Goal: Information Seeking & Learning: Find specific page/section

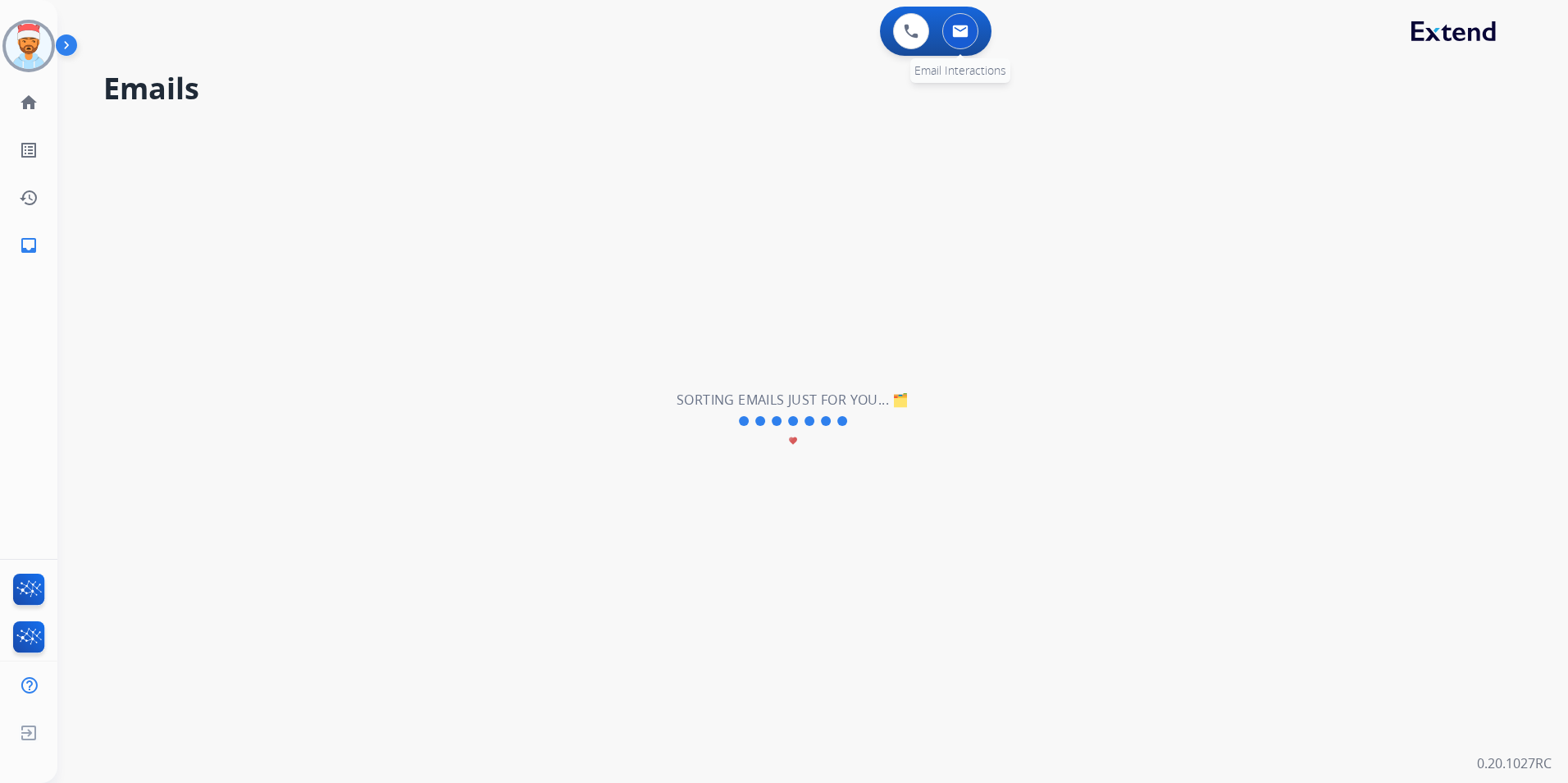
click at [970, 32] on button at bounding box center [960, 31] width 36 height 36
click at [45, 45] on img at bounding box center [29, 46] width 46 height 46
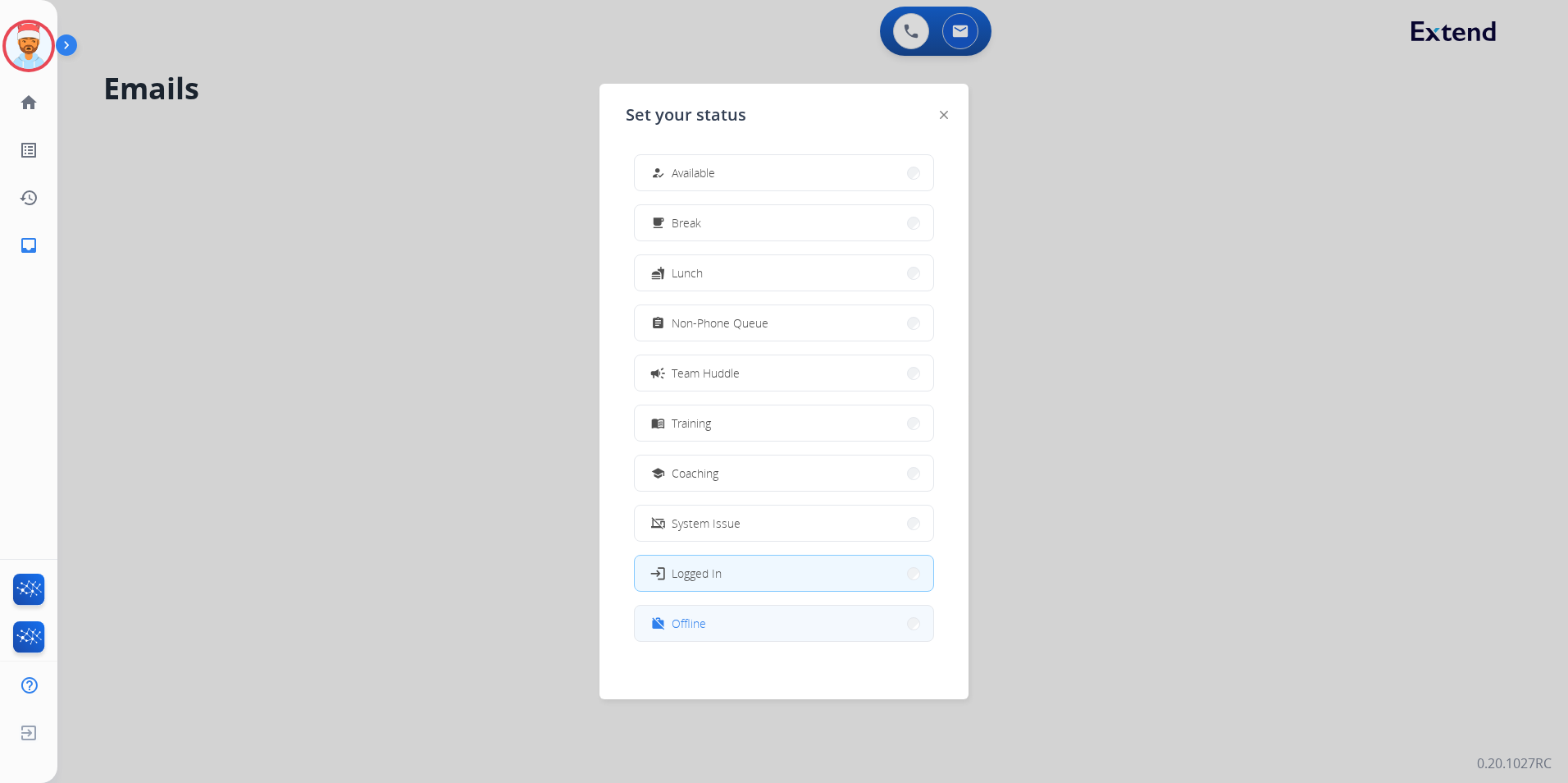
click at [738, 627] on button "work_off Offline" at bounding box center [784, 623] width 299 height 35
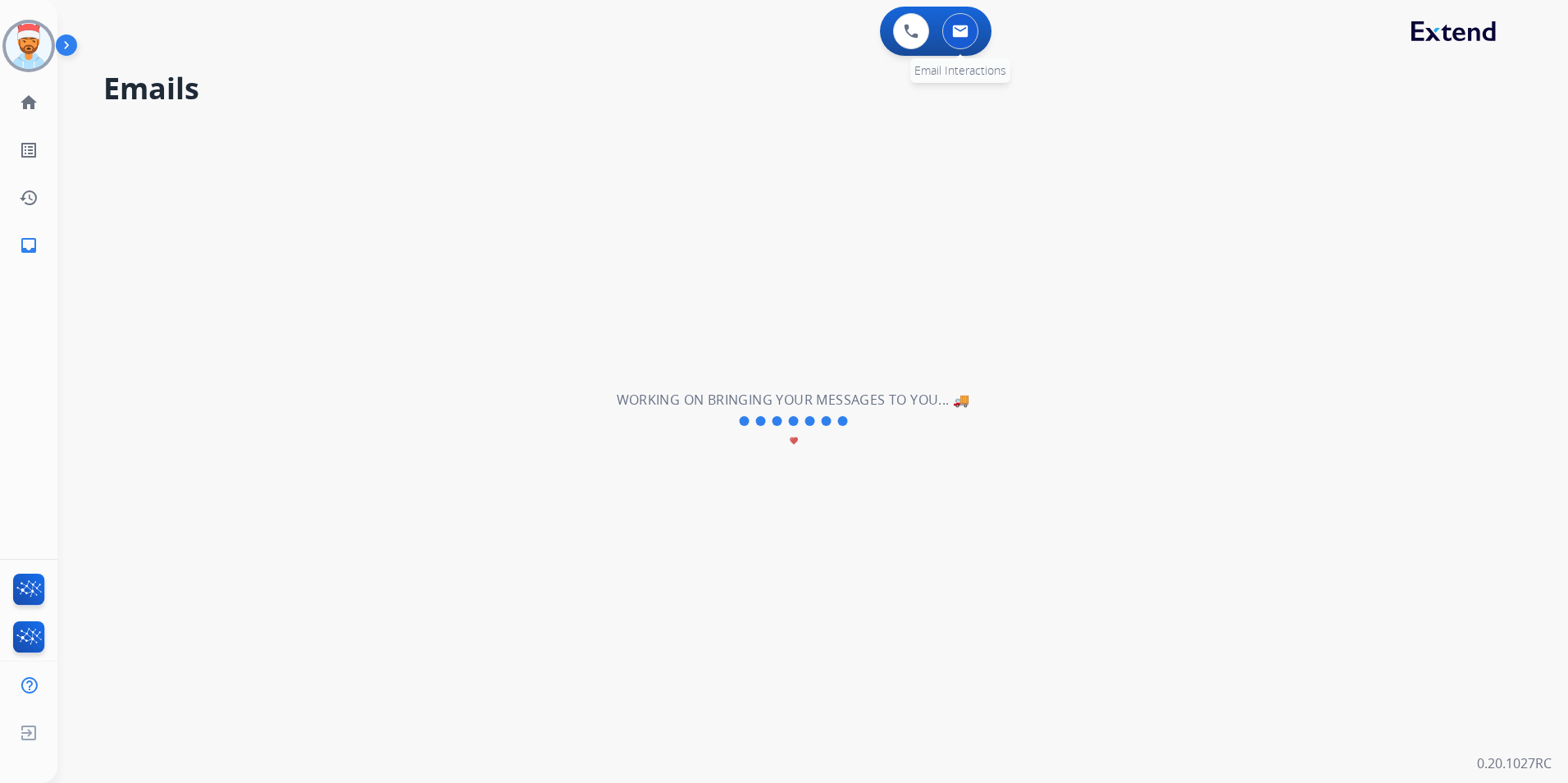
click at [956, 31] on img at bounding box center [961, 32] width 17 height 13
click at [35, 86] on link "home Home" at bounding box center [29, 103] width 46 height 46
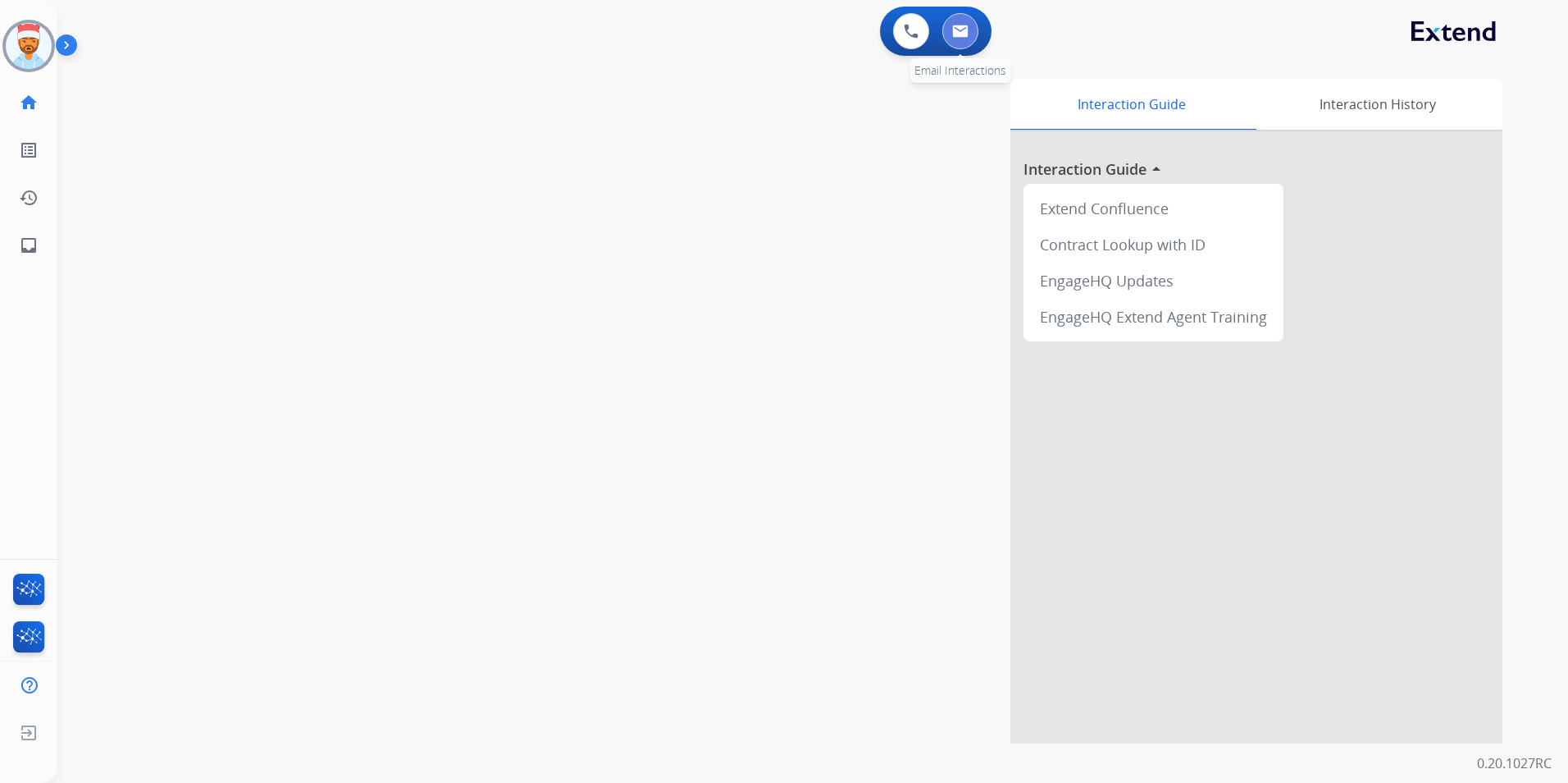
click at [971, 27] on button at bounding box center [960, 31] width 36 height 36
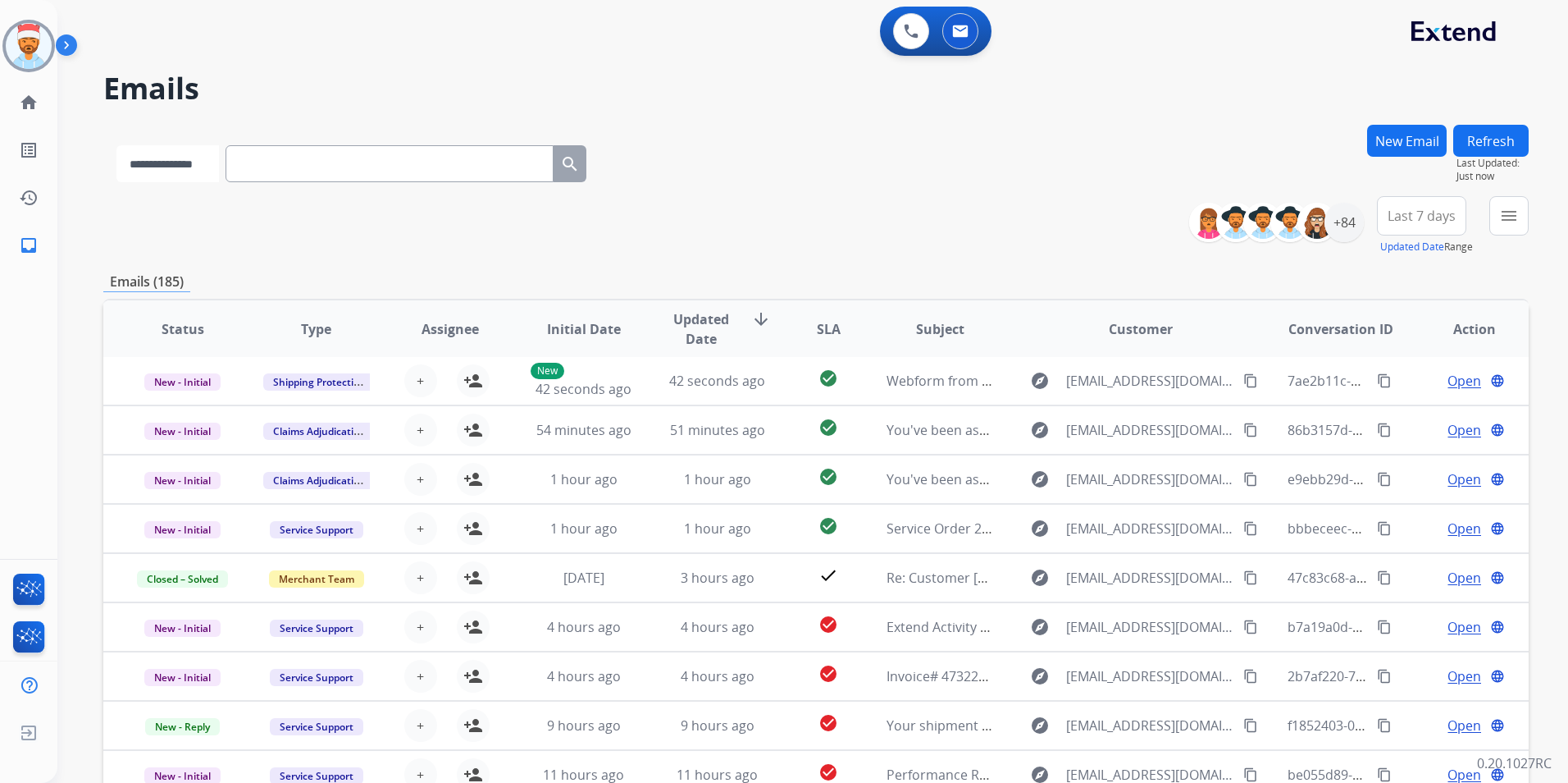
drag, startPoint x: 211, startPoint y: 160, endPoint x: 217, endPoint y: 172, distance: 13.4
click at [211, 160] on select "**********" at bounding box center [168, 164] width 103 height 37
select select "**********"
click at [117, 146] on select "**********" at bounding box center [168, 164] width 103 height 37
paste input "**********"
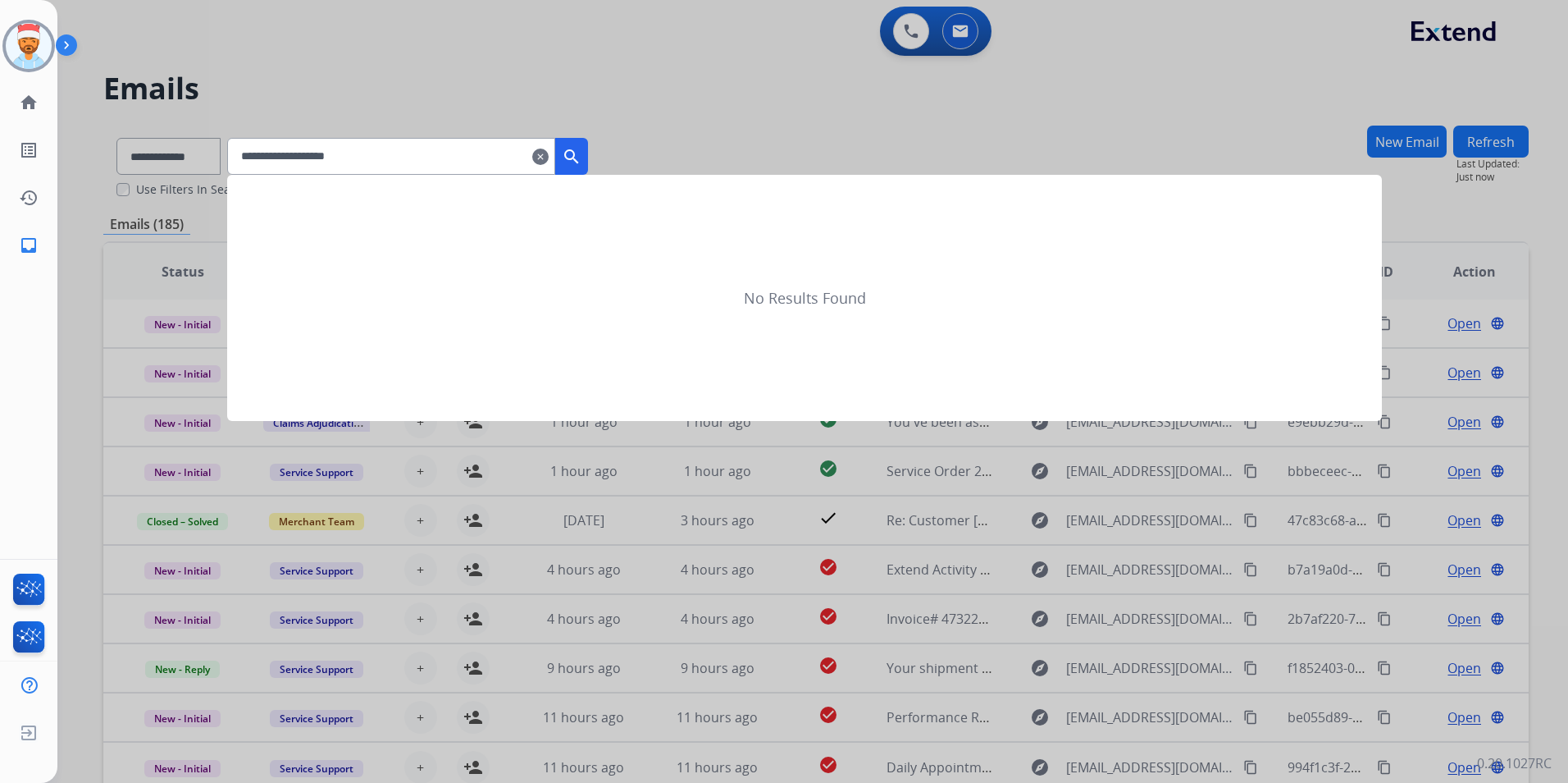
type input "**********"
click at [581, 154] on mat-icon "search" at bounding box center [571, 156] width 19 height 19
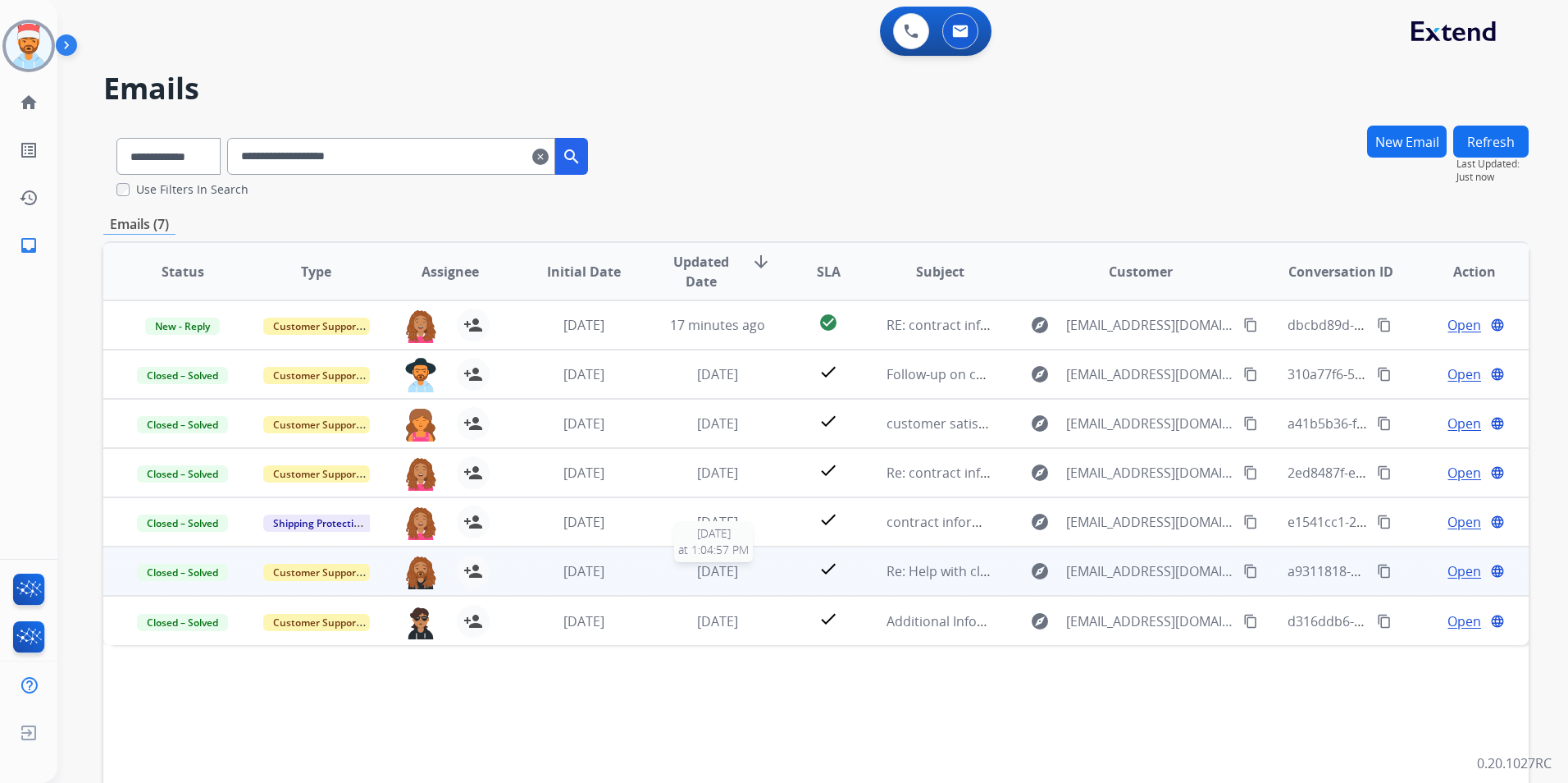
click at [697, 569] on span "[DATE]" at bounding box center [718, 571] width 41 height 18
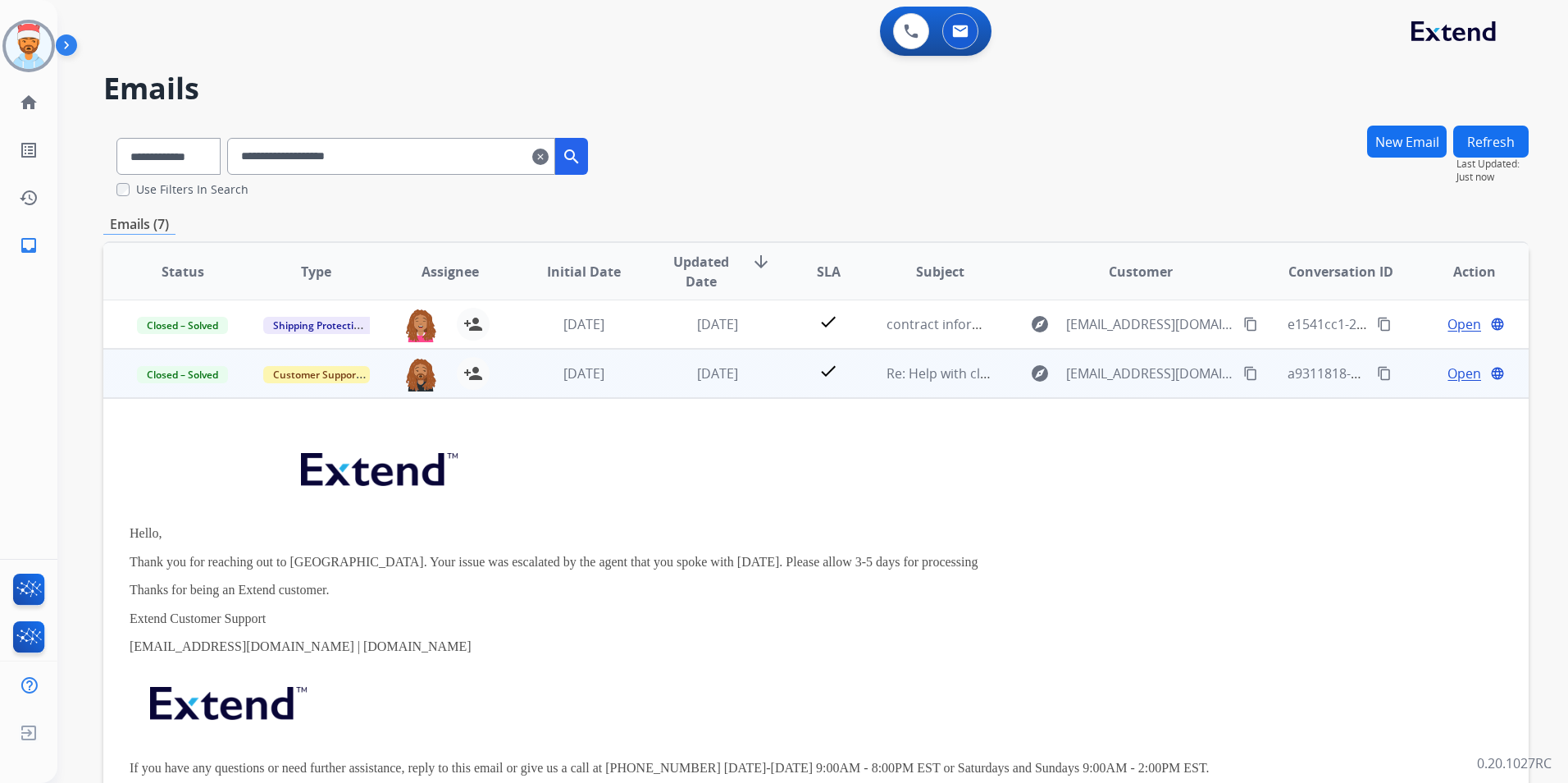
scroll to position [246, 0]
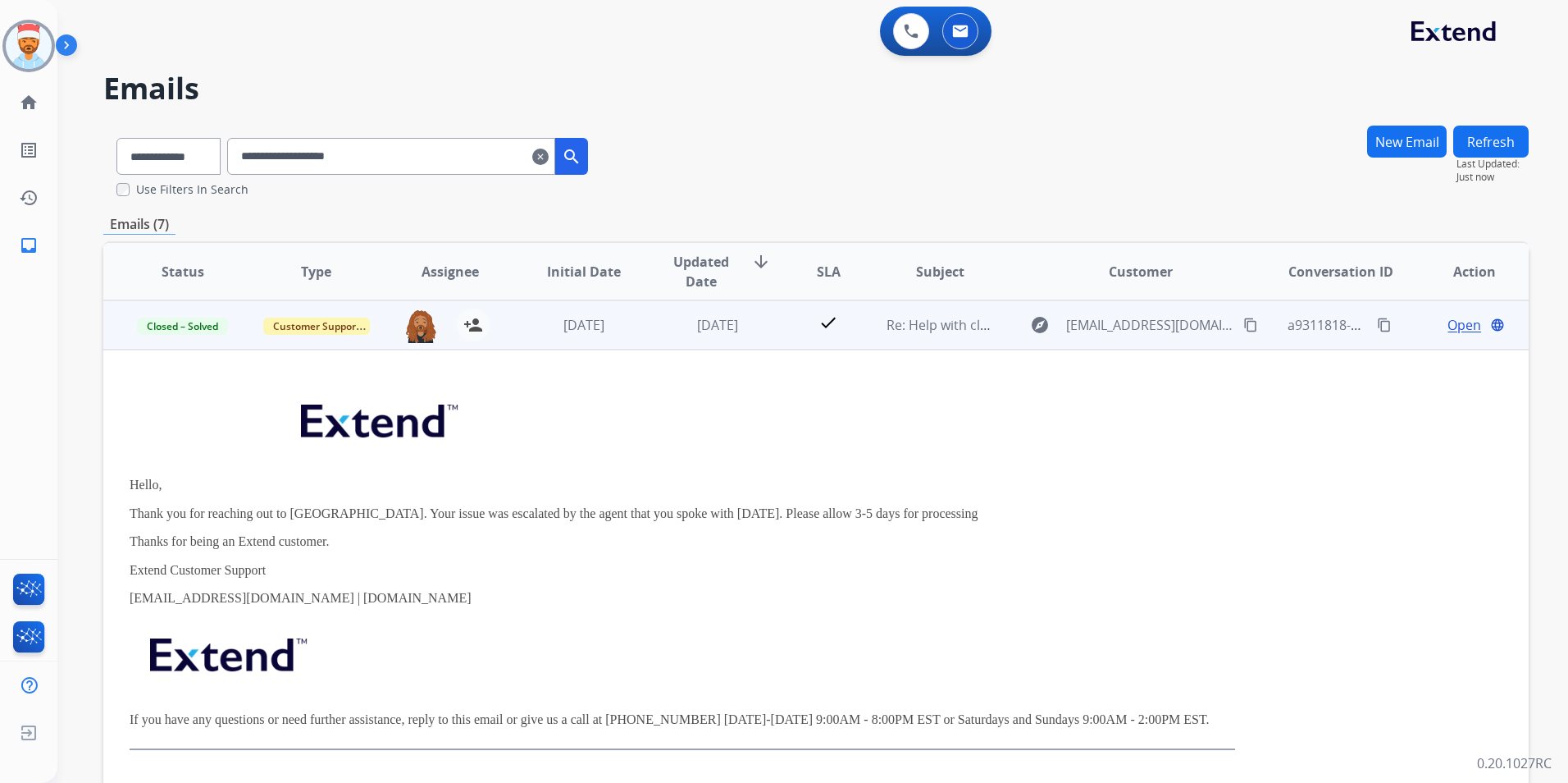
click at [1447, 326] on span "Open" at bounding box center [1464, 325] width 33 height 19
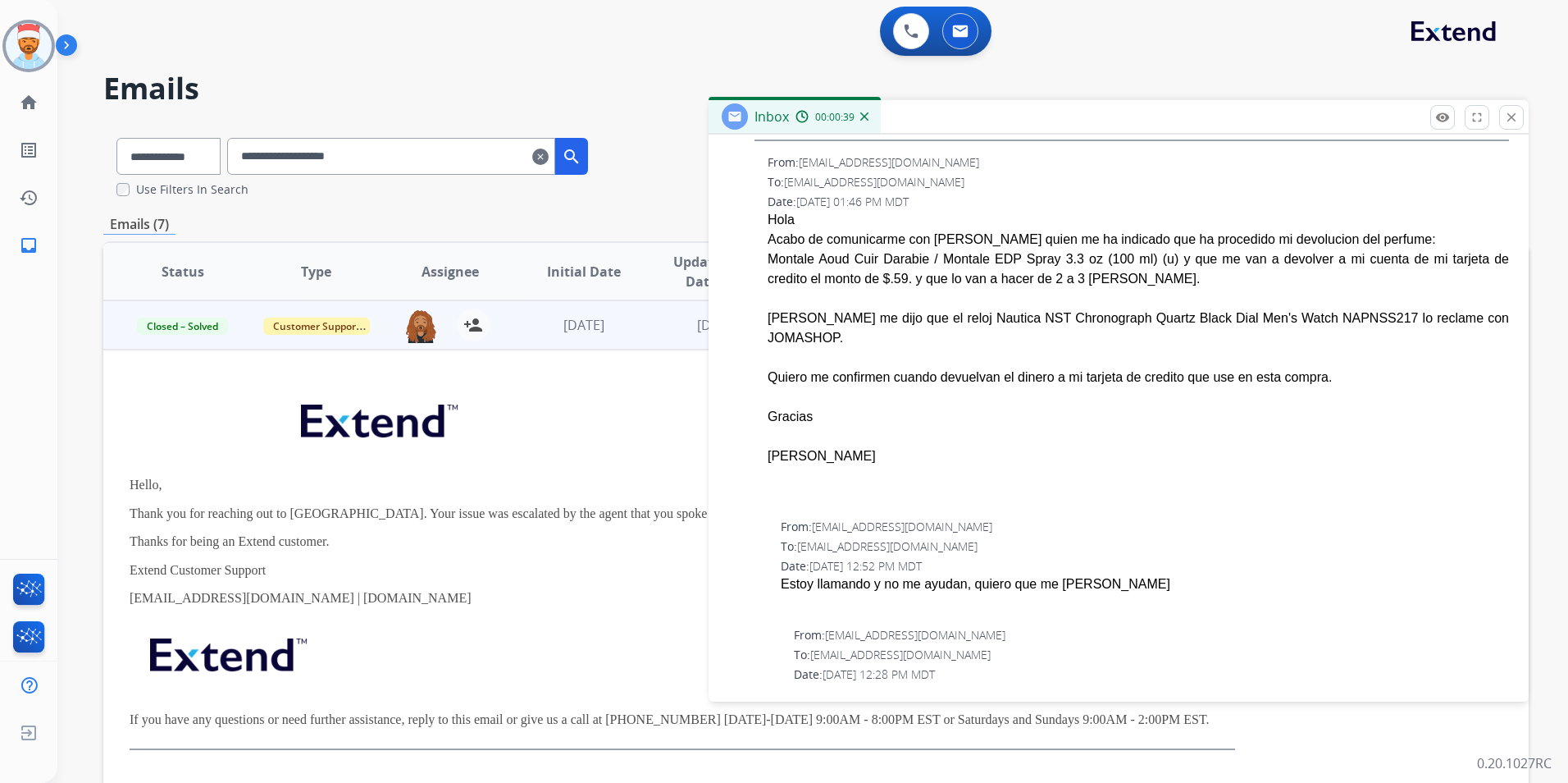
scroll to position [1805, 0]
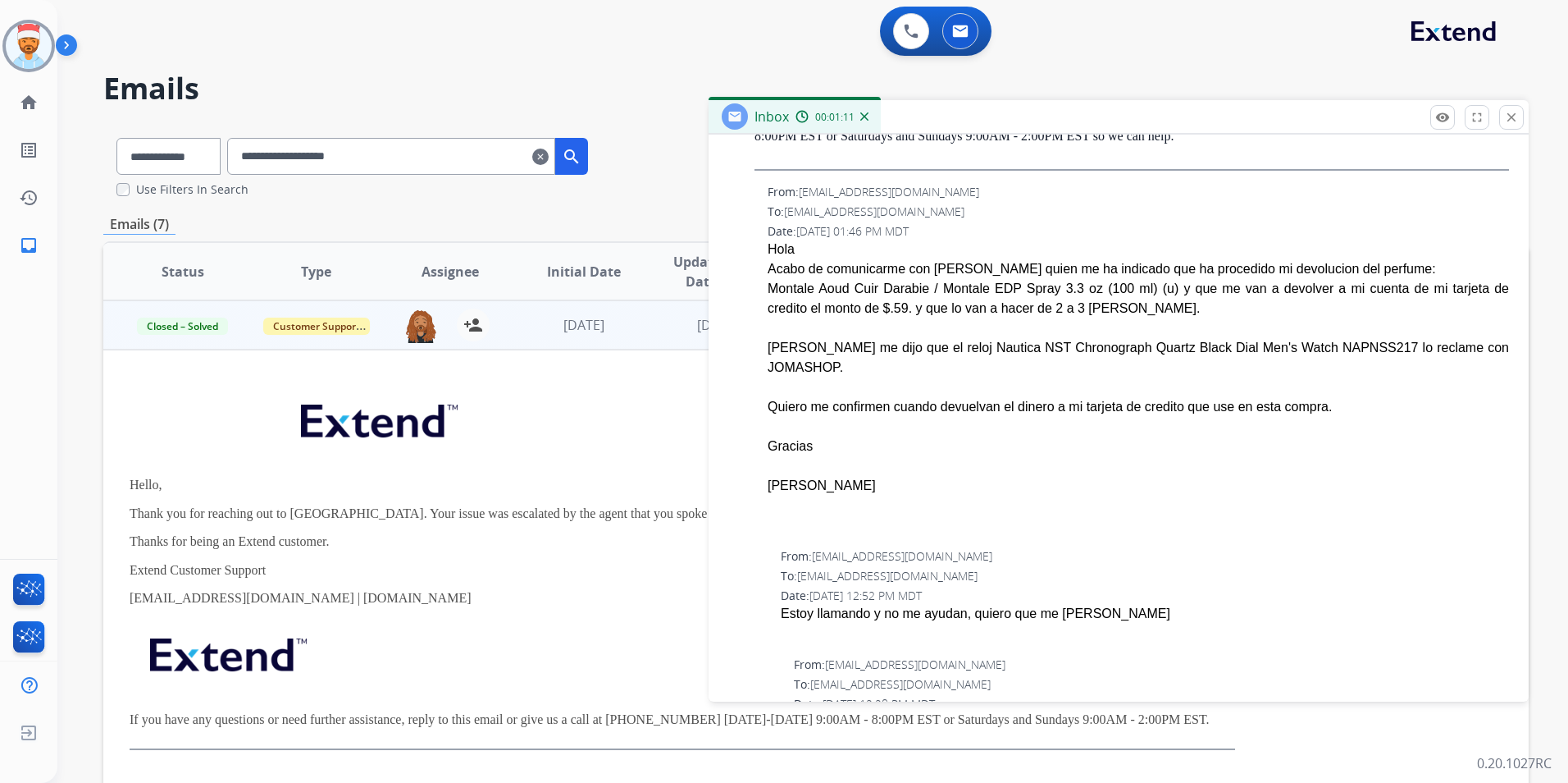
drag, startPoint x: 1332, startPoint y: 392, endPoint x: 761, endPoint y: 237, distance: 591.7
click at [761, 237] on div "From: [PERSON_NAME][EMAIL_ADDRESS][DOMAIN_NAME] To: [EMAIL_ADDRESS][DOMAIN_NAME…" at bounding box center [1118, 359] width 781 height 352
drag, startPoint x: 761, startPoint y: 237, endPoint x: 781, endPoint y: 237, distance: 20.0
copy span "Hola Acabo de comunicarme con [PERSON_NAME] quien me ha indicado que ha procedi…"
click at [515, 484] on p "Hello," at bounding box center [682, 485] width 1105 height 15
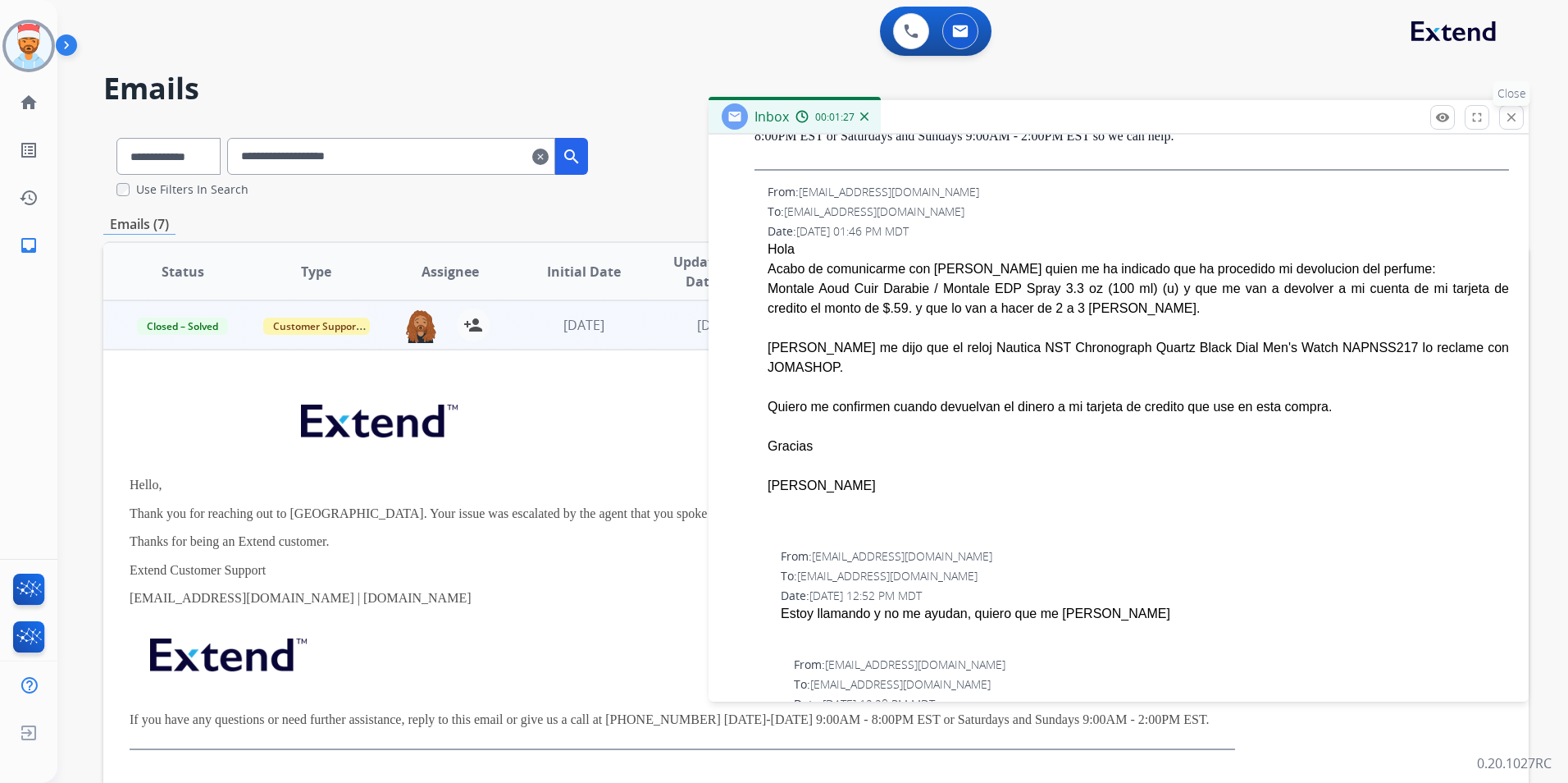
click at [1502, 125] on button "close Close" at bounding box center [1511, 117] width 25 height 25
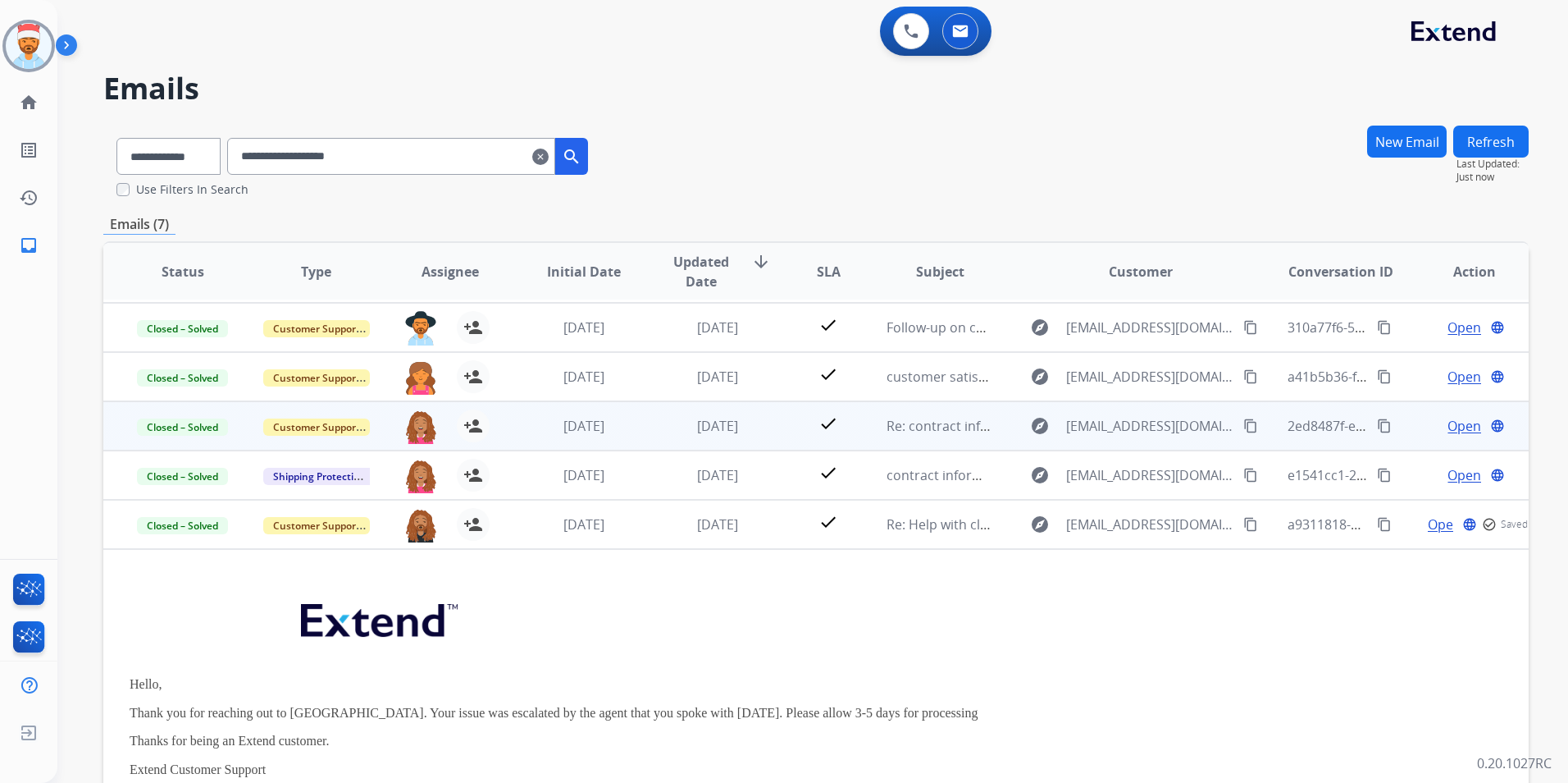
scroll to position [44, 0]
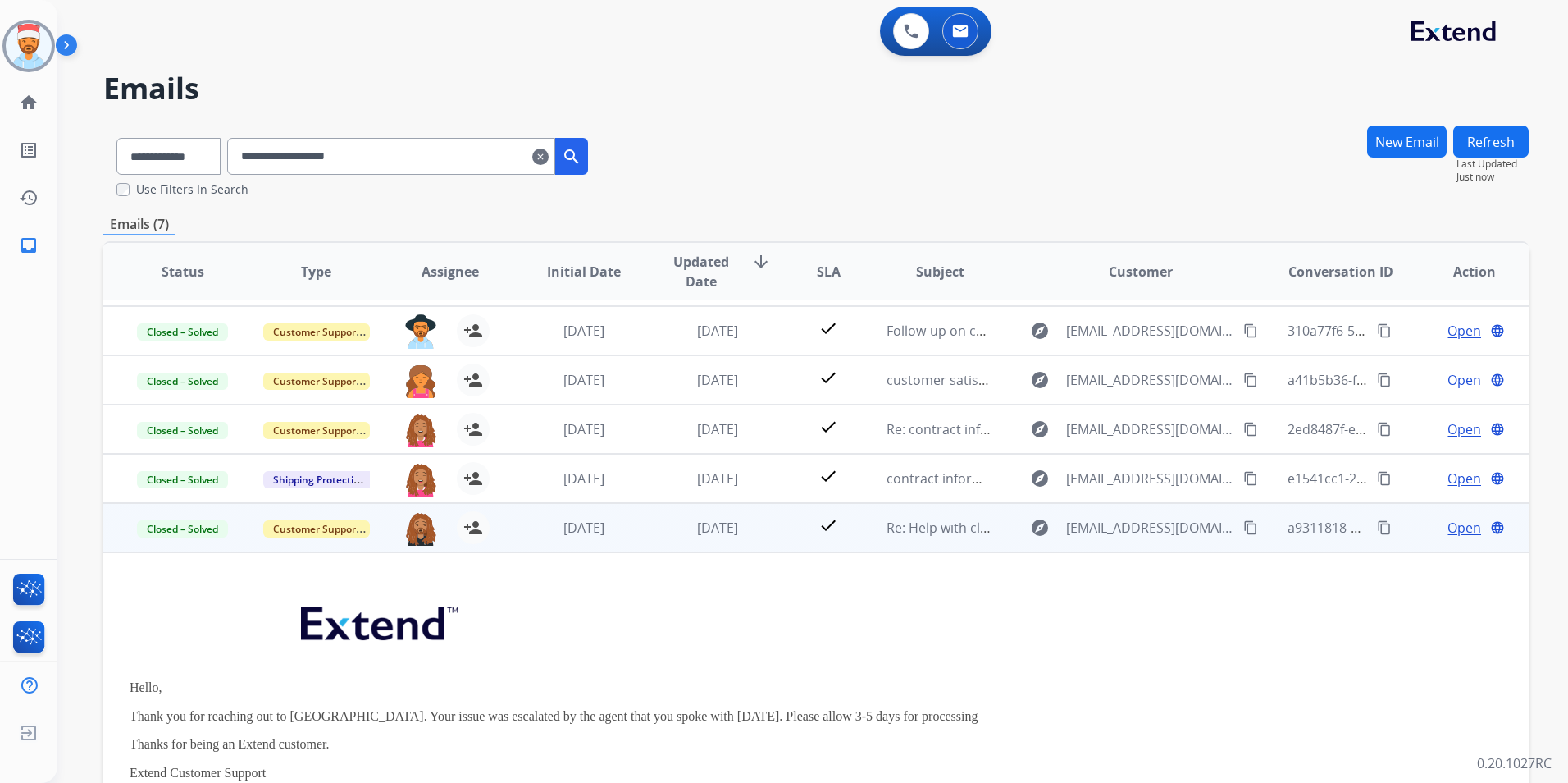
click at [860, 533] on td "Re: Help with claim" at bounding box center [927, 527] width 134 height 49
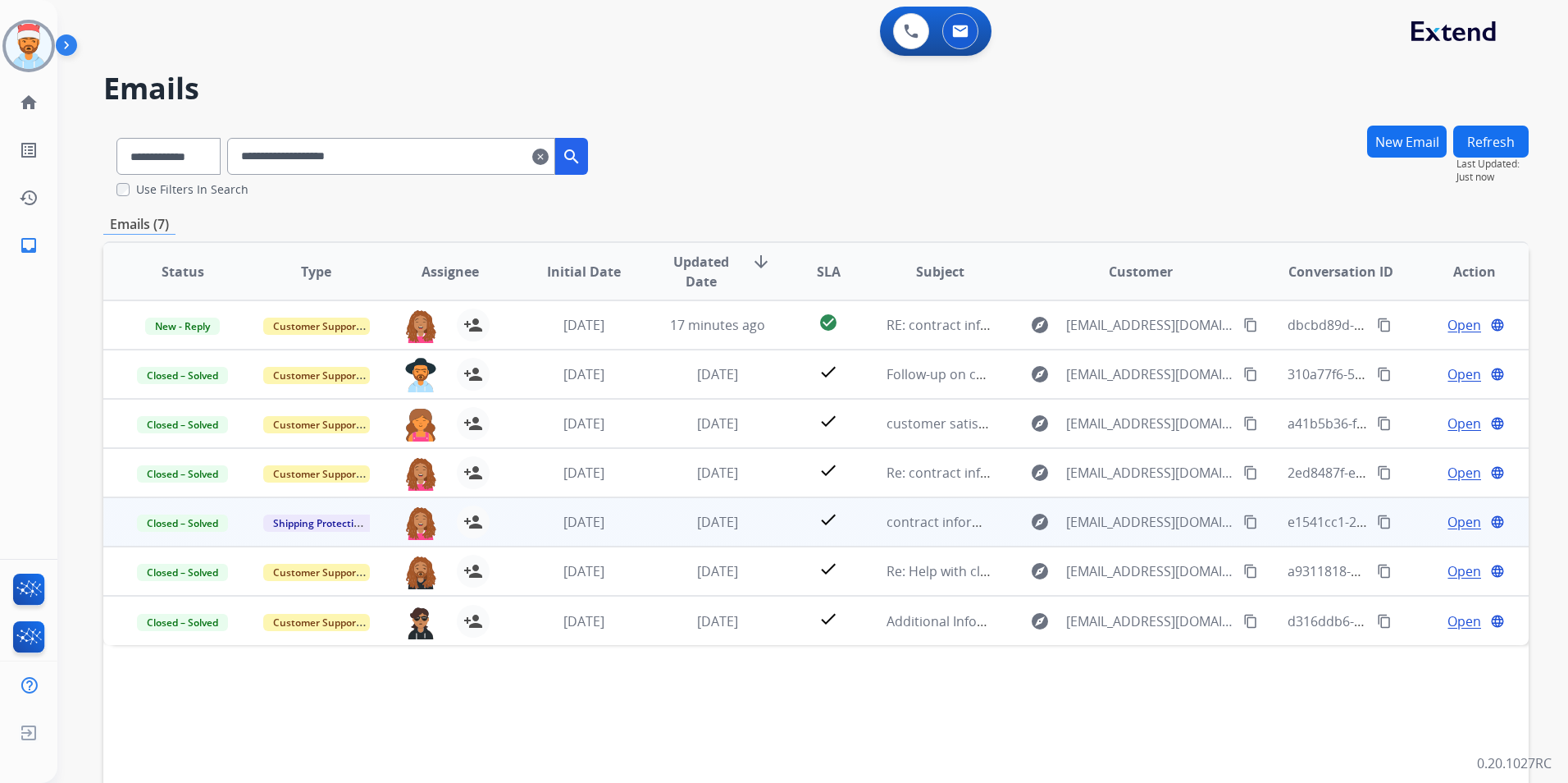
click at [1447, 522] on span "Open" at bounding box center [1464, 521] width 33 height 19
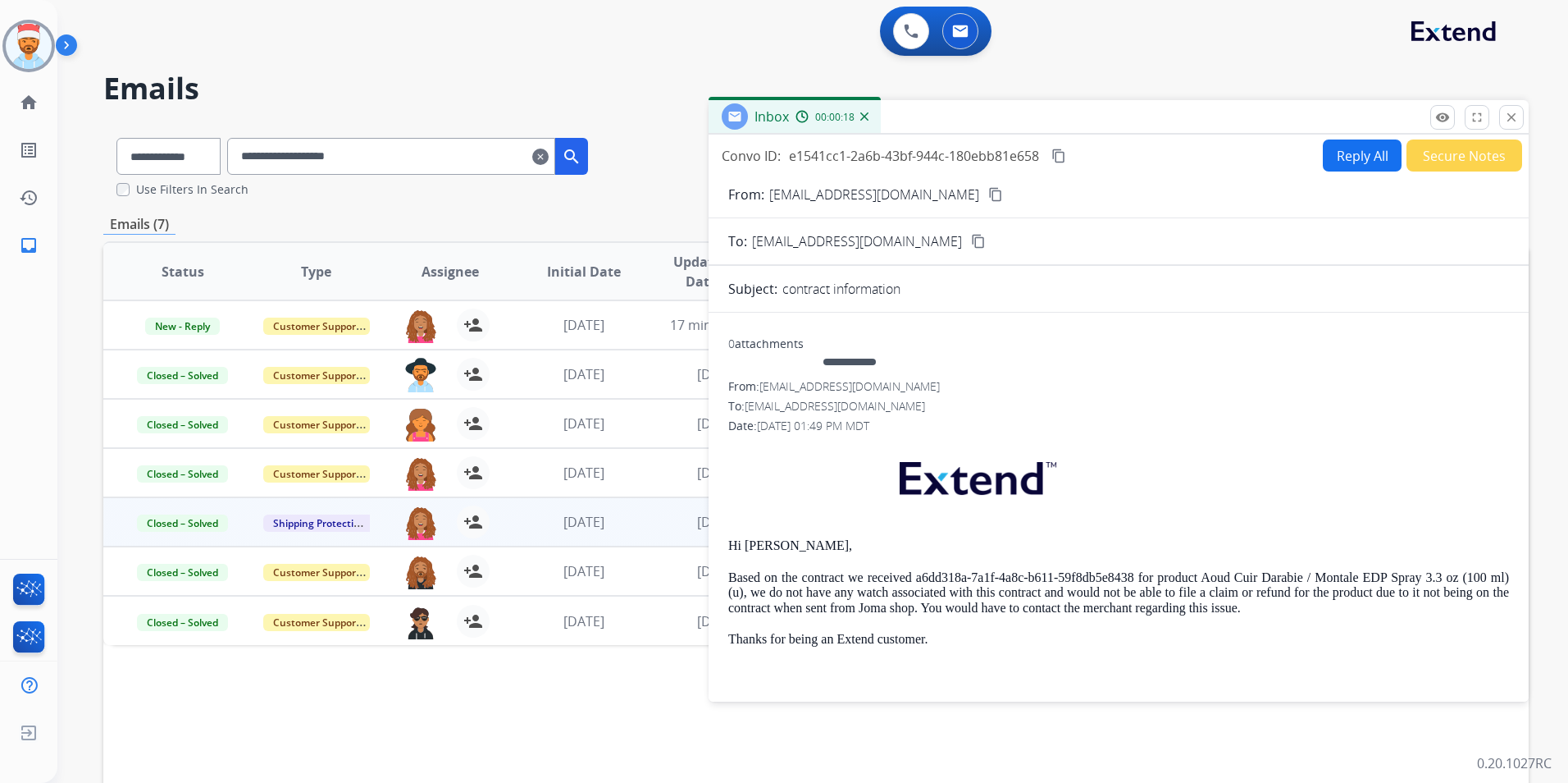
click at [819, 383] on span "[EMAIL_ADDRESS][DOMAIN_NAME]" at bounding box center [849, 386] width 181 height 16
click at [826, 388] on span "[EMAIL_ADDRESS][DOMAIN_NAME]" at bounding box center [849, 386] width 181 height 16
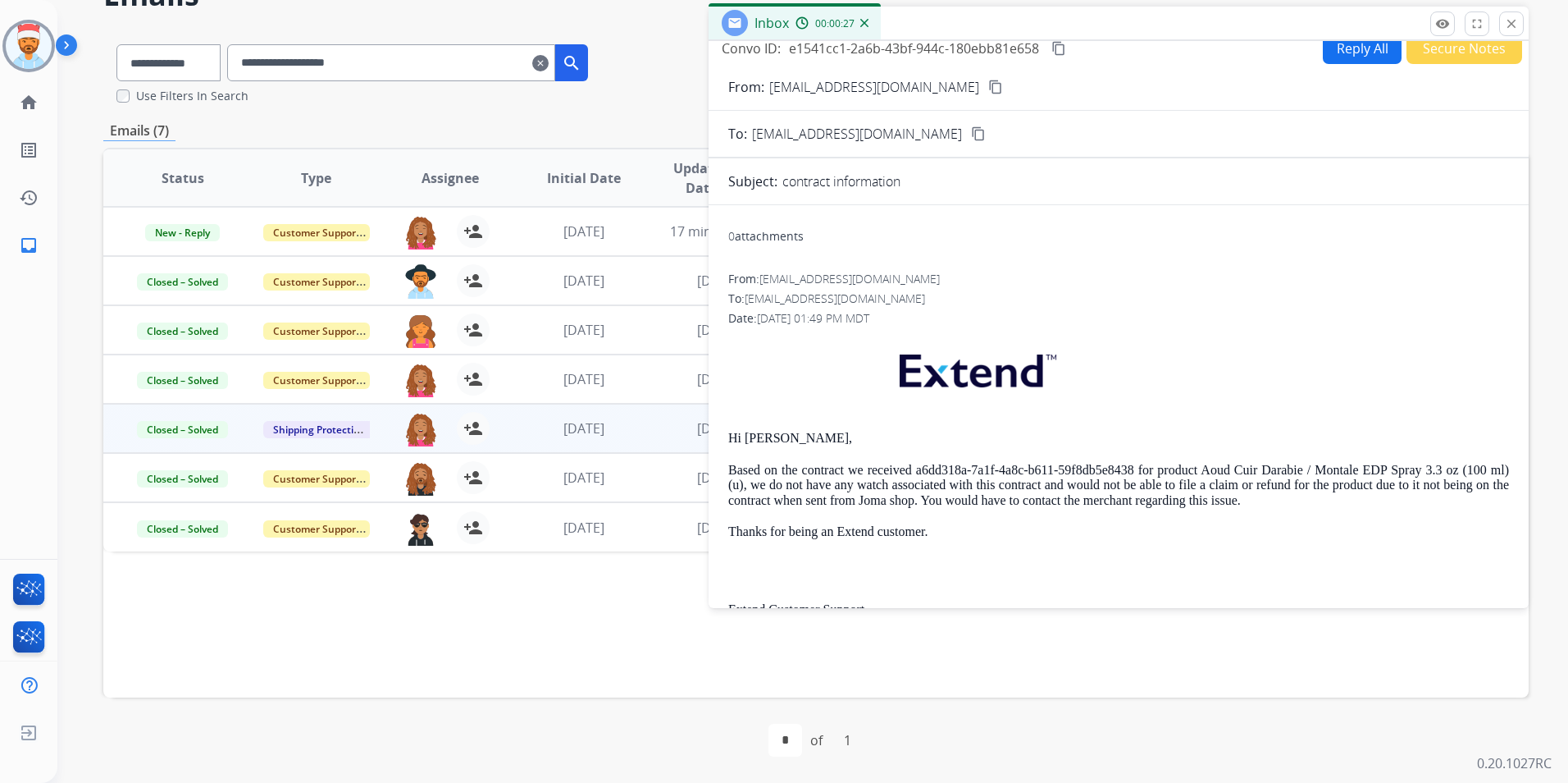
scroll to position [4, 0]
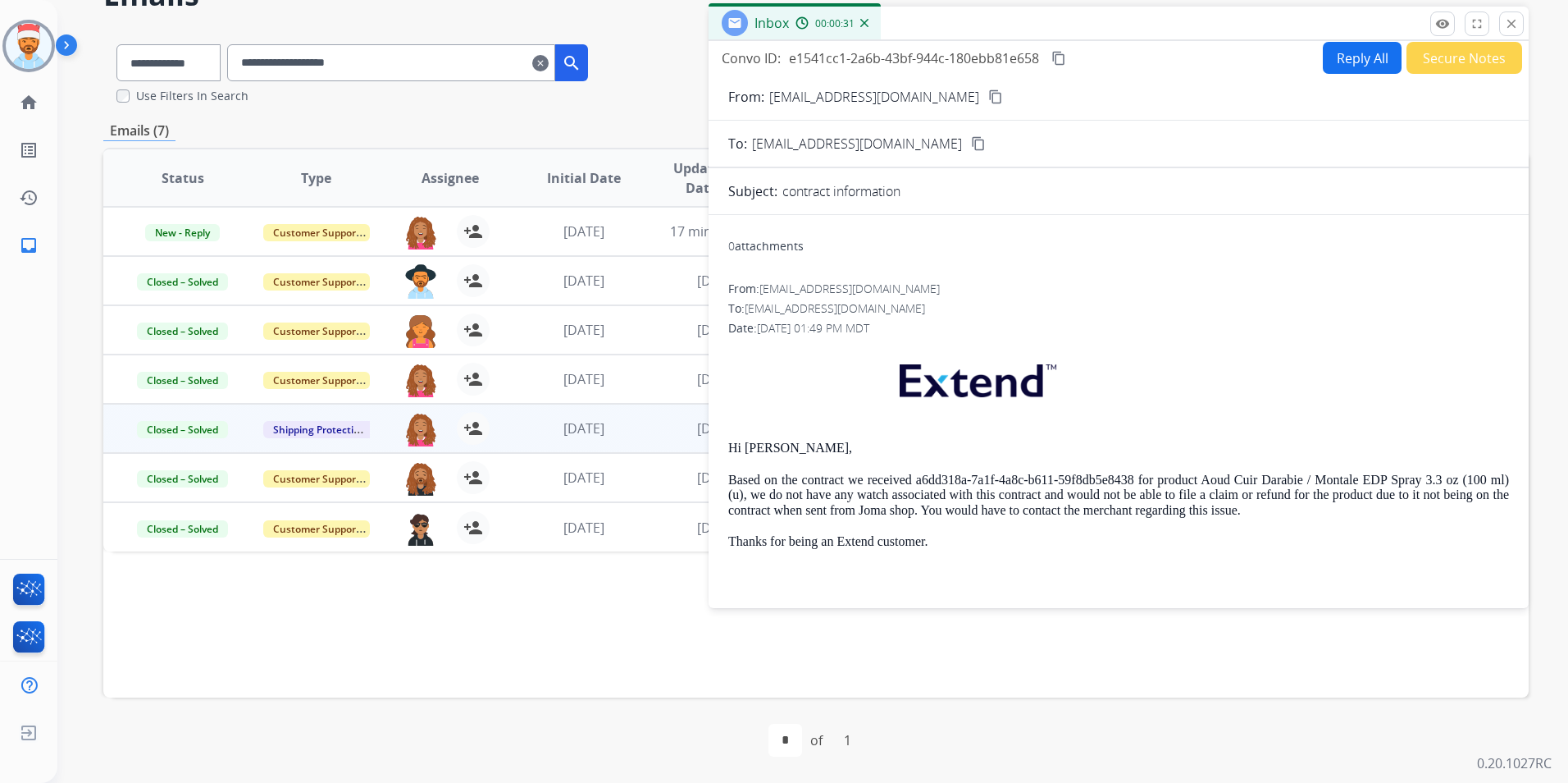
click at [1513, 19] on mat-icon "close" at bounding box center [1511, 24] width 15 height 15
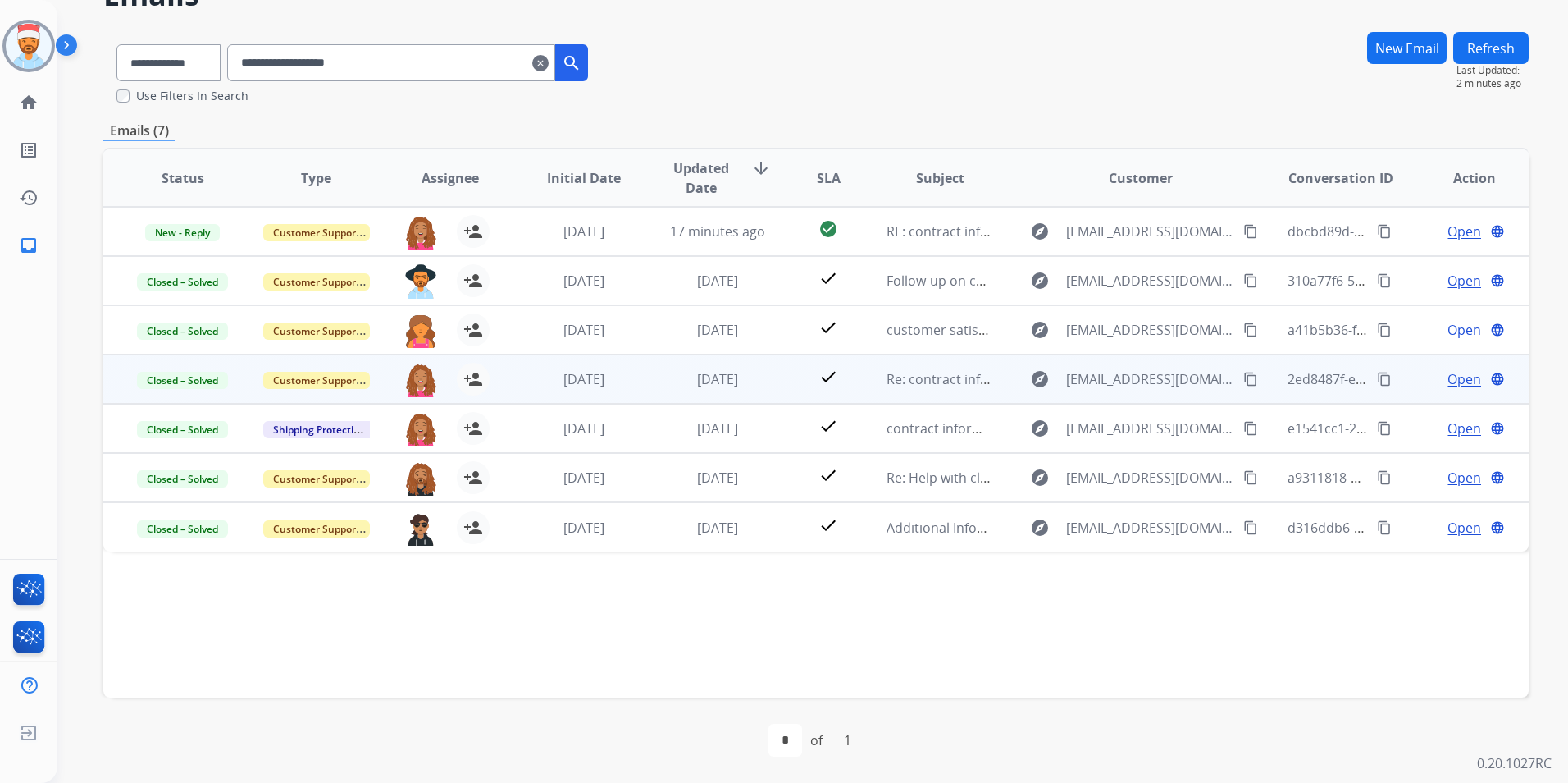
click at [1447, 379] on span "Open" at bounding box center [1464, 379] width 33 height 19
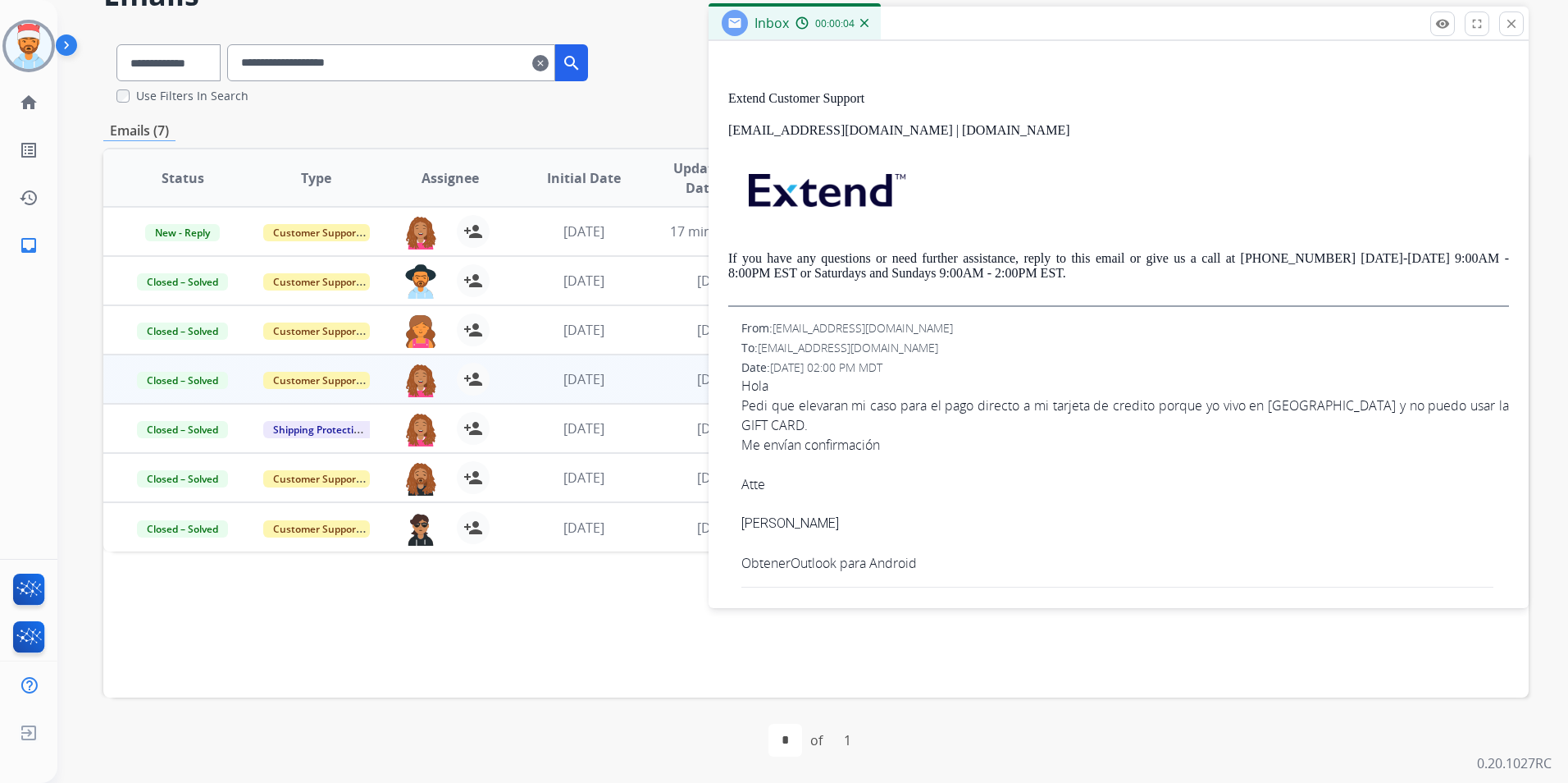
scroll to position [574, 0]
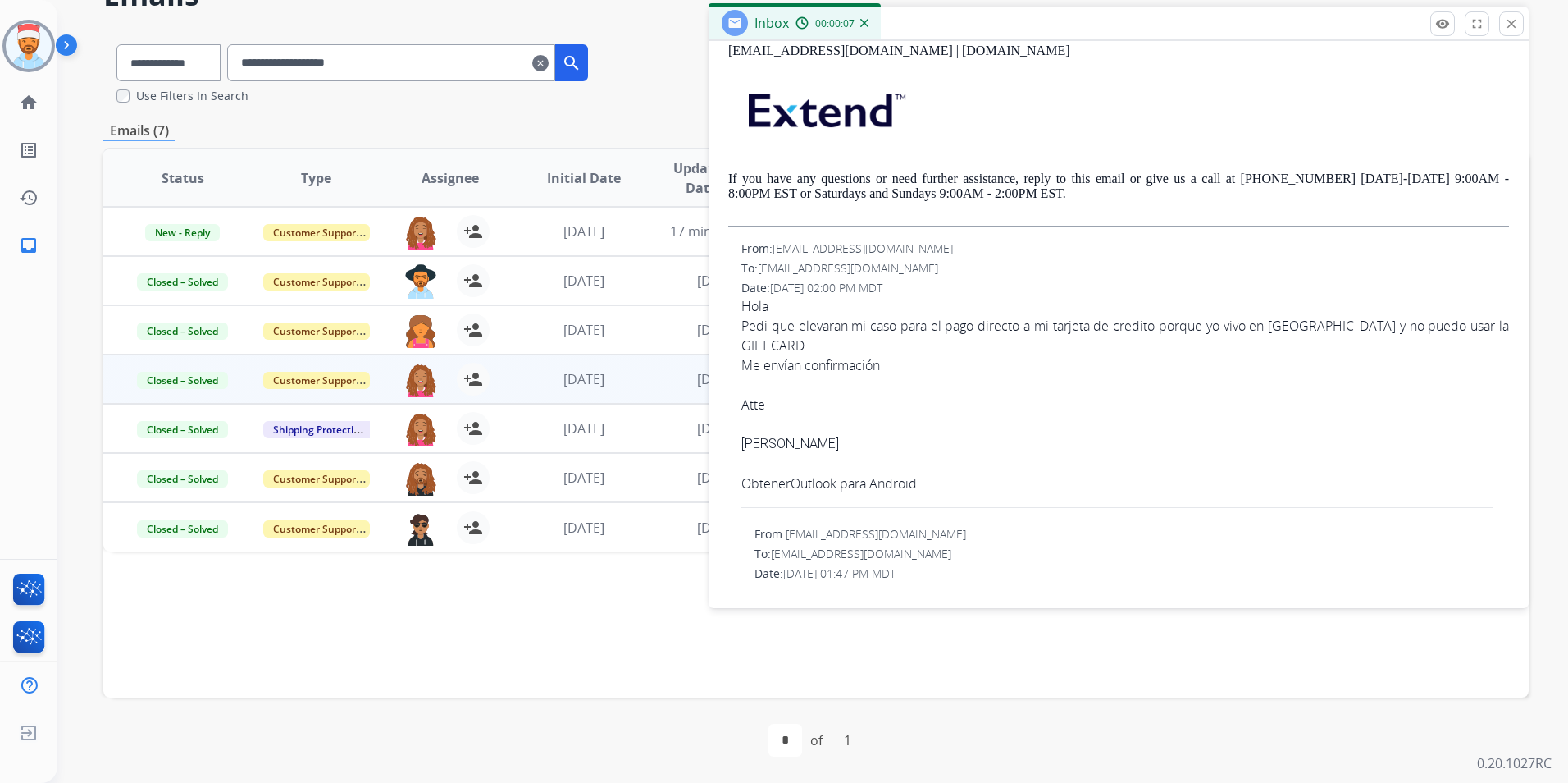
drag, startPoint x: 819, startPoint y: 404, endPoint x: 735, endPoint y: 310, distance: 126.1
click at [735, 310] on div "From: [EMAIL_ADDRESS][DOMAIN_NAME] To: [EMAIL_ADDRESS][DOMAIN_NAME] Date: [DATE…" at bounding box center [1118, 377] width 781 height 273
drag, startPoint x: 735, startPoint y: 310, endPoint x: 754, endPoint y: 310, distance: 19.0
copy span "Hola Pedi que elevaran mi caso para el pago directo a mi tarjeta de credito por…"
click at [1508, 30] on mat-icon "close" at bounding box center [1511, 24] width 15 height 15
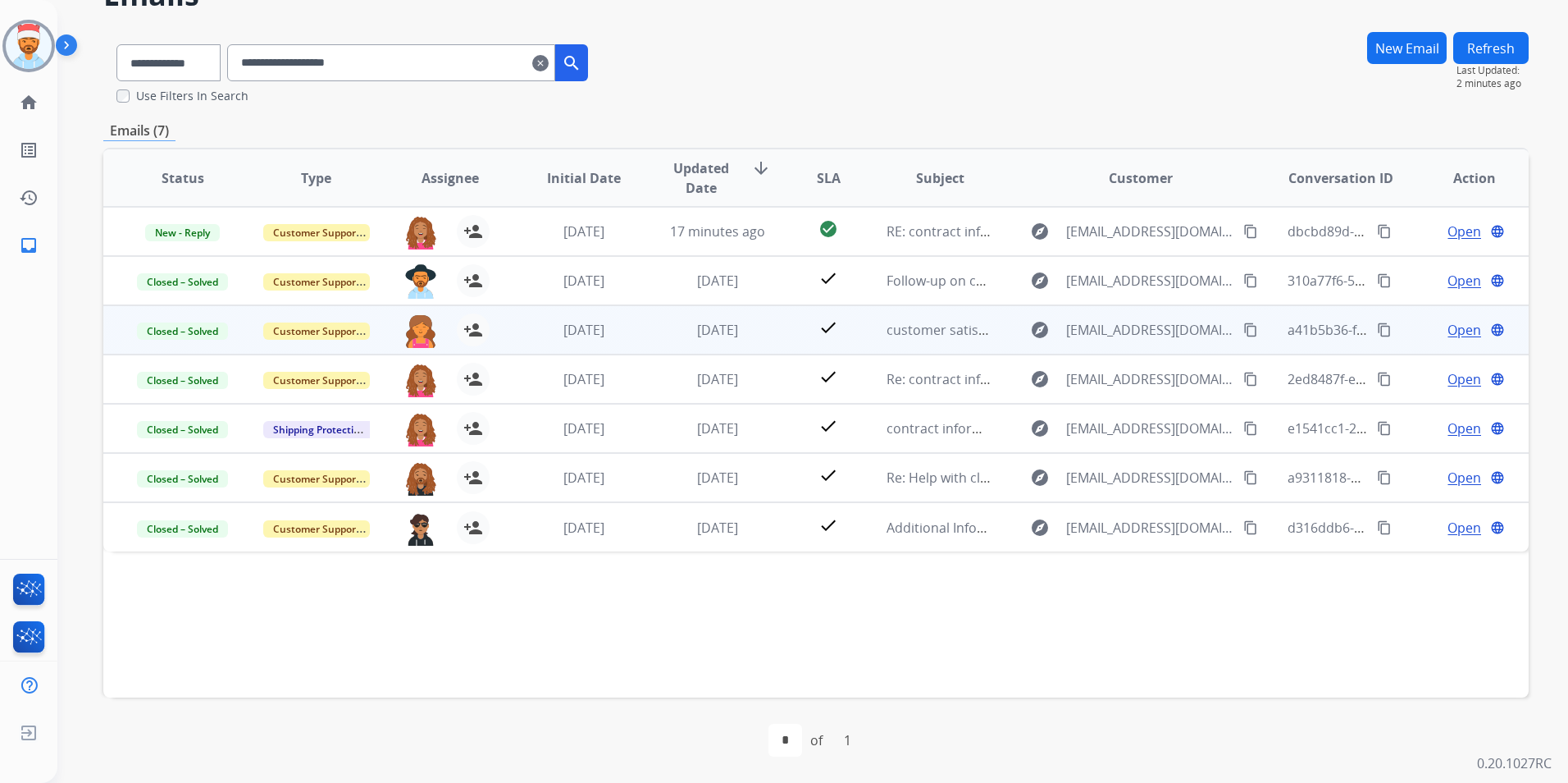
click at [1452, 327] on span "Open" at bounding box center [1464, 329] width 33 height 19
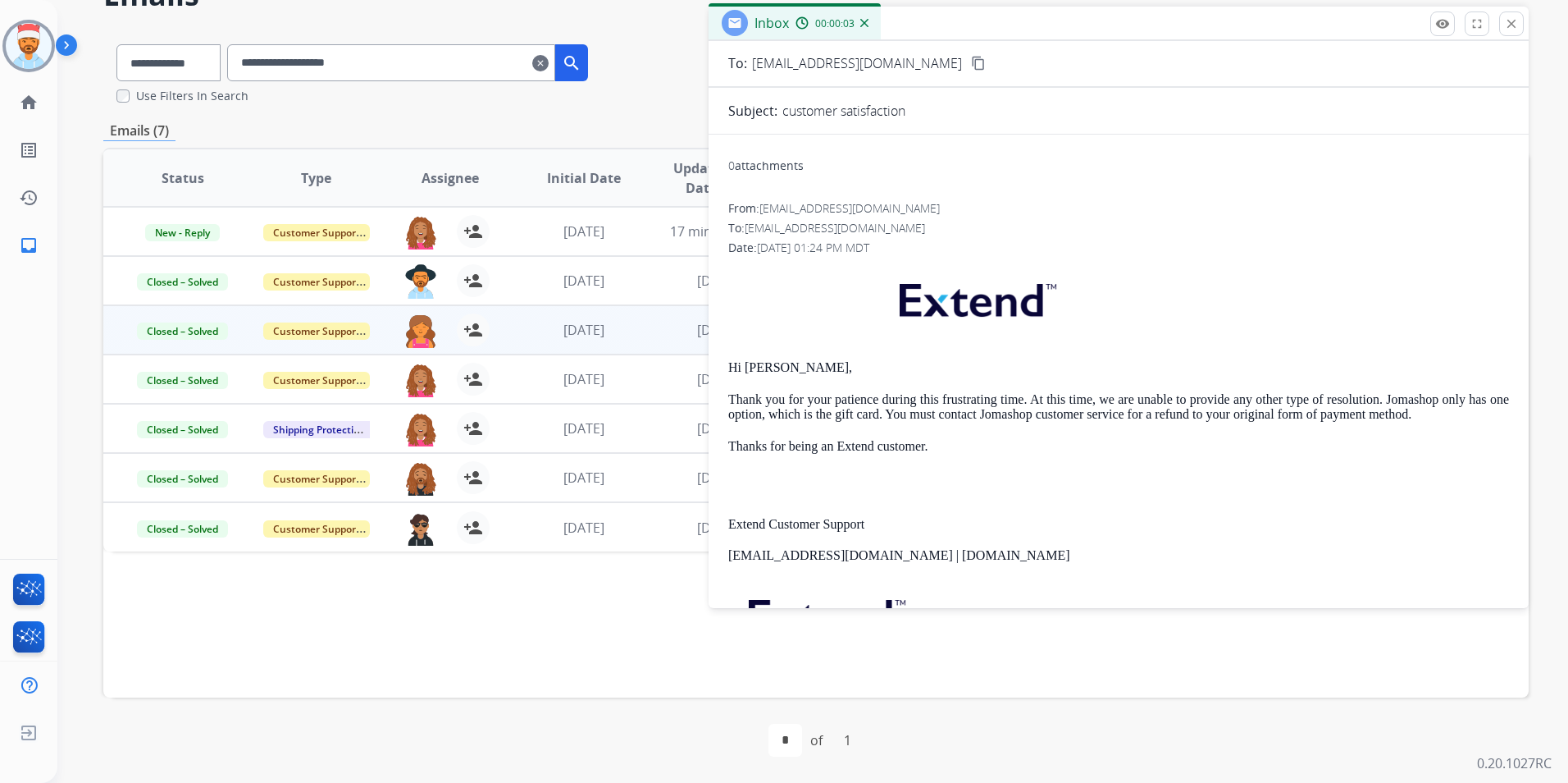
scroll to position [71, 0]
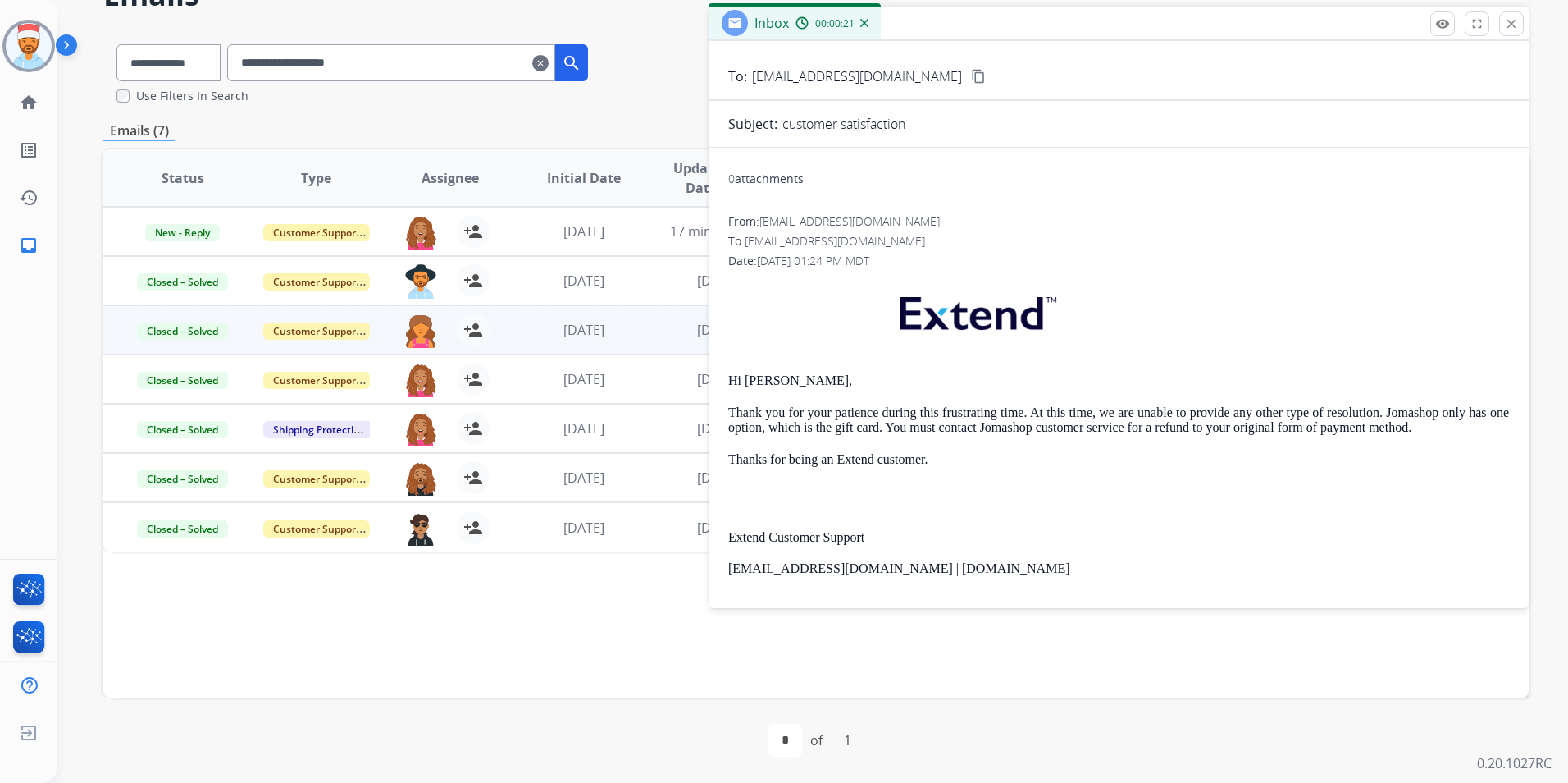
click at [1509, 28] on mat-icon "close" at bounding box center [1511, 24] width 15 height 15
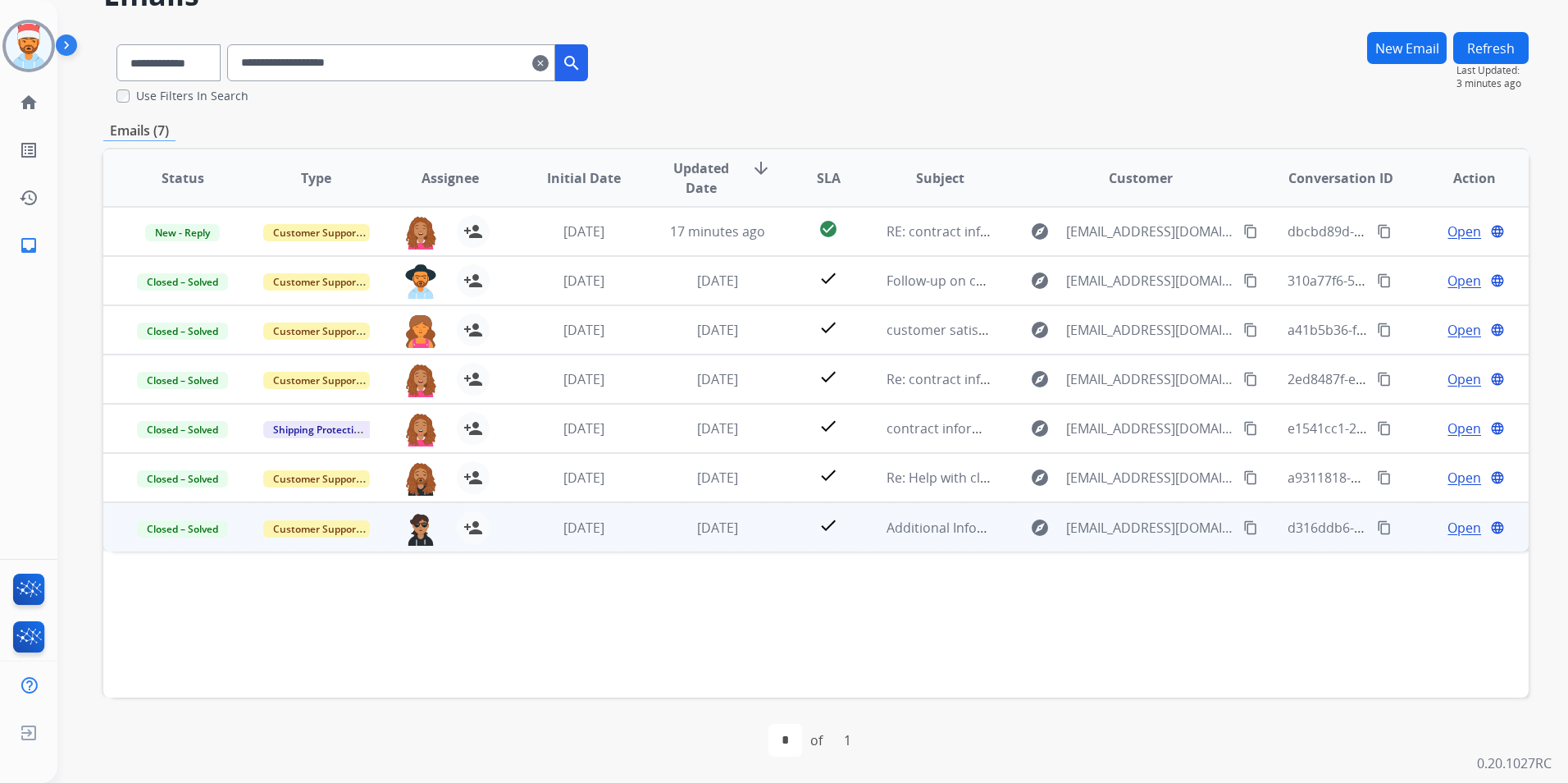
click at [1447, 523] on span "Open" at bounding box center [1464, 527] width 33 height 19
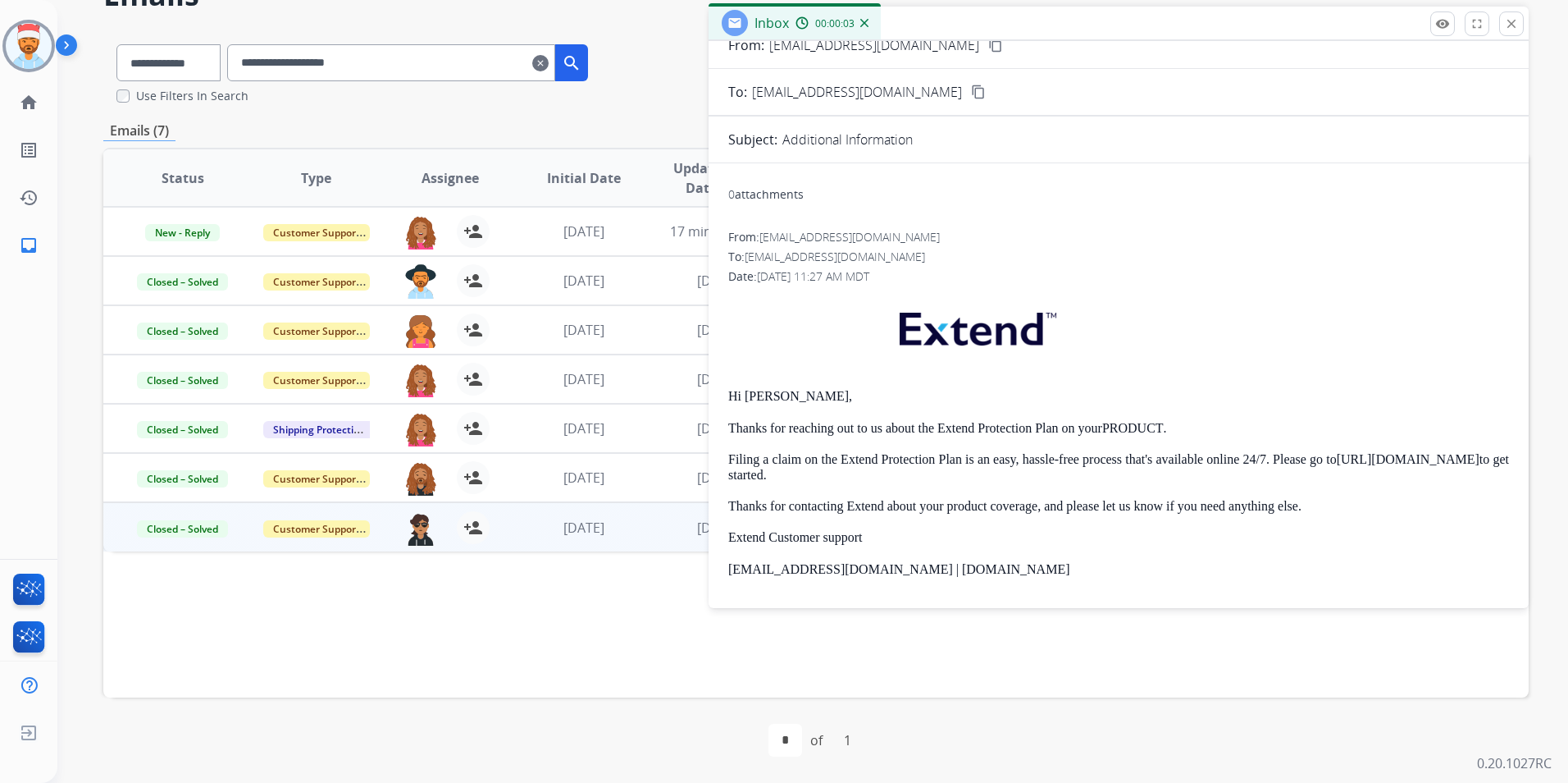
scroll to position [0, 0]
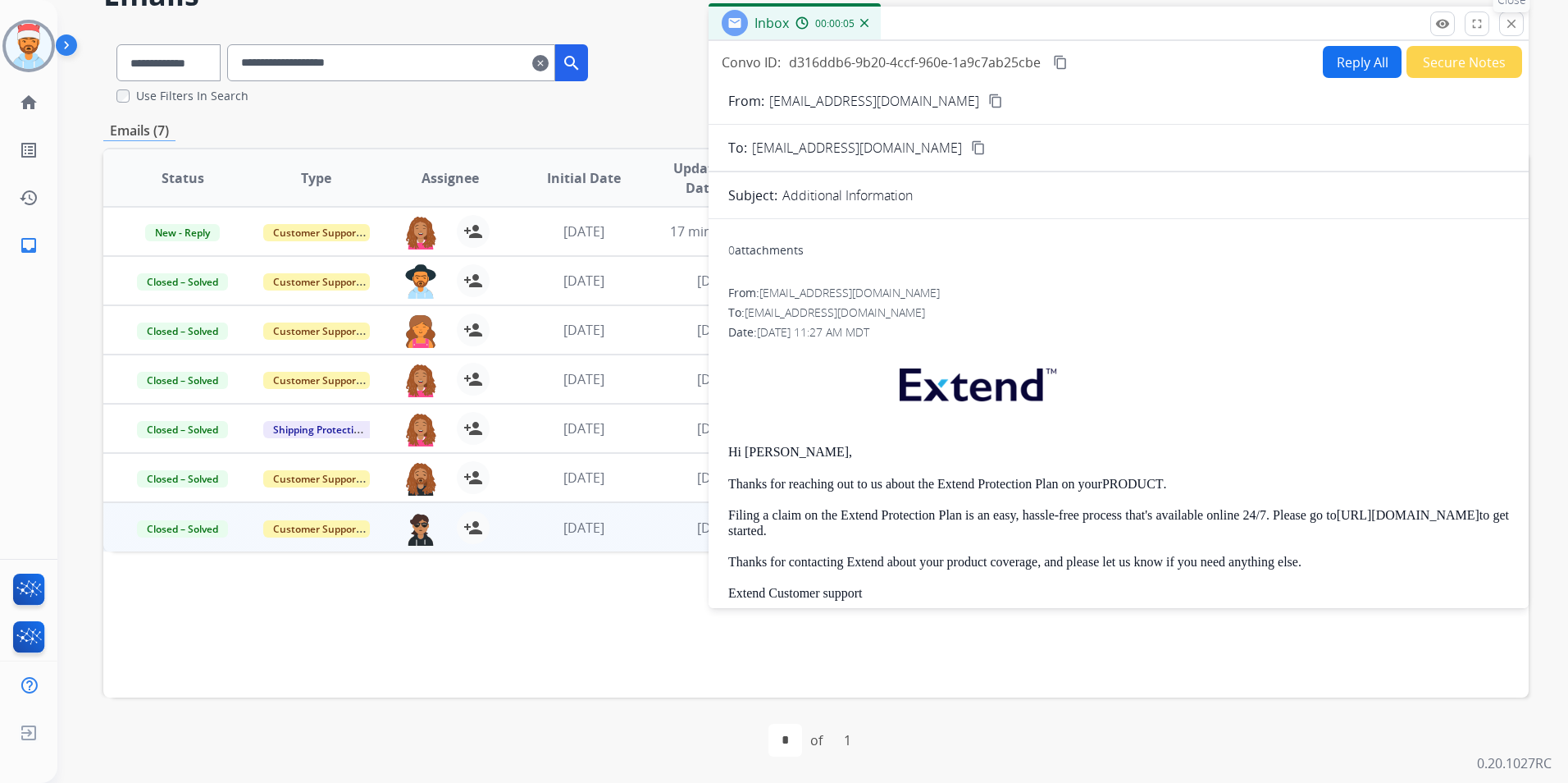
click at [1512, 25] on mat-icon "close" at bounding box center [1511, 24] width 15 height 15
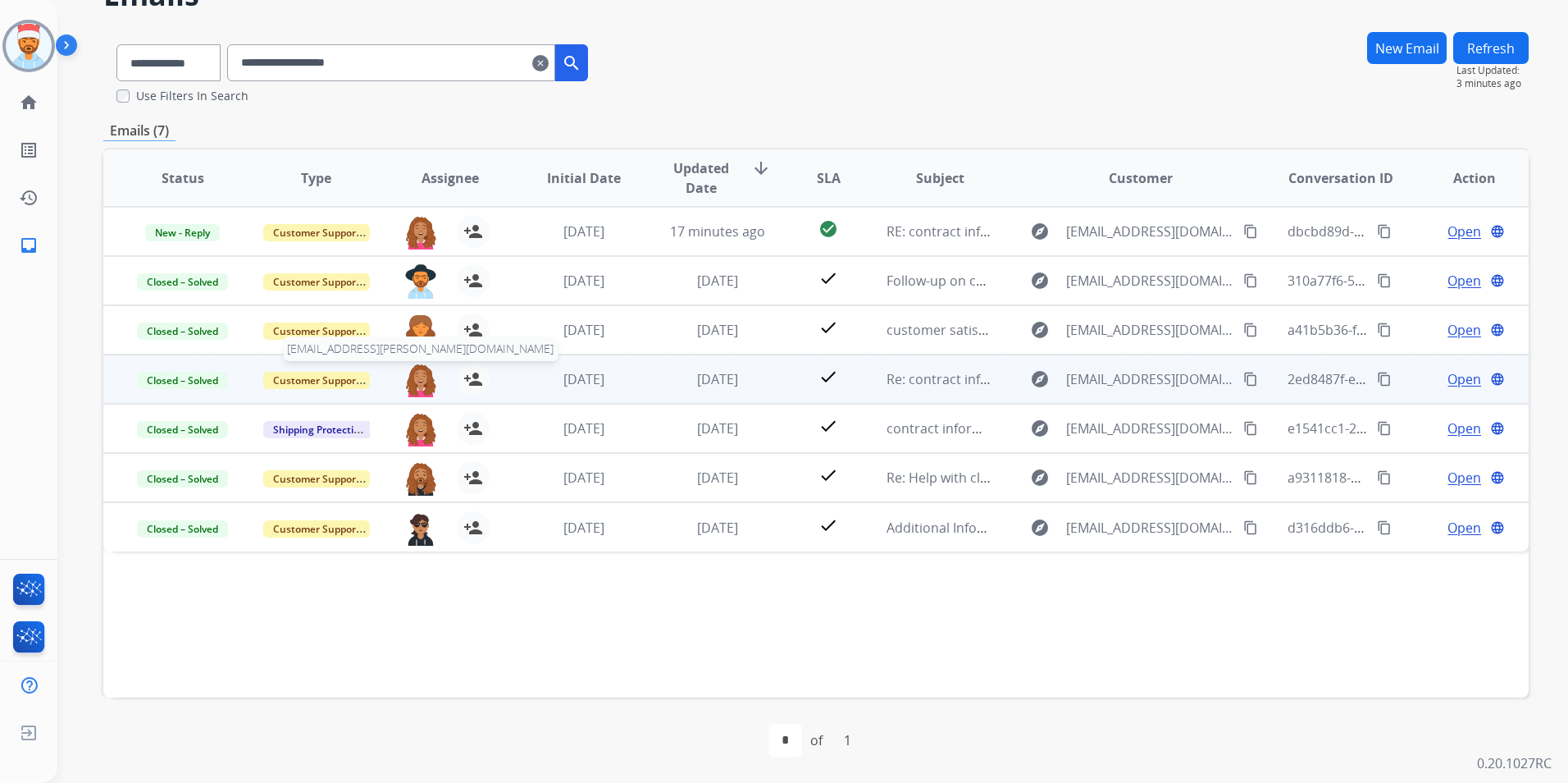
click at [419, 372] on img at bounding box center [420, 379] width 32 height 34
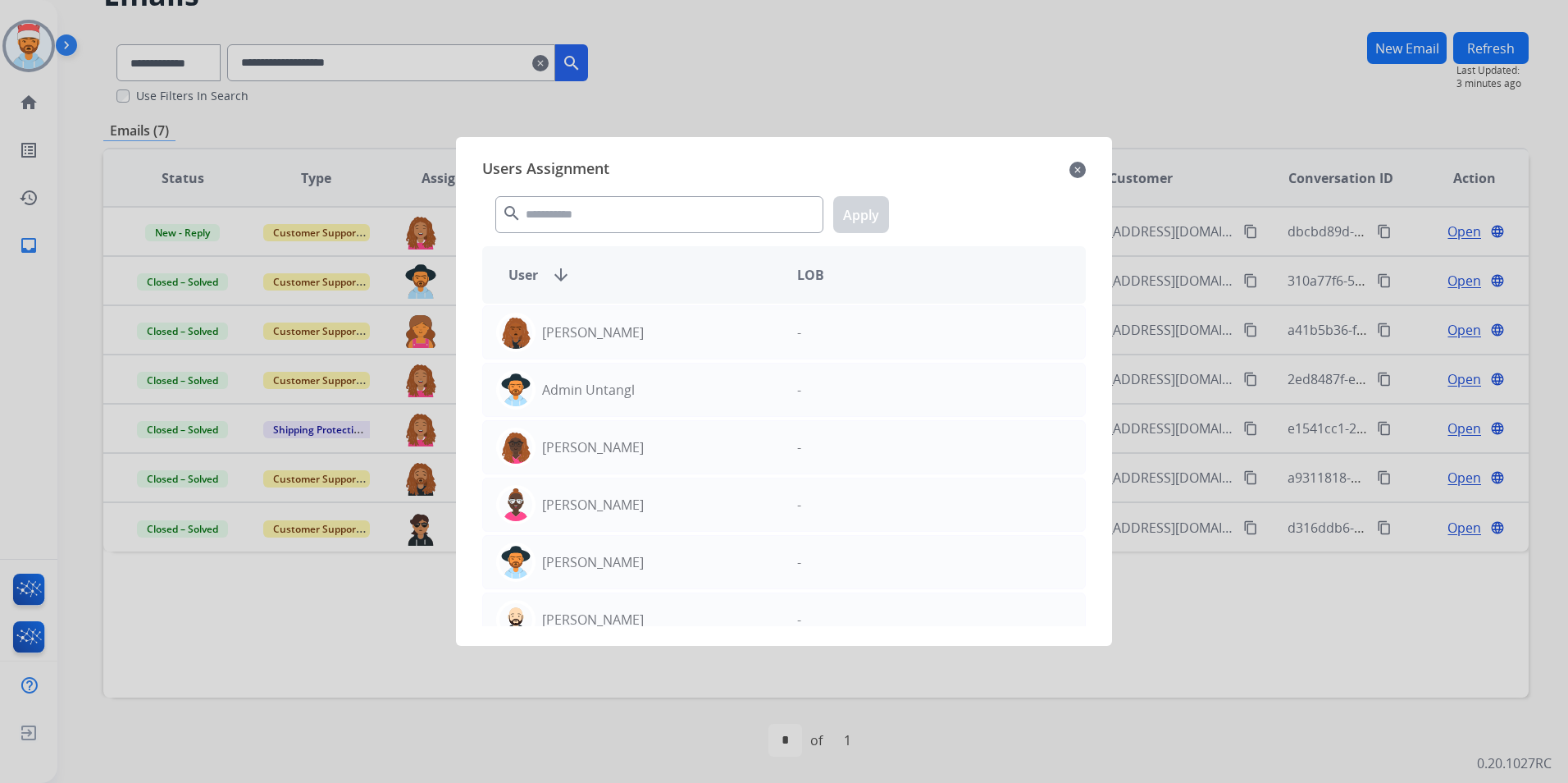
click at [1077, 166] on mat-icon "close" at bounding box center [1077, 169] width 17 height 19
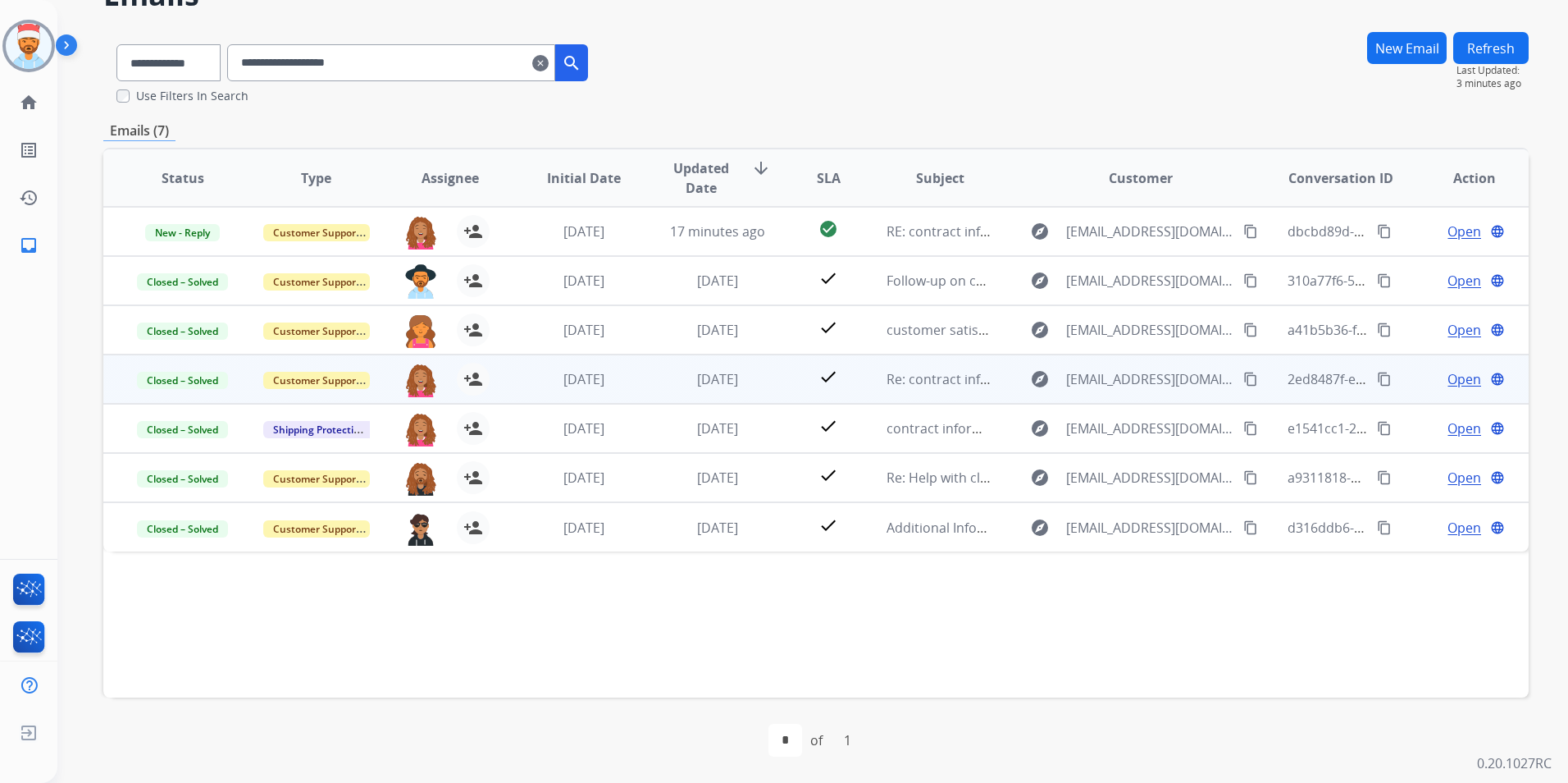
click at [1453, 379] on span "Open" at bounding box center [1464, 379] width 33 height 19
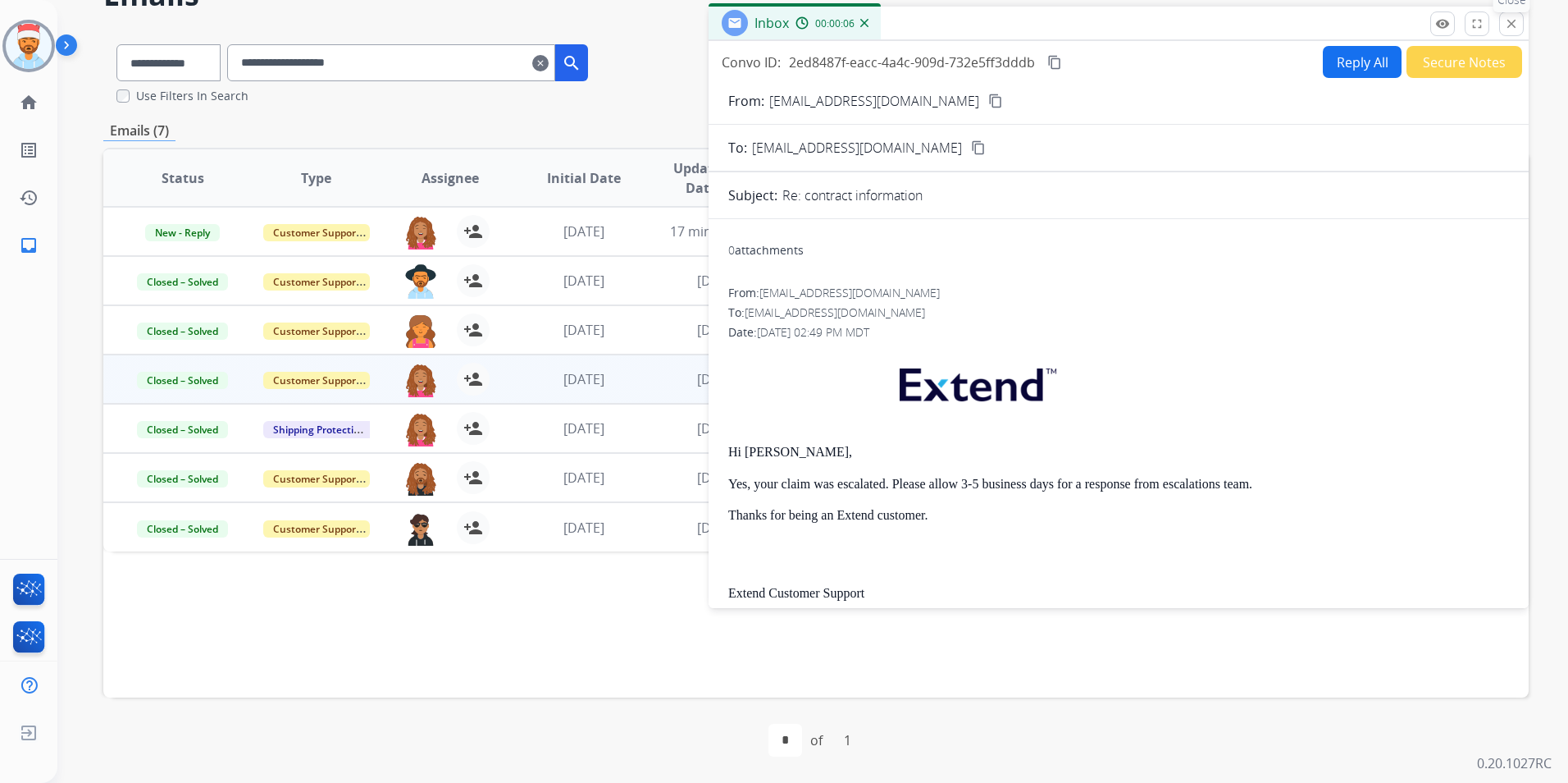
click at [1510, 19] on mat-icon "close" at bounding box center [1511, 24] width 15 height 15
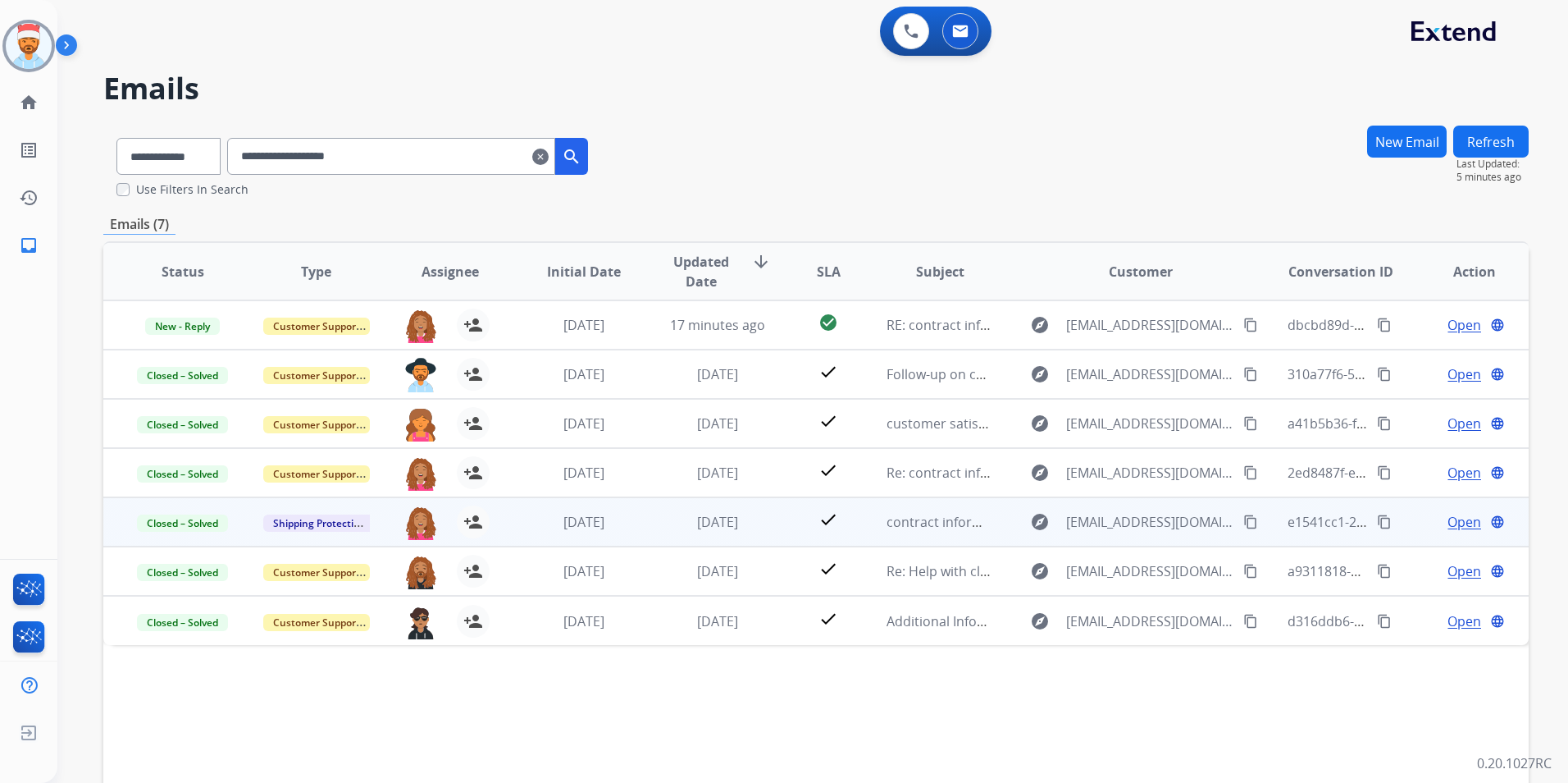
click at [1377, 520] on mat-icon "content_copy" at bounding box center [1384, 522] width 15 height 15
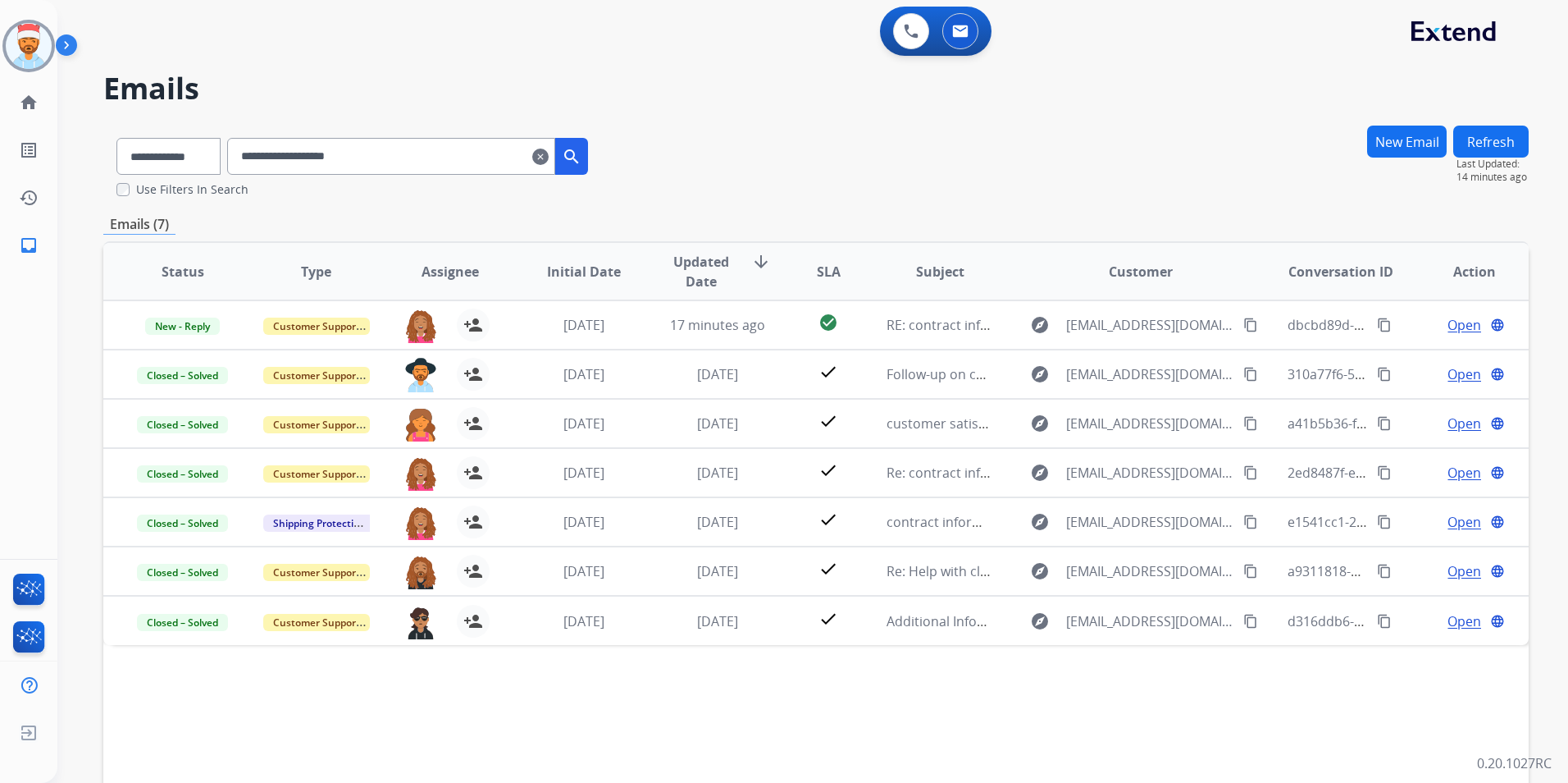
drag, startPoint x: 567, startPoint y: 155, endPoint x: 574, endPoint y: 169, distance: 15.7
click at [549, 155] on mat-icon "clear" at bounding box center [541, 156] width 17 height 19
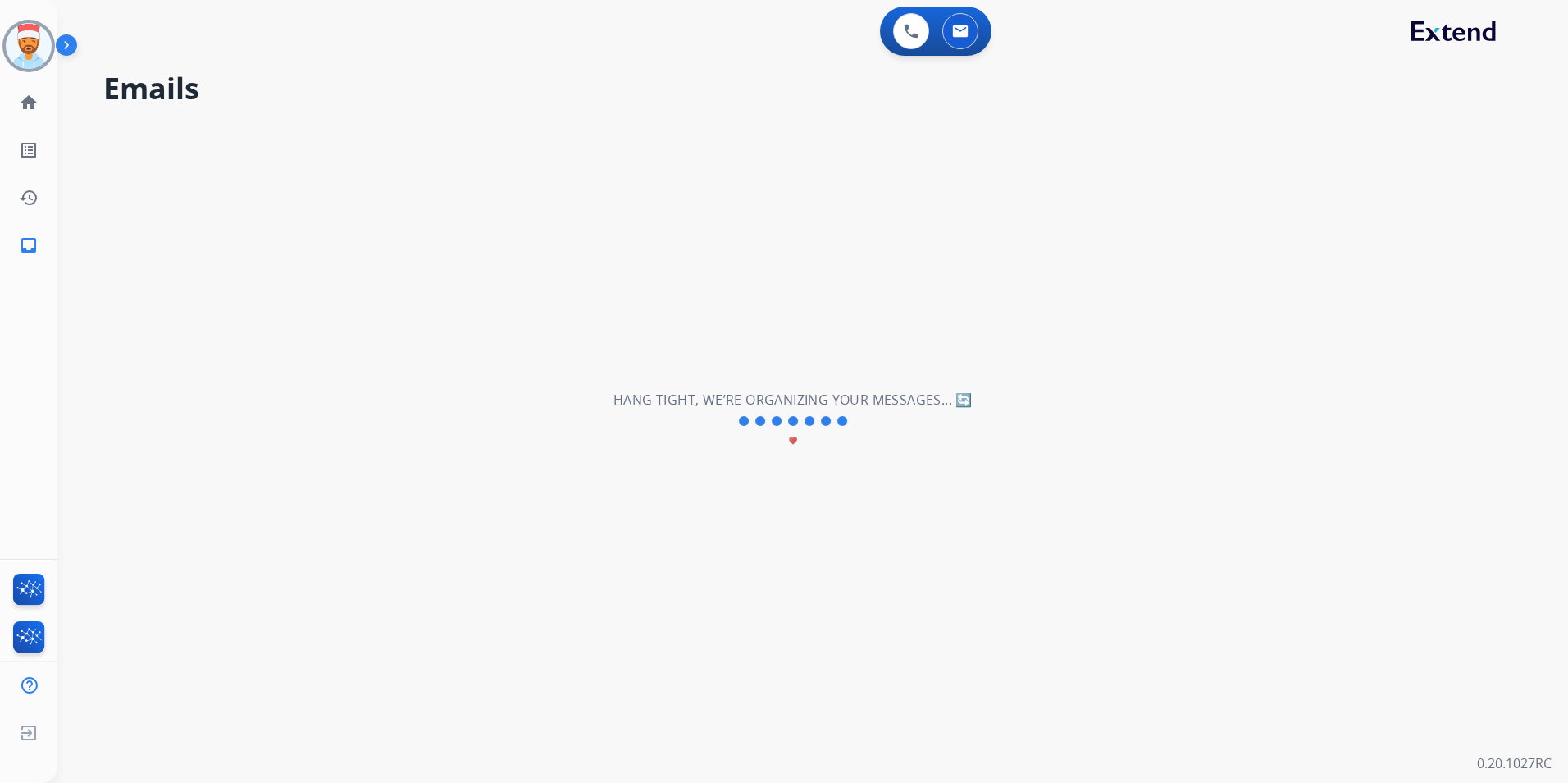
select select "**********"
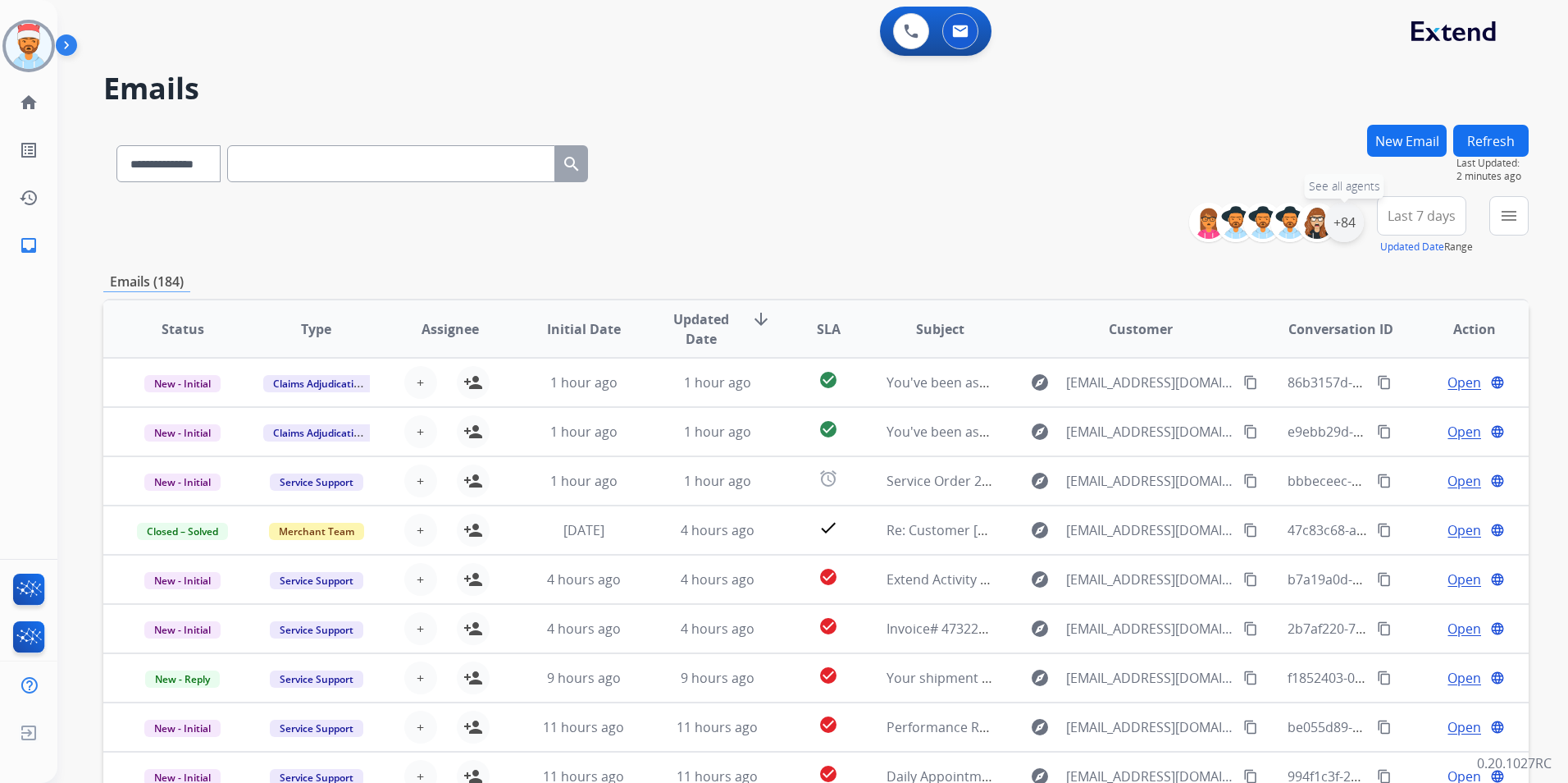
click at [1343, 213] on div "+84" at bounding box center [1345, 222] width 39 height 39
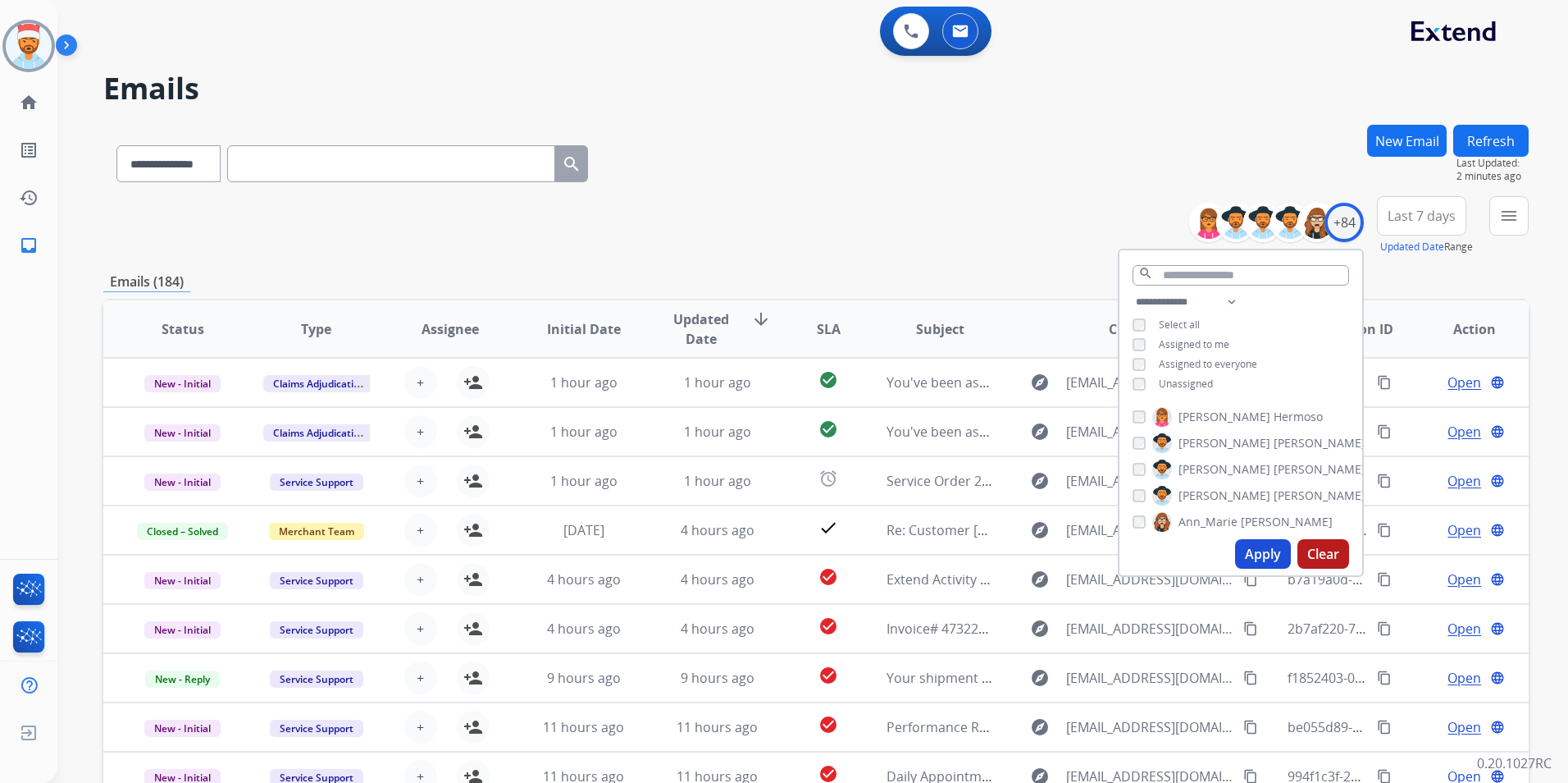
click at [1250, 548] on button "Apply" at bounding box center [1263, 554] width 56 height 30
click at [1510, 214] on mat-icon "menu" at bounding box center [1509, 215] width 19 height 19
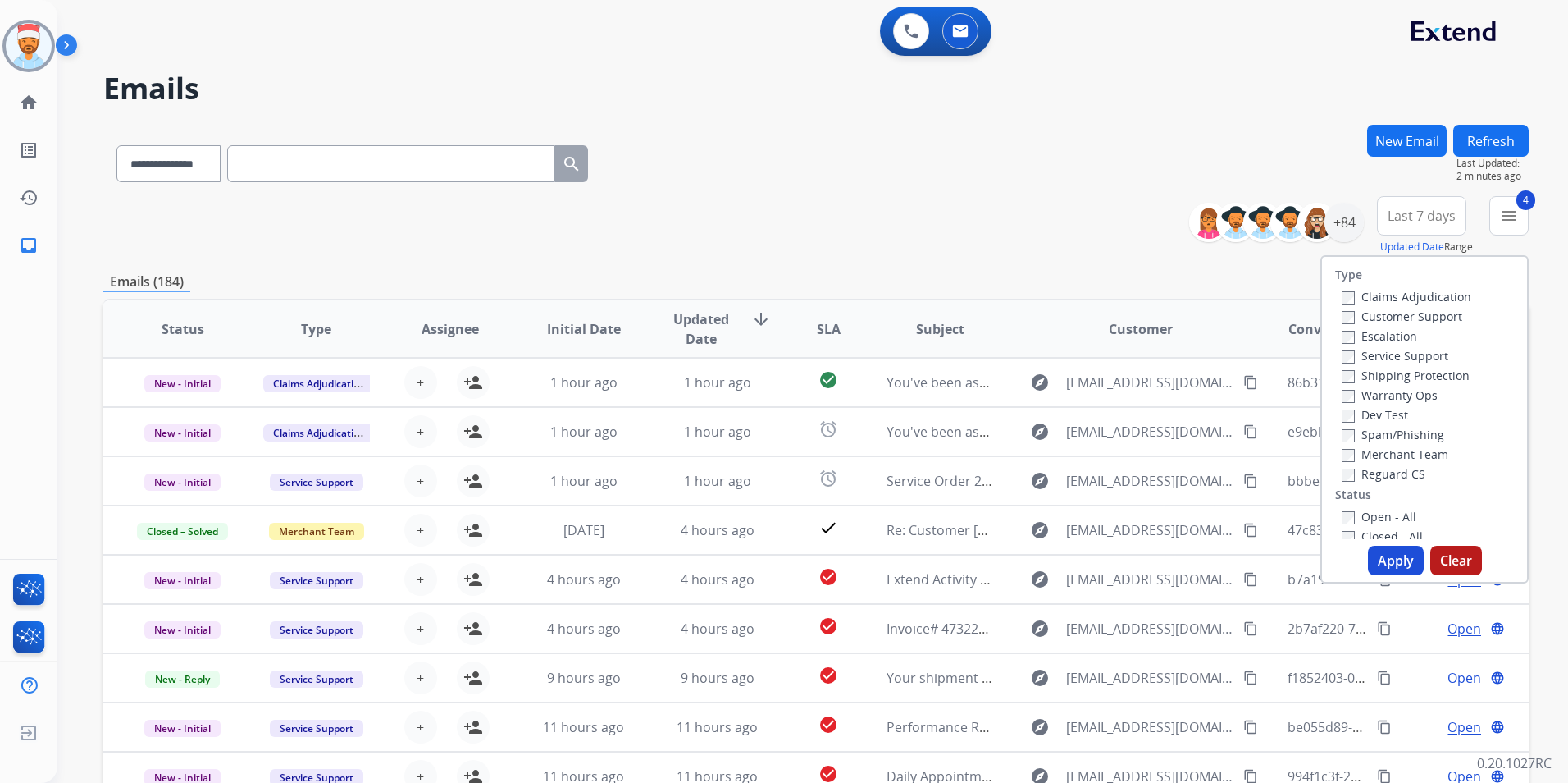
drag, startPoint x: 1378, startPoint y: 553, endPoint x: 1414, endPoint y: 506, distance: 59.2
click at [1380, 554] on button "Apply" at bounding box center [1396, 560] width 56 height 30
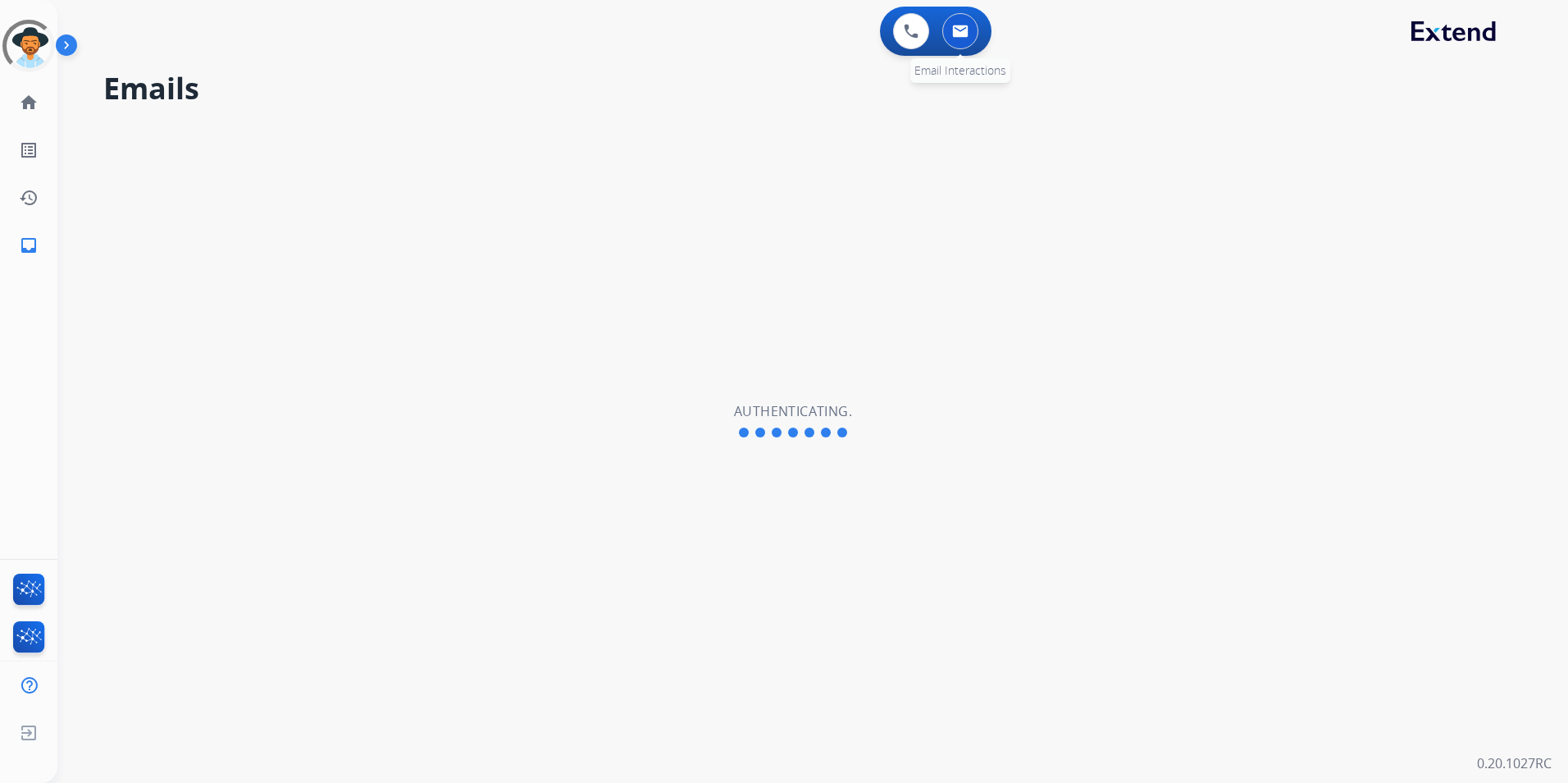
select select "**********"
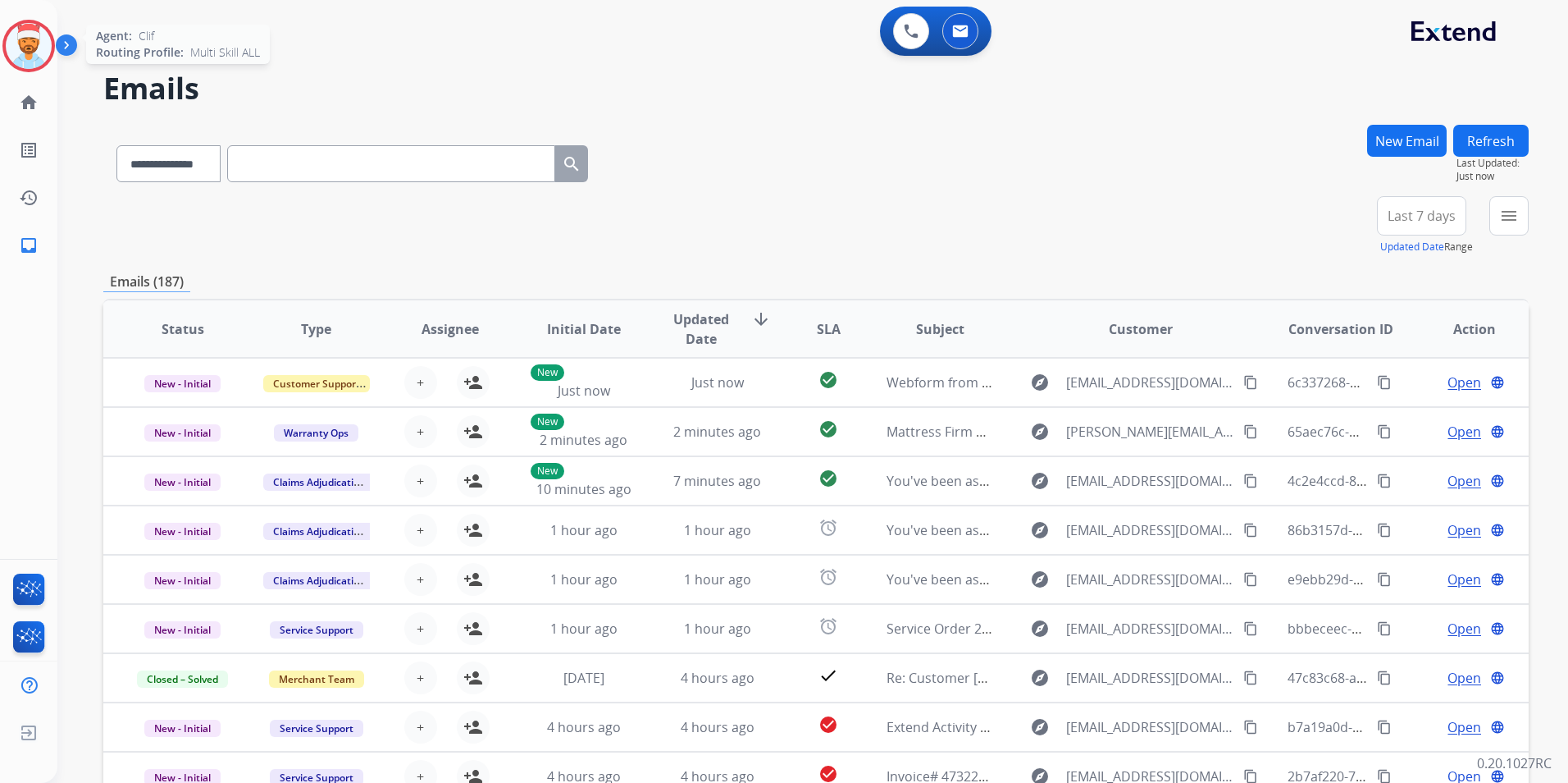
click at [49, 45] on img at bounding box center [29, 46] width 46 height 46
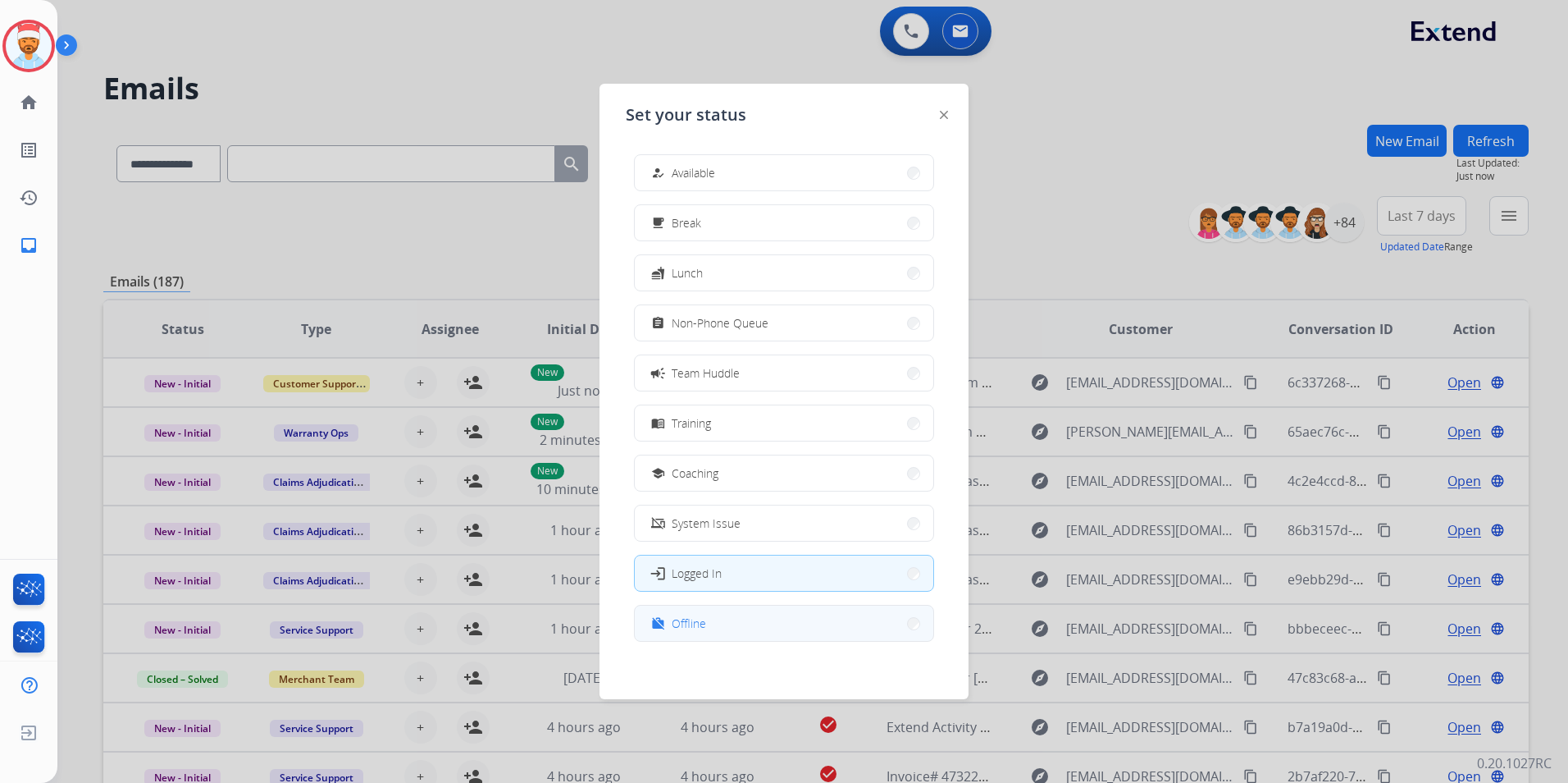
click at [708, 638] on button "work_off Offline" at bounding box center [784, 623] width 299 height 35
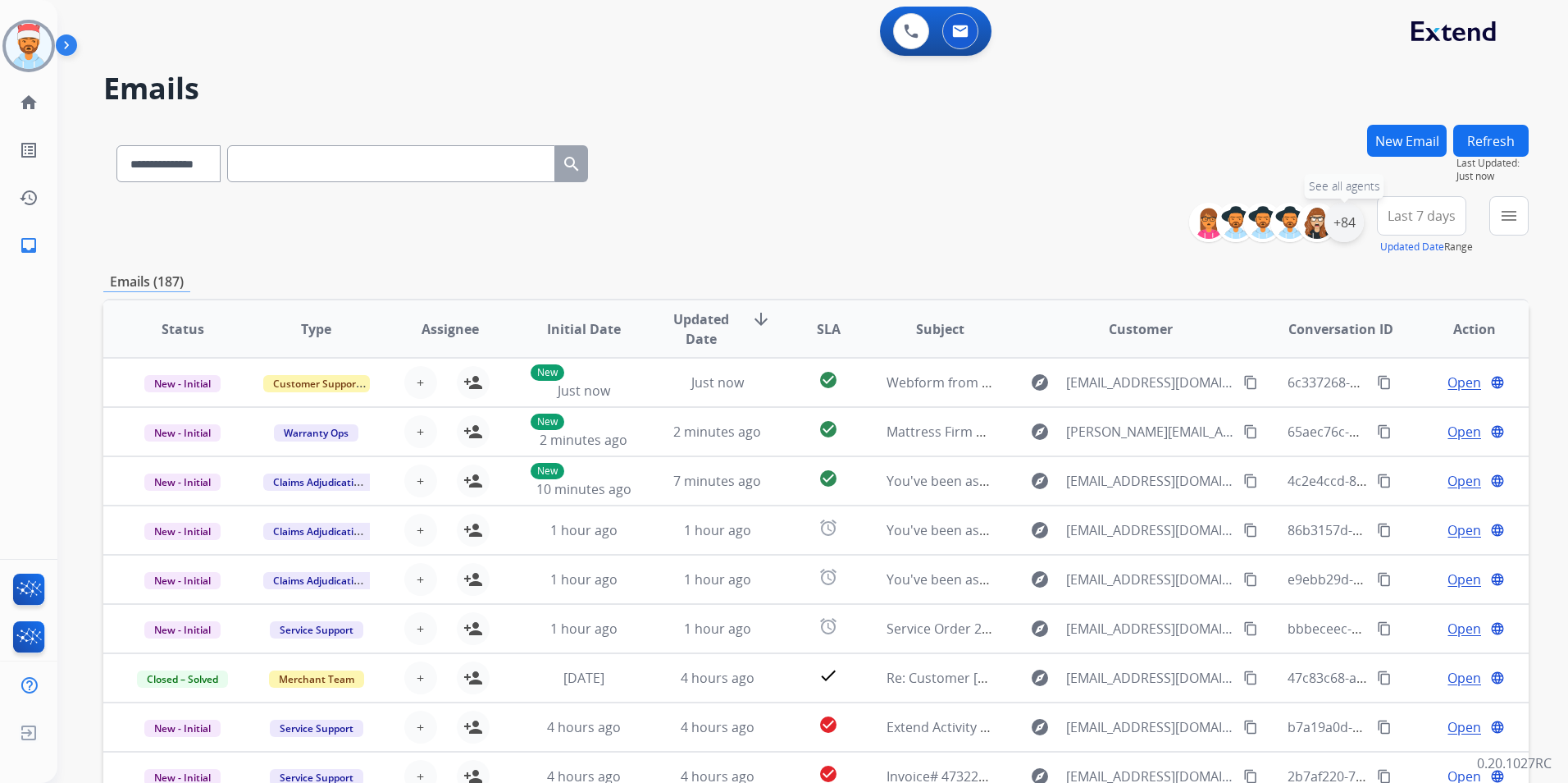
click at [1344, 218] on div "+84" at bounding box center [1345, 222] width 39 height 39
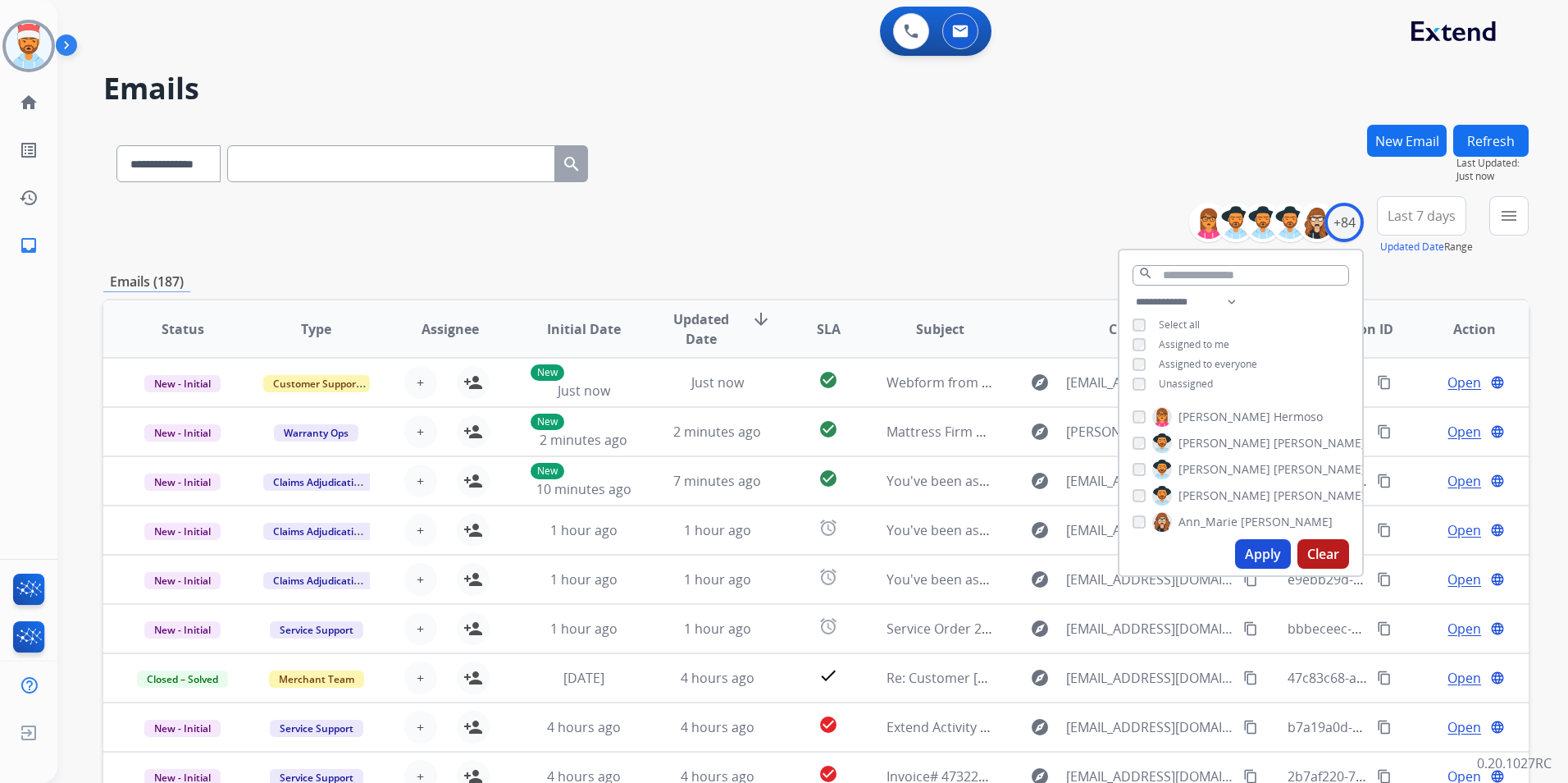
click at [1271, 550] on button "Apply" at bounding box center [1263, 554] width 56 height 30
click at [1251, 549] on button "Apply" at bounding box center [1263, 554] width 56 height 30
click at [1418, 218] on span "Last 7 days" at bounding box center [1421, 215] width 68 height 6
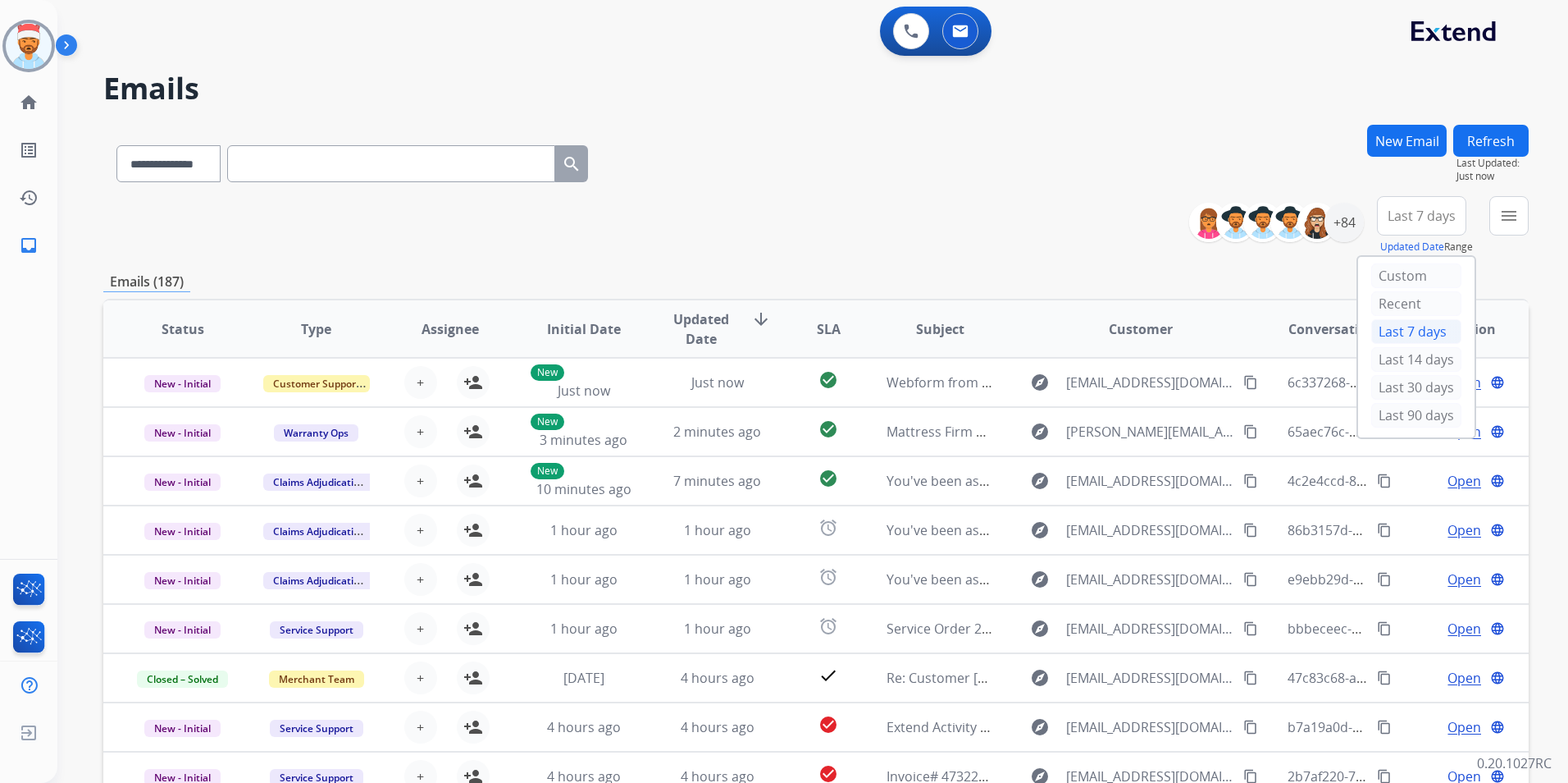
drag, startPoint x: 1389, startPoint y: 417, endPoint x: 1460, endPoint y: 324, distance: 117.0
click at [1389, 416] on div "Last 90 days" at bounding box center [1416, 415] width 90 height 25
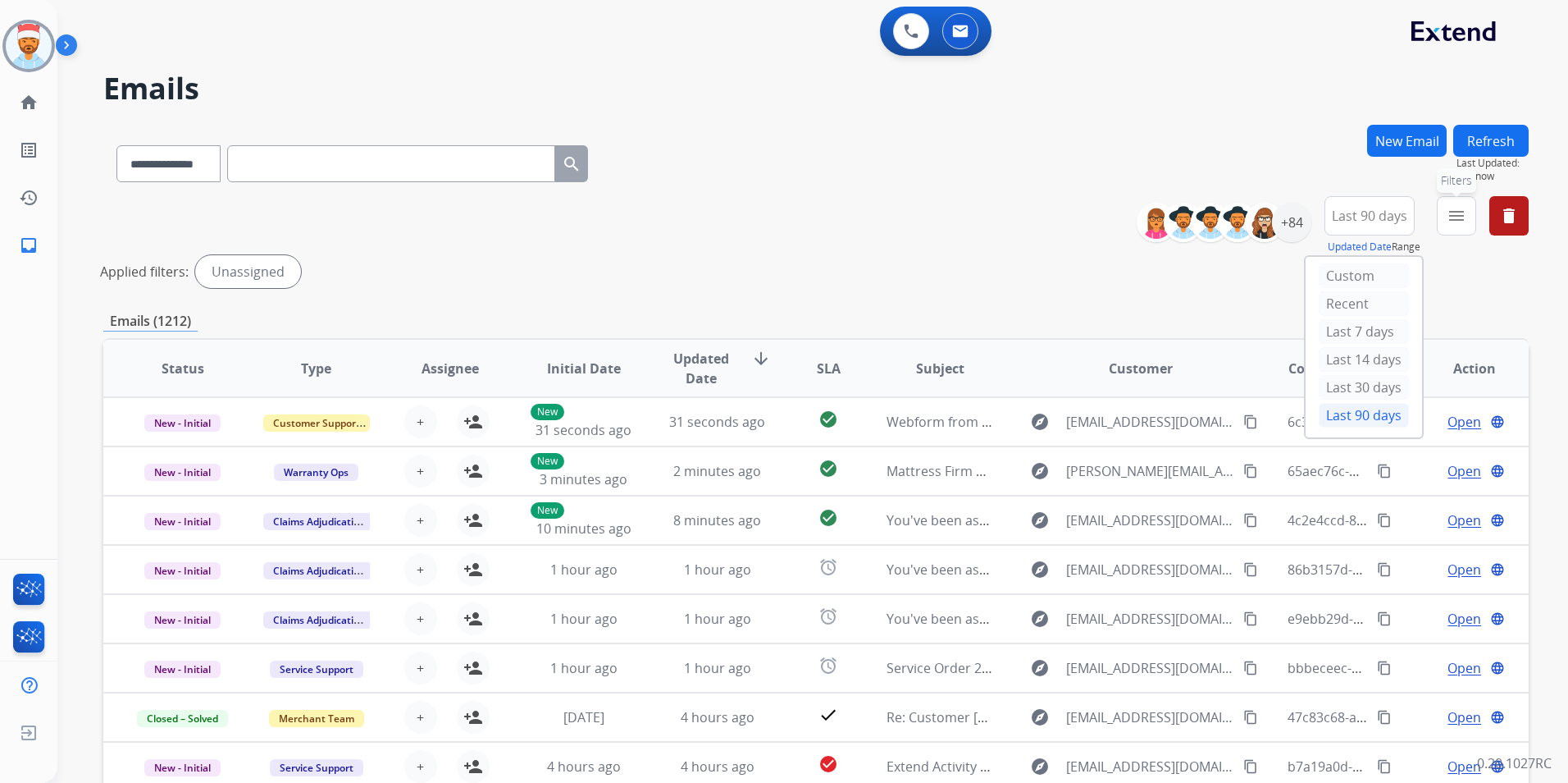
click at [1448, 214] on mat-icon "menu" at bounding box center [1456, 215] width 19 height 19
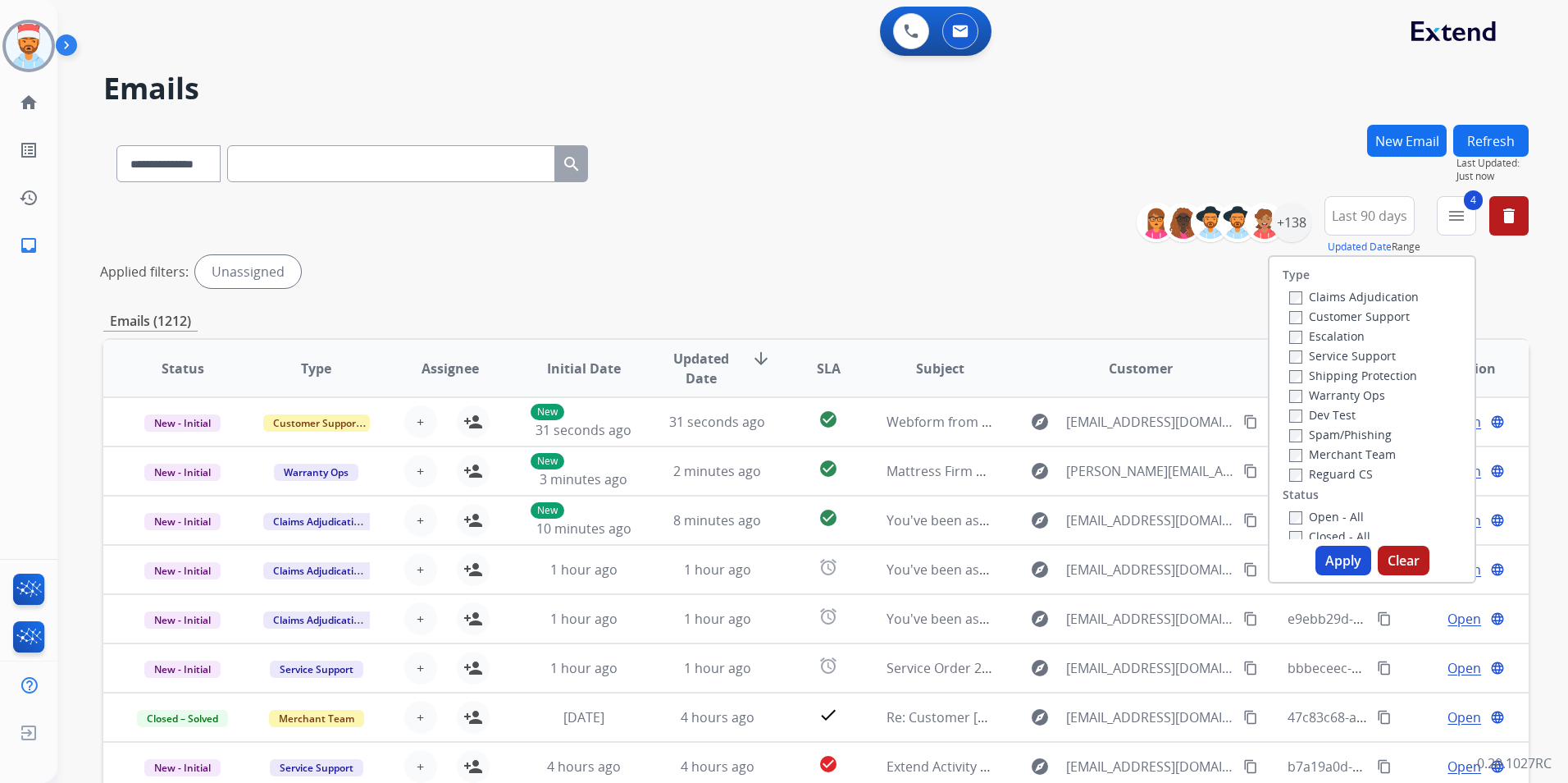
click at [1325, 563] on button "Apply" at bounding box center [1344, 560] width 56 height 30
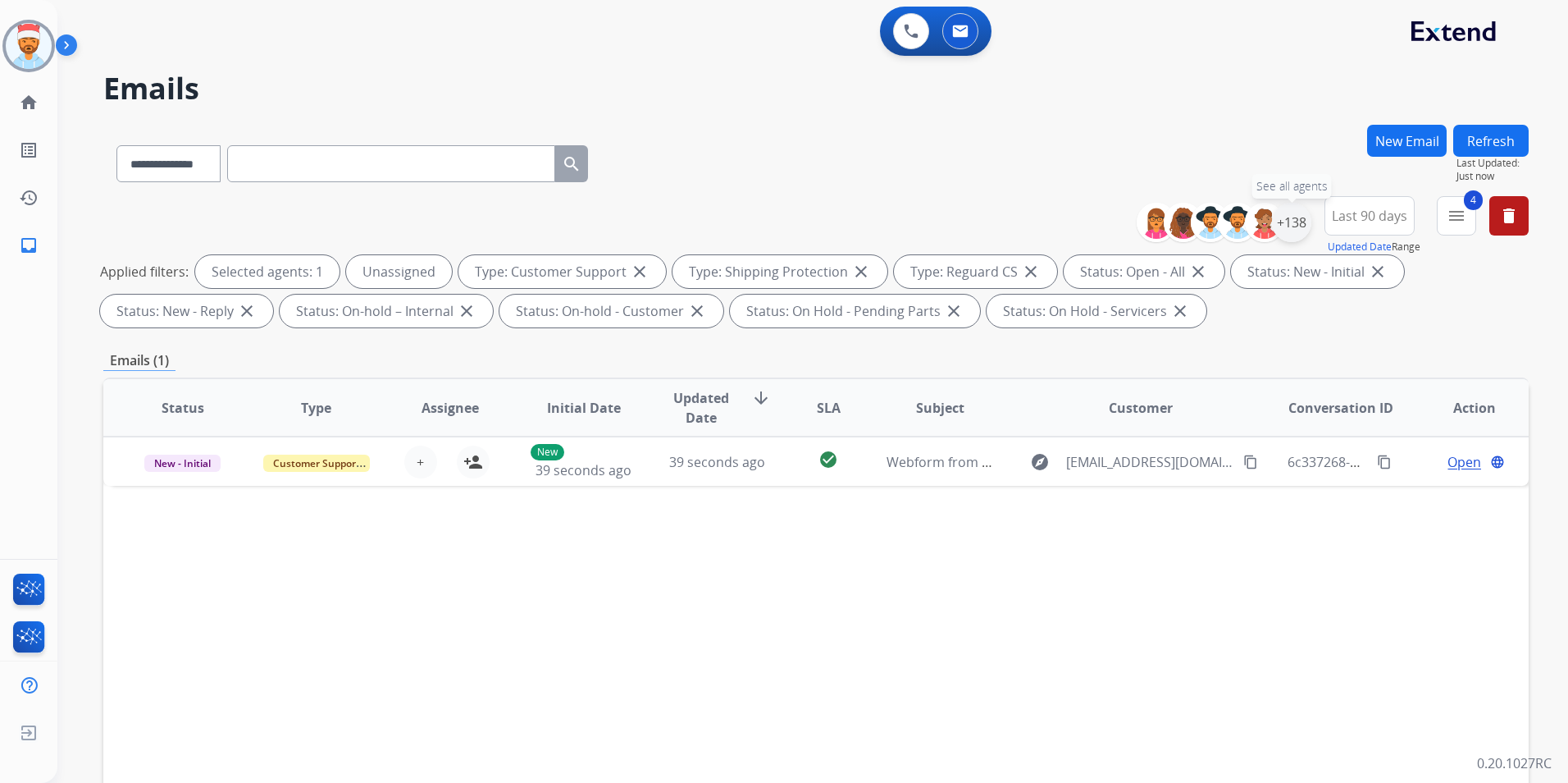
drag, startPoint x: 1304, startPoint y: 226, endPoint x: 1293, endPoint y: 234, distance: 13.6
click at [1302, 226] on div "+138" at bounding box center [1292, 222] width 39 height 39
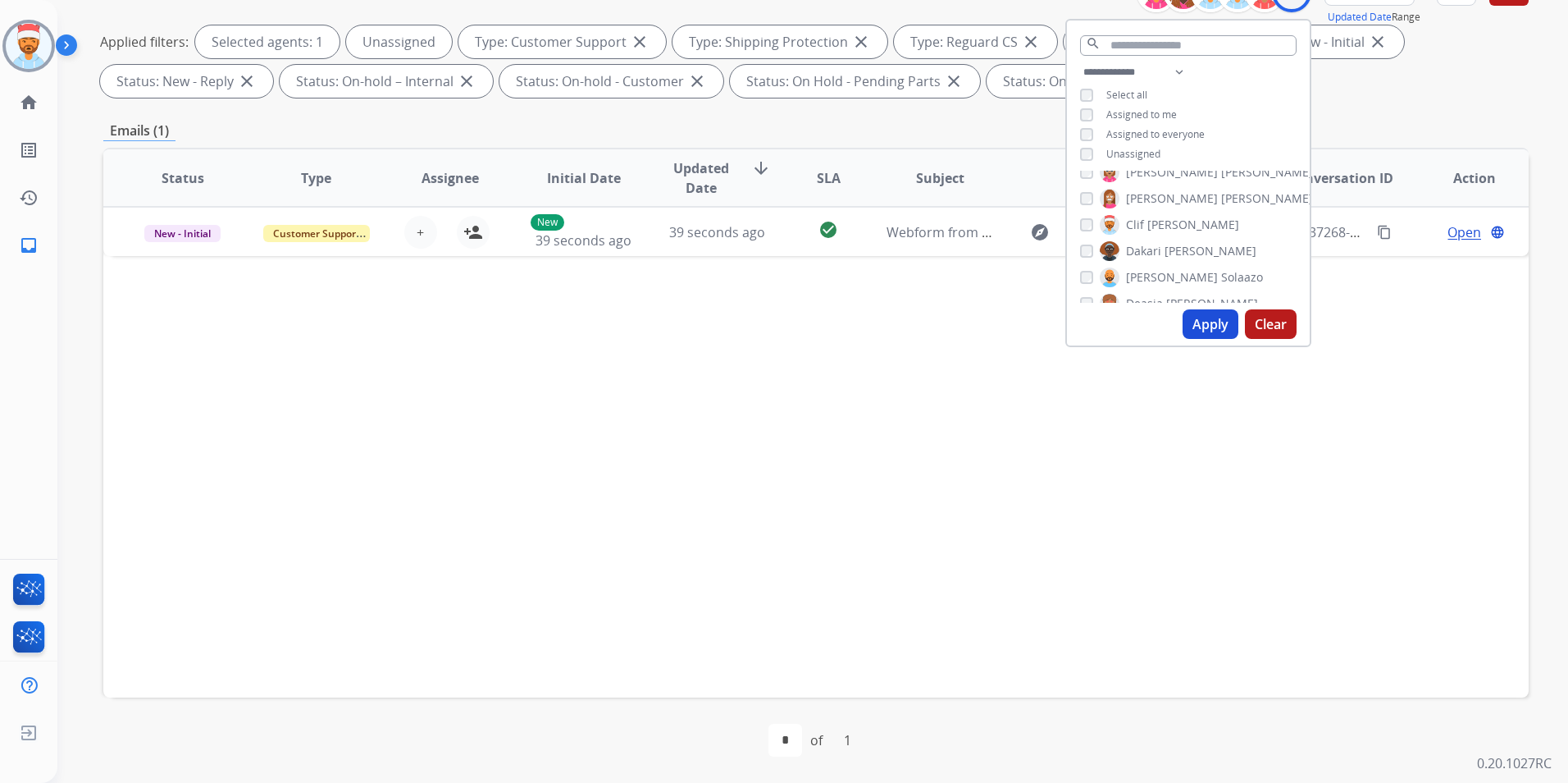
scroll to position [738, 0]
click at [1211, 324] on button "Apply" at bounding box center [1211, 324] width 56 height 30
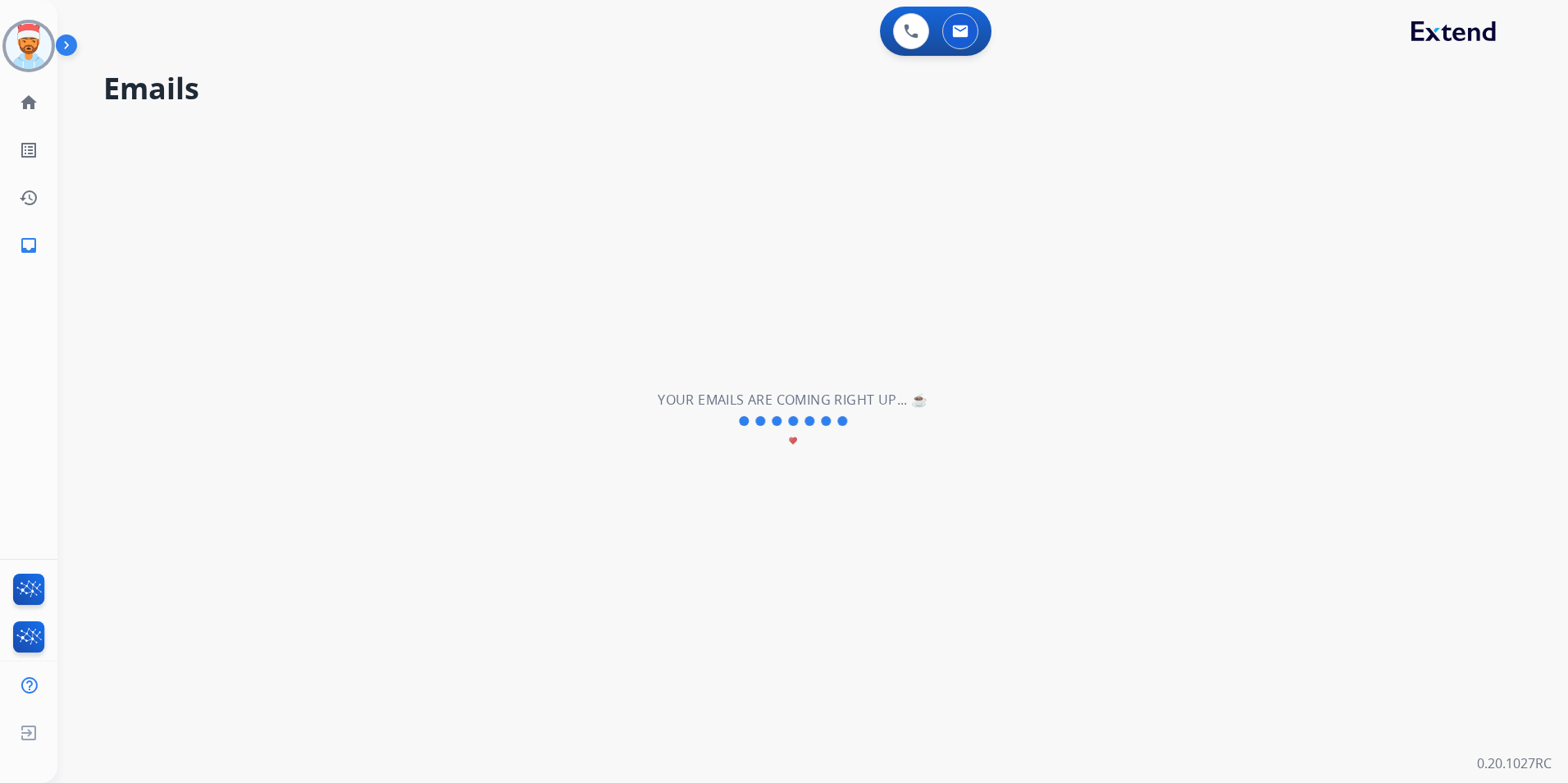
scroll to position [0, 0]
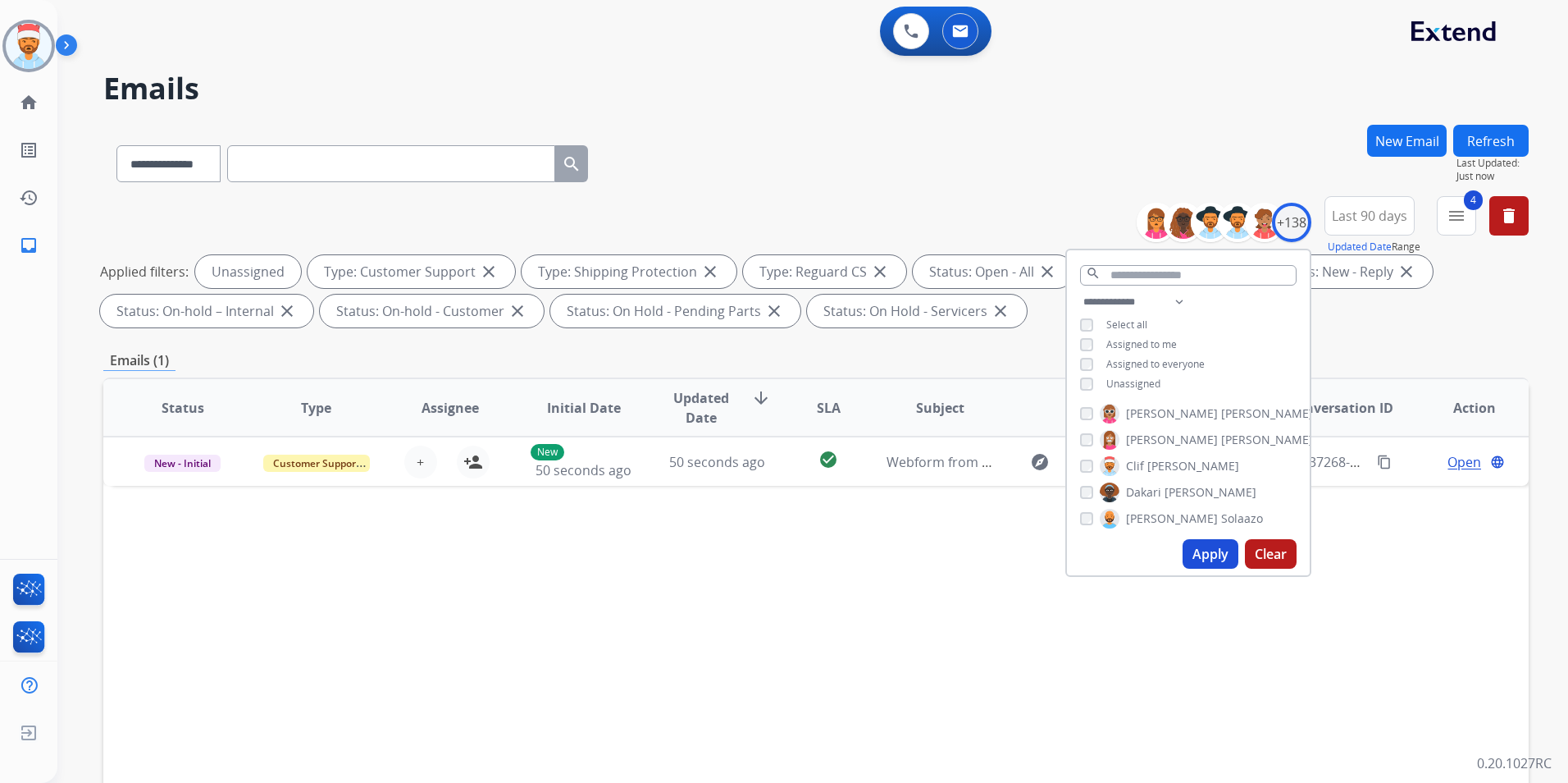
drag, startPoint x: 863, startPoint y: 202, endPoint x: 1069, endPoint y: 246, distance: 210.6
click at [868, 202] on div "**********" at bounding box center [815, 264] width 1425 height 138
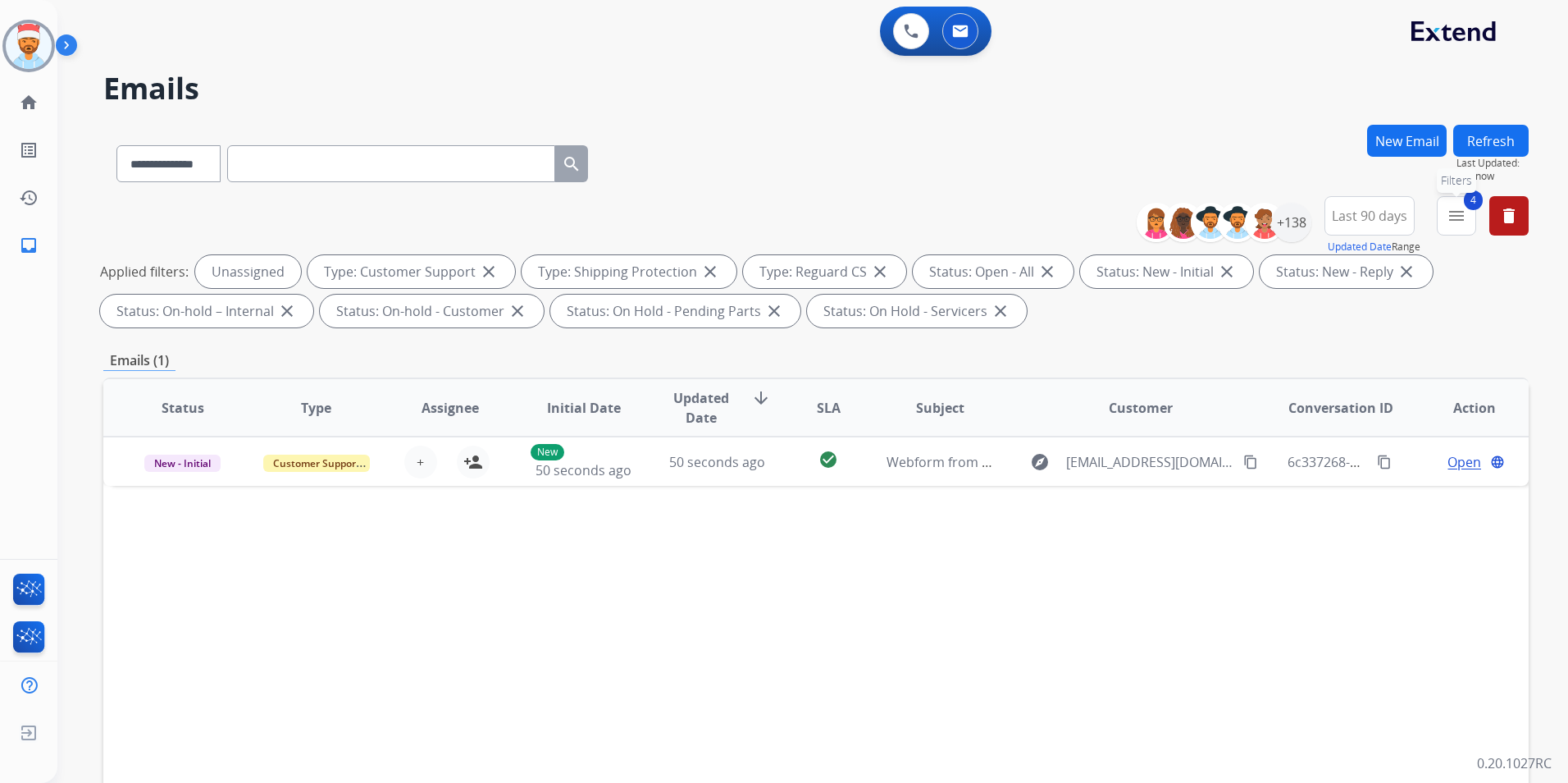
click at [1462, 221] on mat-icon "menu" at bounding box center [1456, 215] width 19 height 19
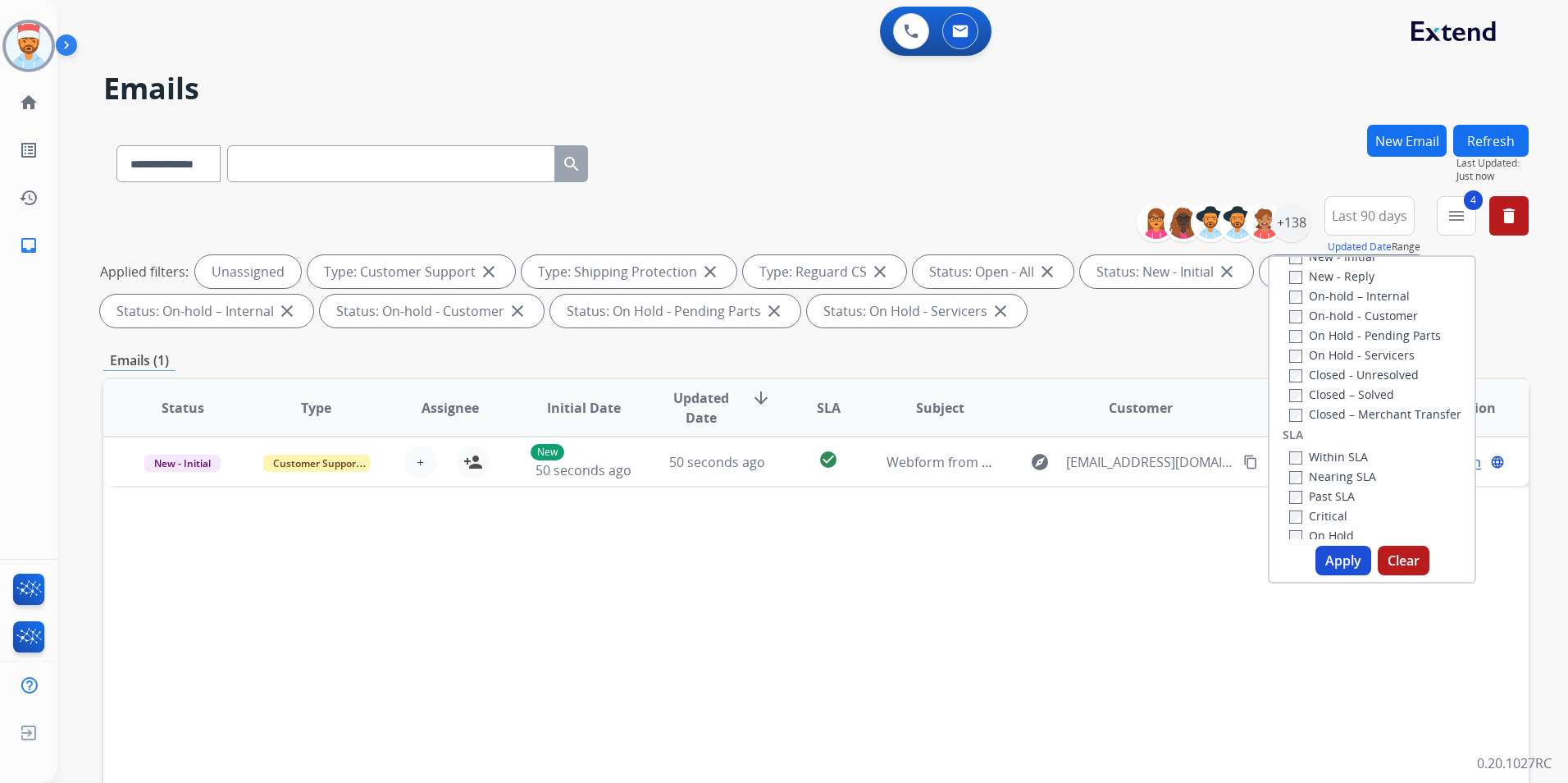
scroll to position [328, 0]
click at [1339, 563] on button "Apply" at bounding box center [1344, 560] width 56 height 30
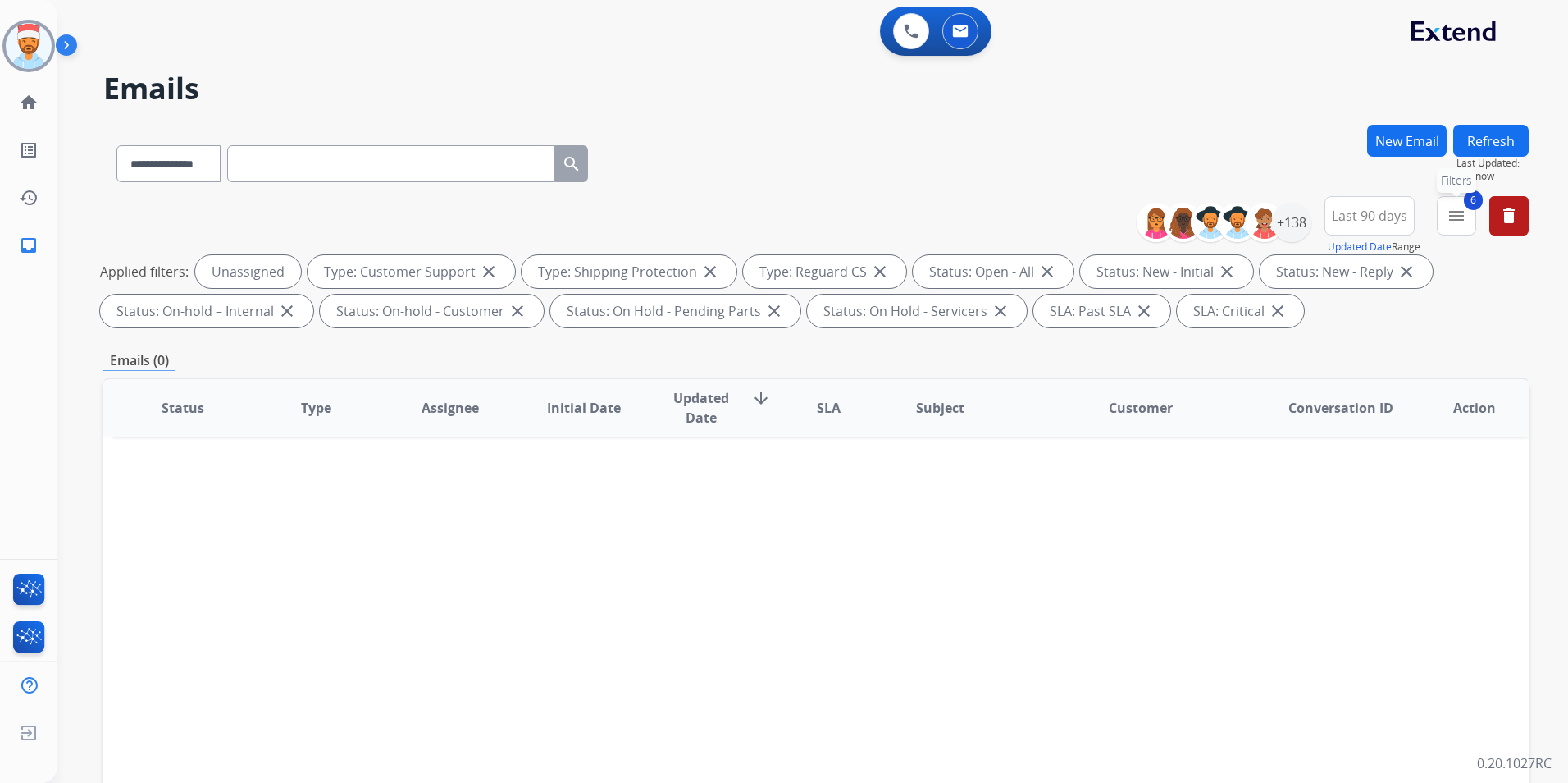
click at [1446, 224] on button "6 menu Filters" at bounding box center [1457, 215] width 39 height 39
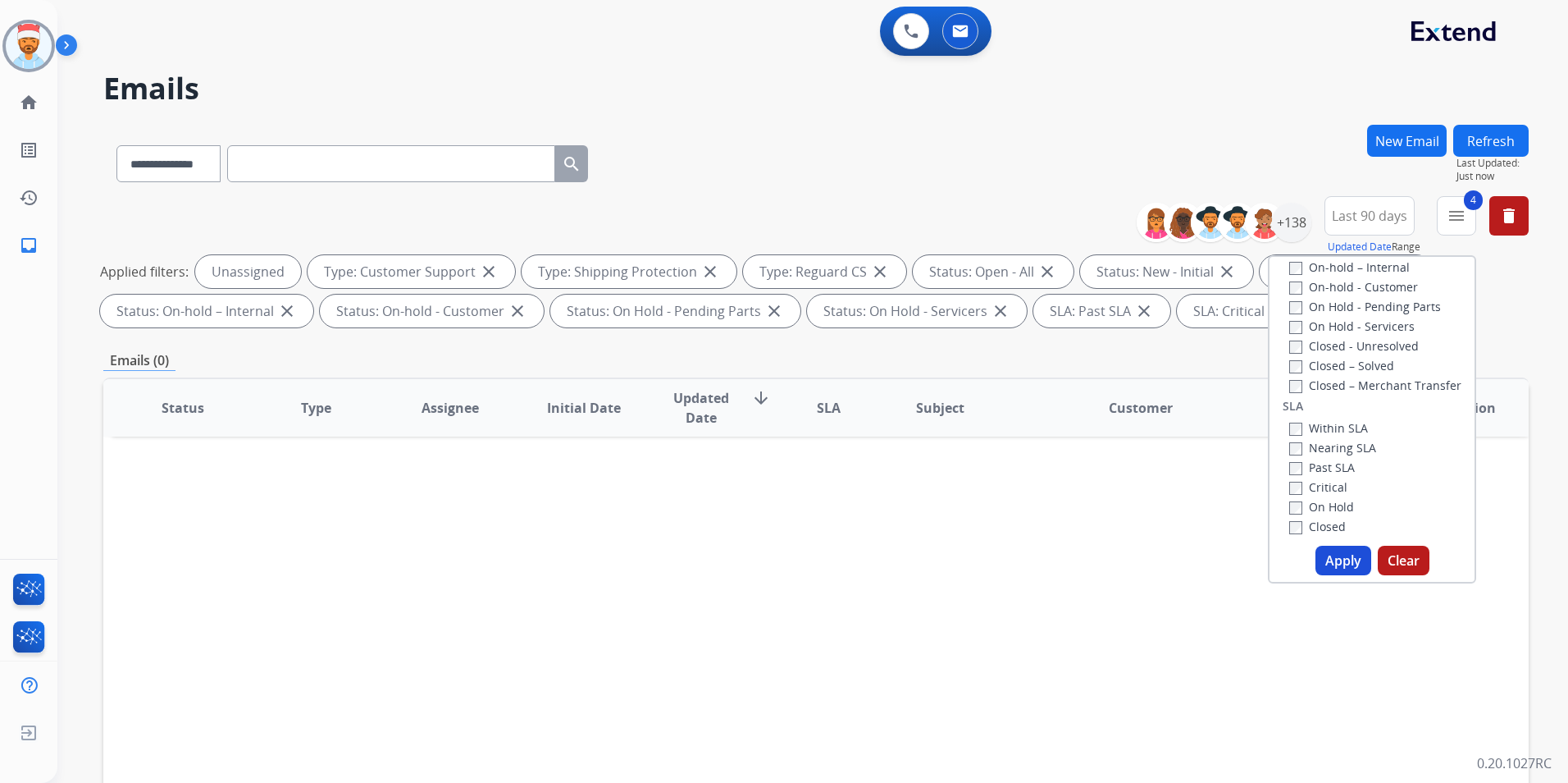
click at [1329, 559] on button "Apply" at bounding box center [1344, 560] width 56 height 30
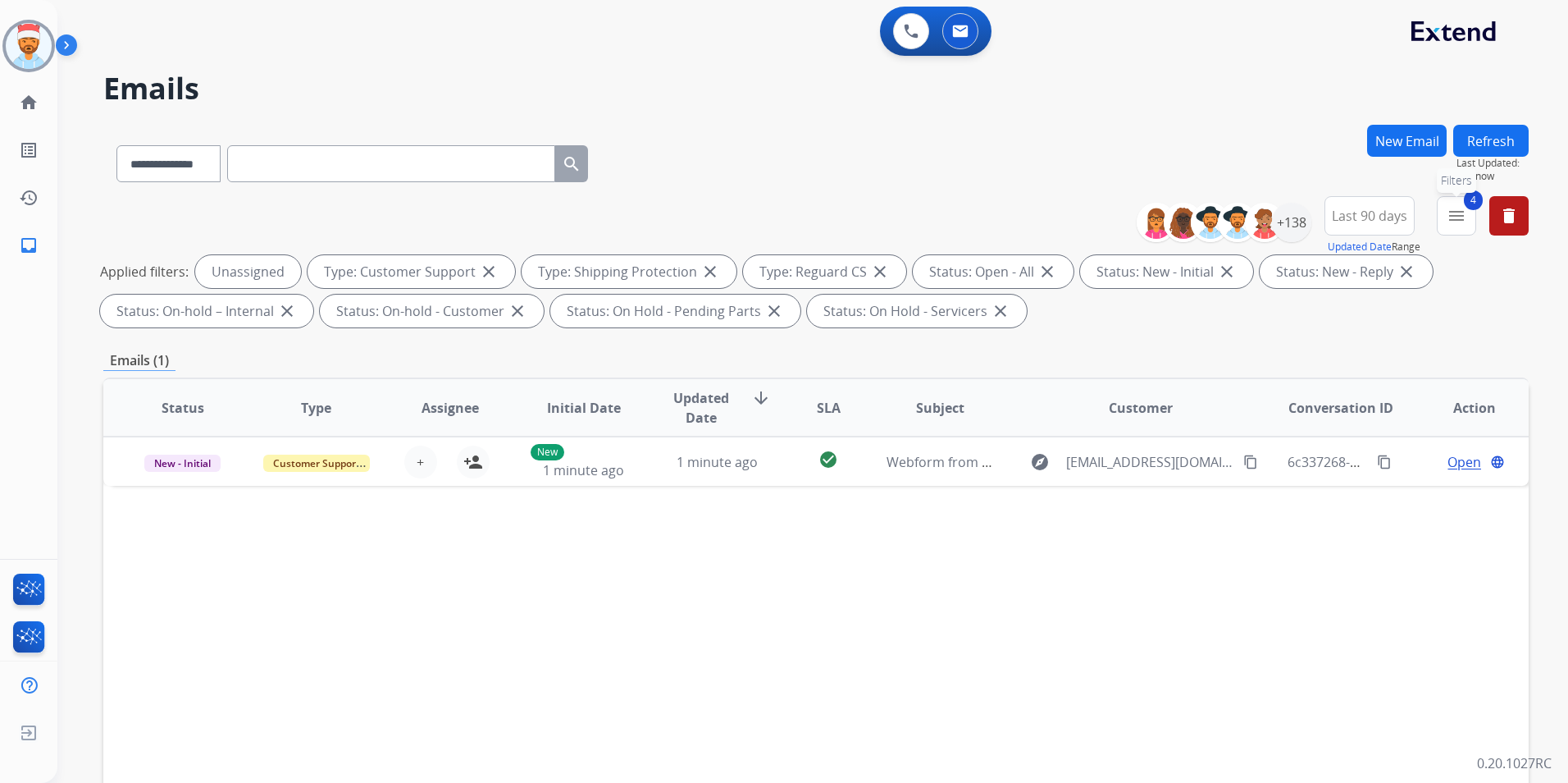
click at [1452, 221] on mat-icon "menu" at bounding box center [1456, 215] width 19 height 19
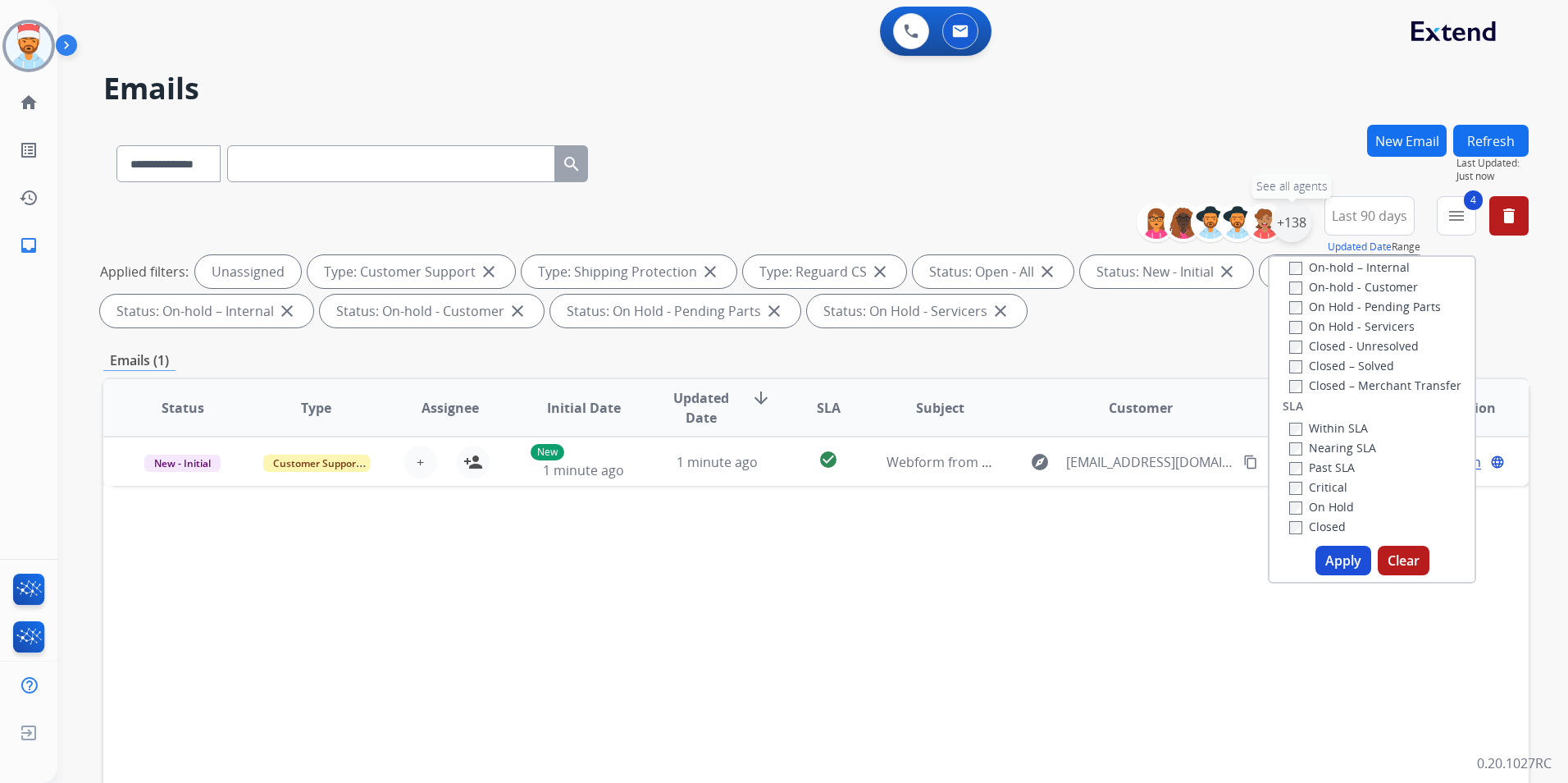
click at [1285, 230] on div "+138" at bounding box center [1292, 222] width 39 height 39
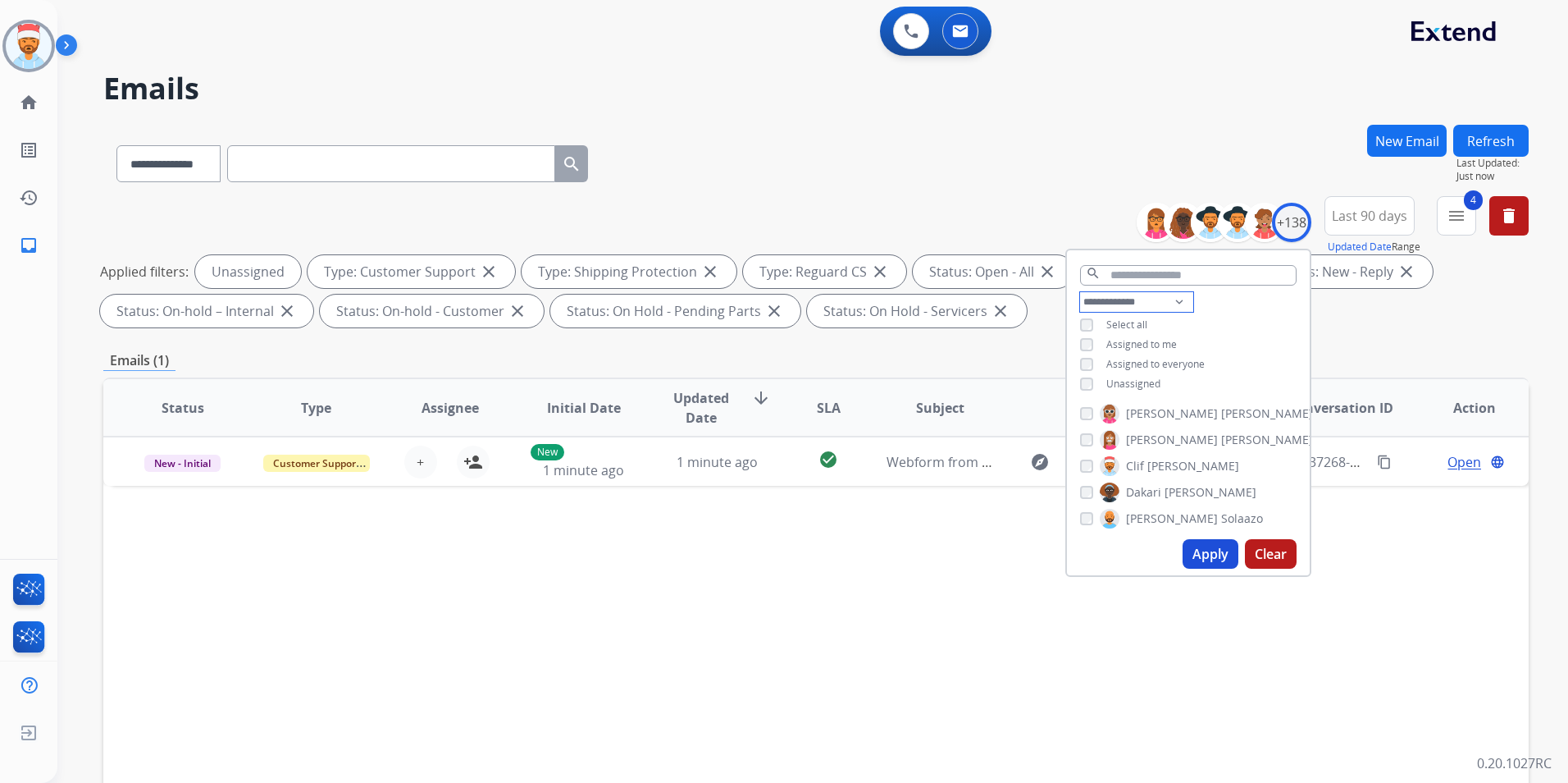
click at [1162, 301] on select "**********" at bounding box center [1137, 302] width 113 height 19
select select "**********"
click at [1080, 292] on select "**********" at bounding box center [1137, 302] width 113 height 19
click at [1200, 548] on button "Apply" at bounding box center [1211, 554] width 56 height 30
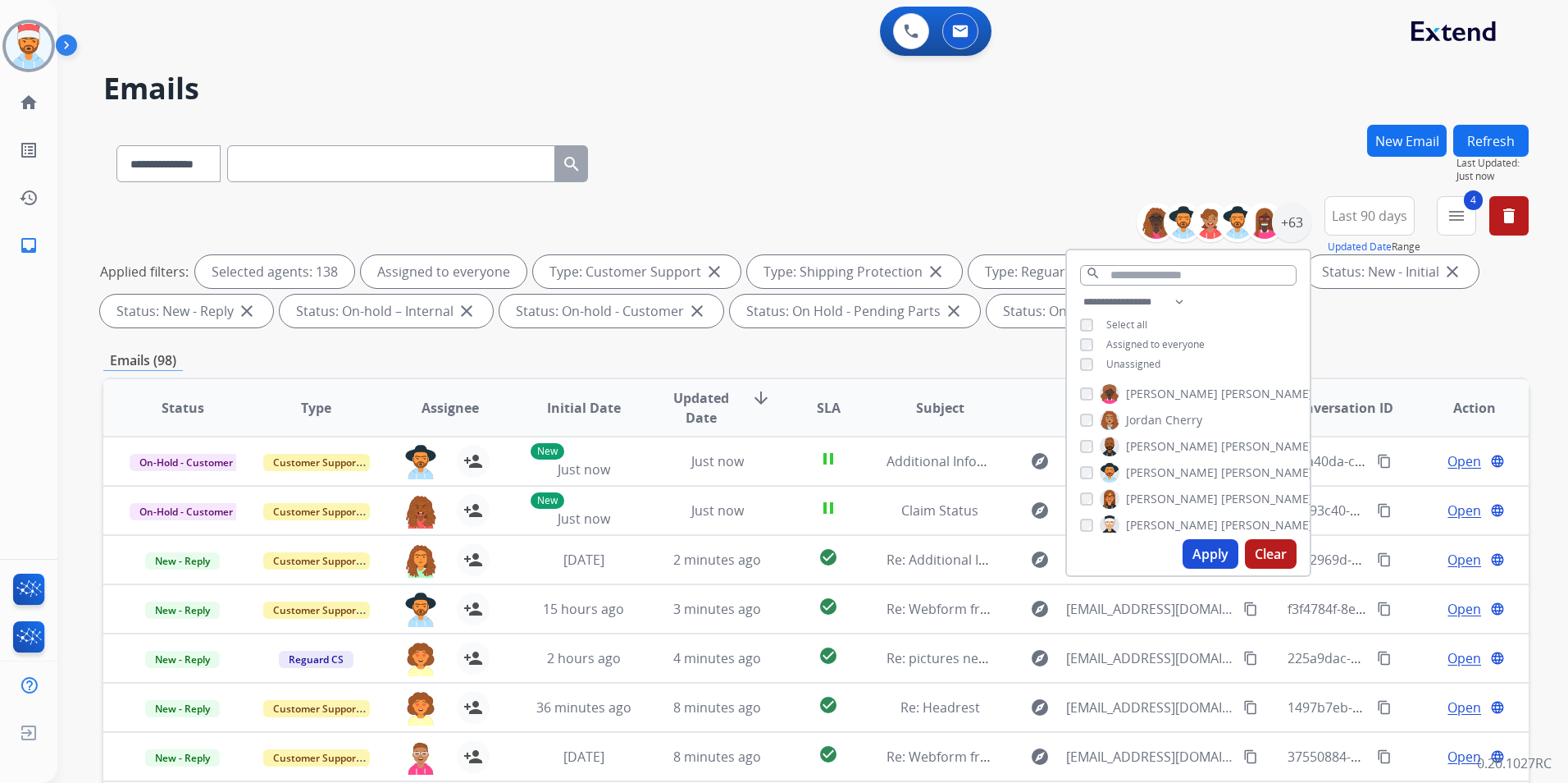
click at [1204, 547] on button "Apply" at bounding box center [1211, 554] width 56 height 30
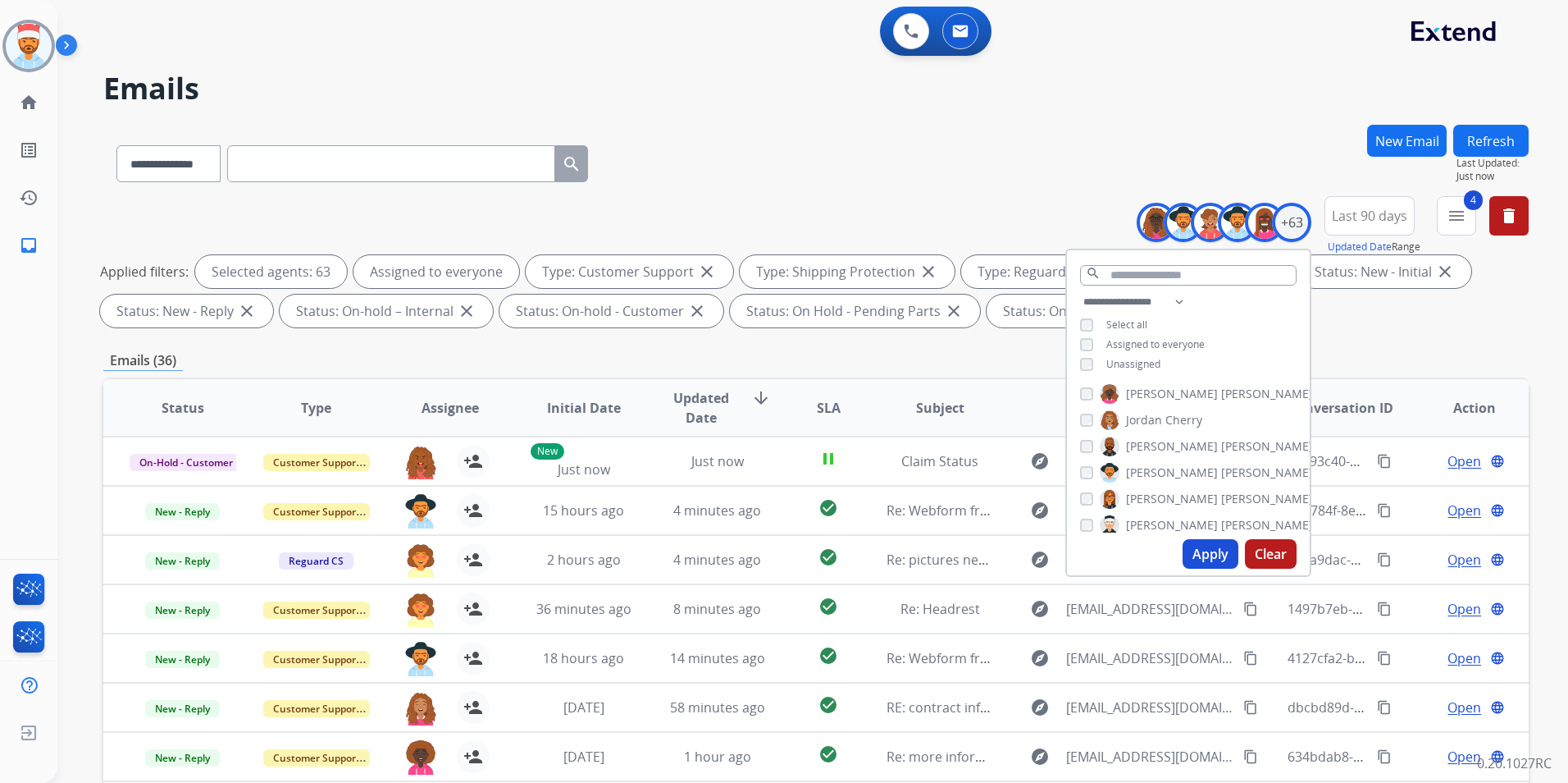
click at [1206, 551] on button "Apply" at bounding box center [1211, 554] width 56 height 30
click at [1391, 353] on div "Emails (36)" at bounding box center [815, 361] width 1425 height 20
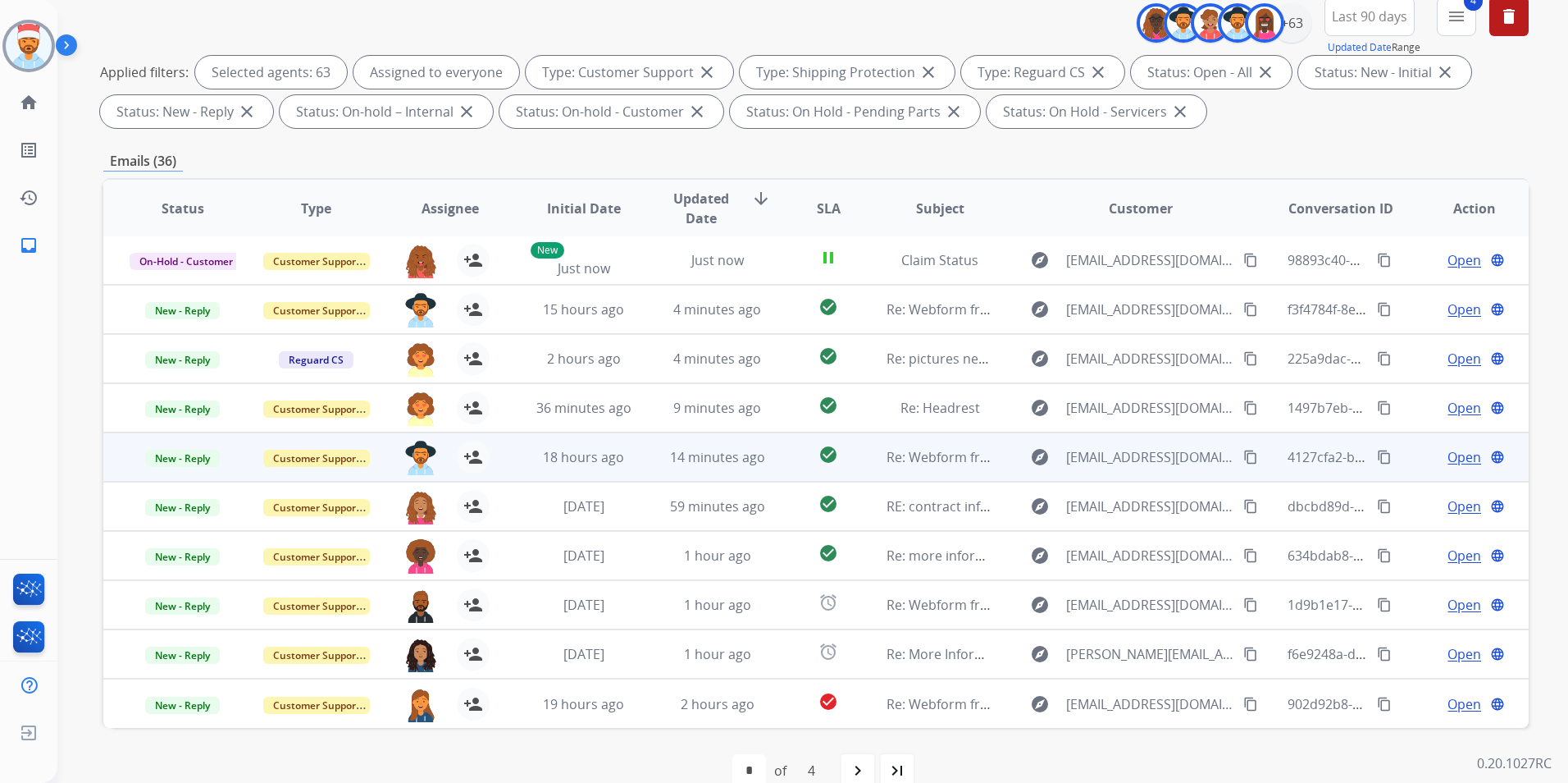
scroll to position [230, 0]
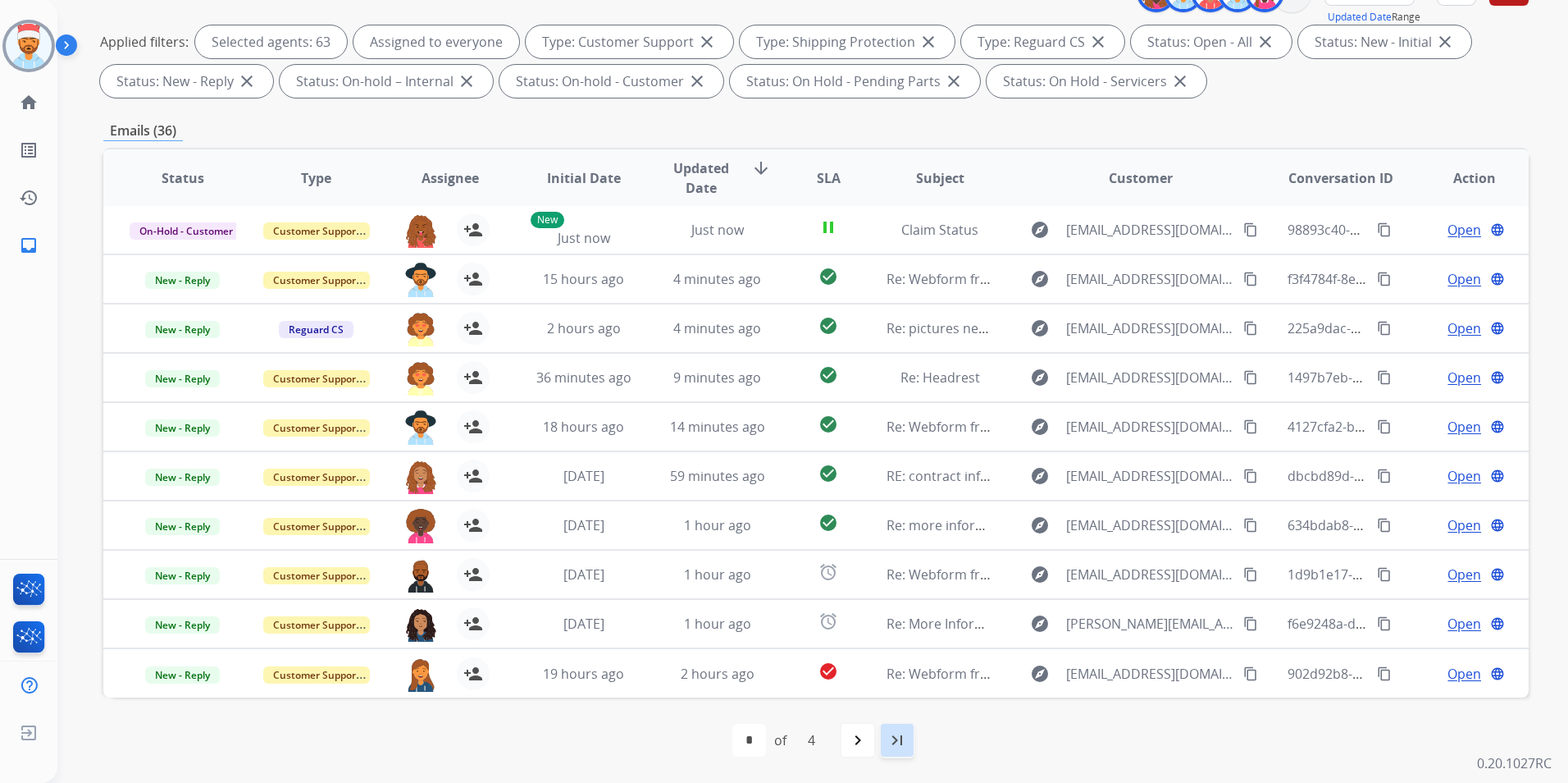
click at [899, 748] on mat-icon "last_page" at bounding box center [897, 739] width 19 height 19
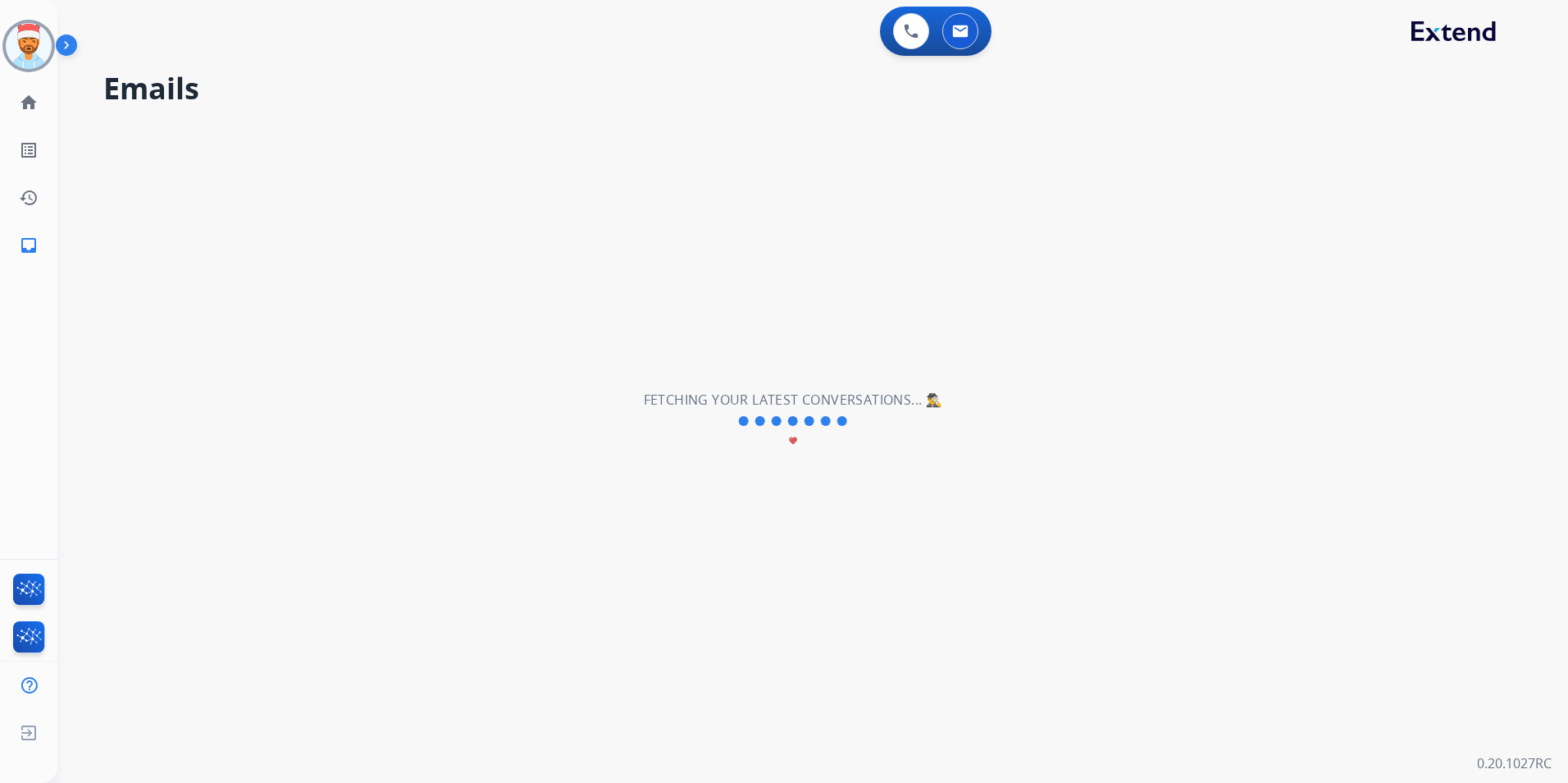
scroll to position [0, 0]
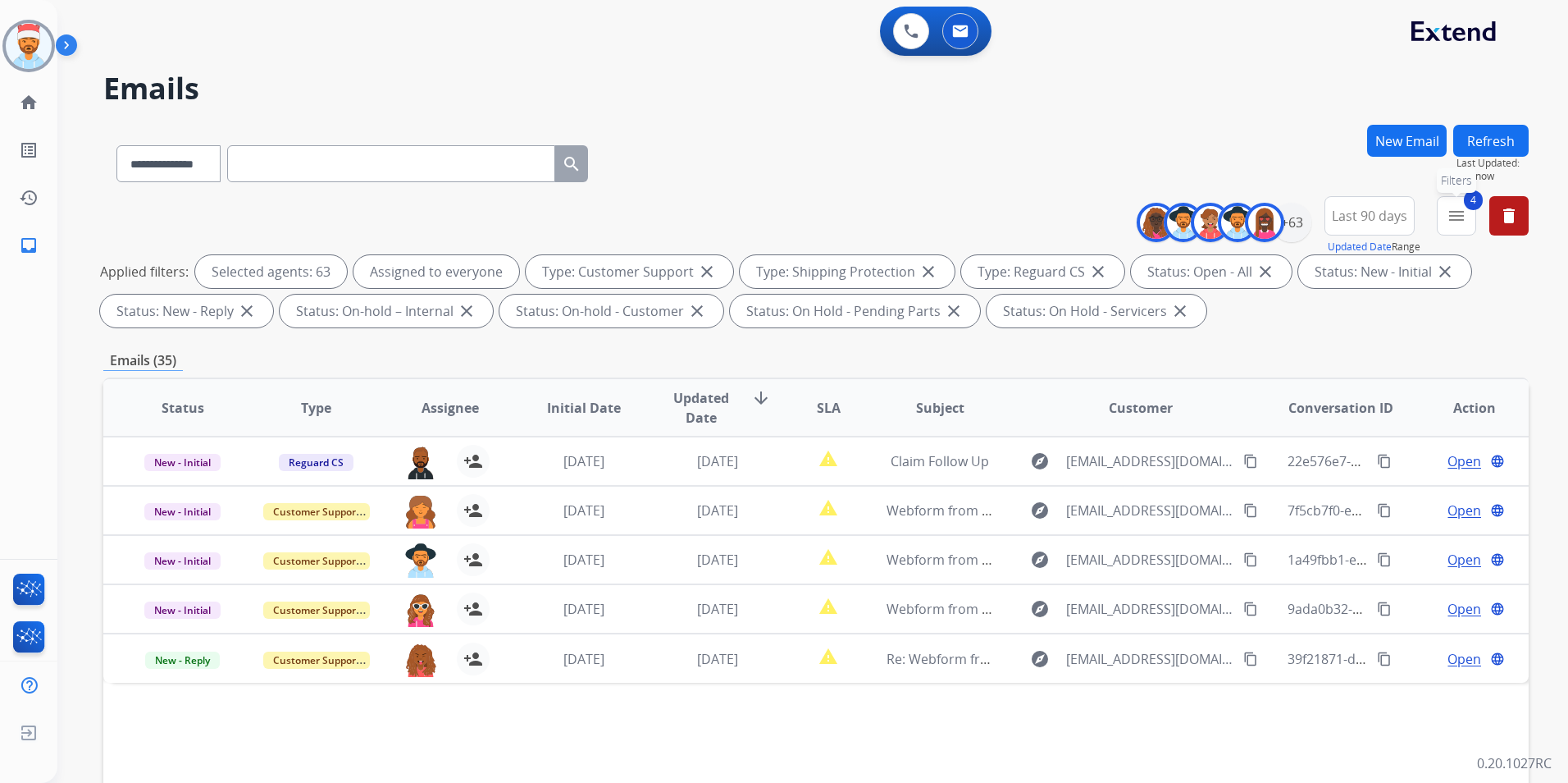
click at [1454, 221] on mat-icon "menu" at bounding box center [1456, 215] width 19 height 19
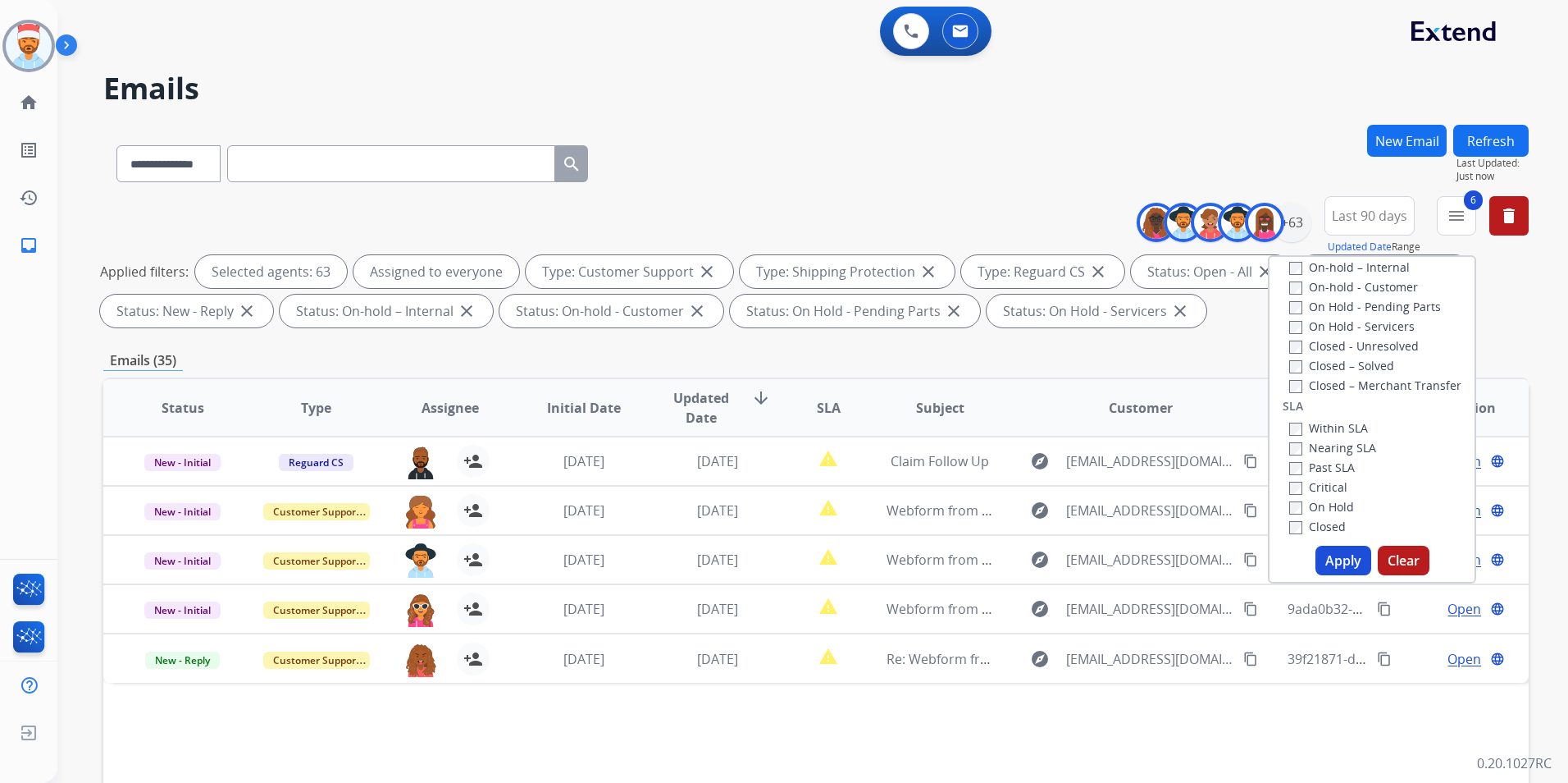
click at [1318, 552] on button "Apply" at bounding box center [1344, 560] width 56 height 30
select select "*"
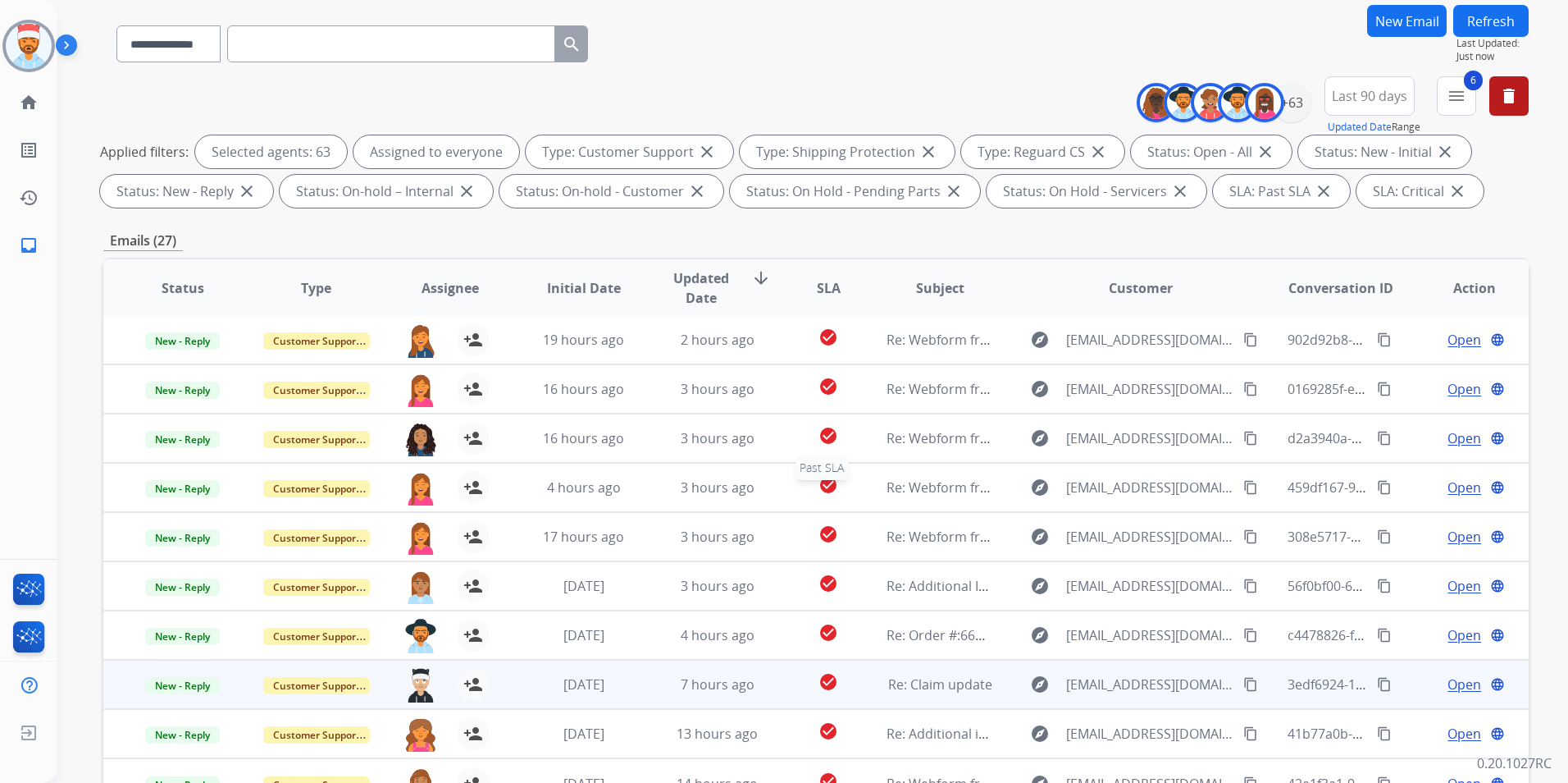
scroll to position [230, 0]
